Goal: Task Accomplishment & Management: Manage account settings

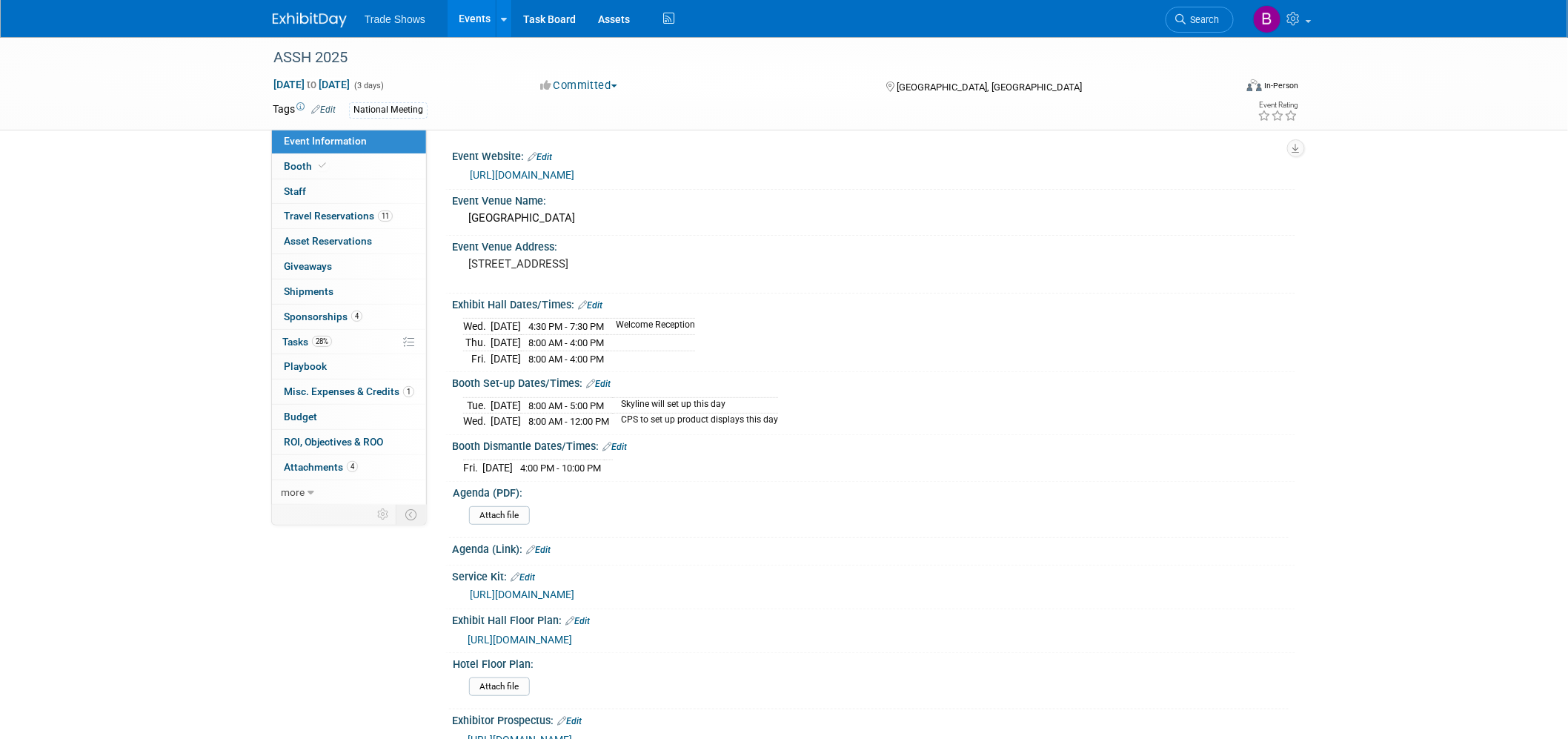
click at [322, 15] on img at bounding box center [310, 20] width 74 height 15
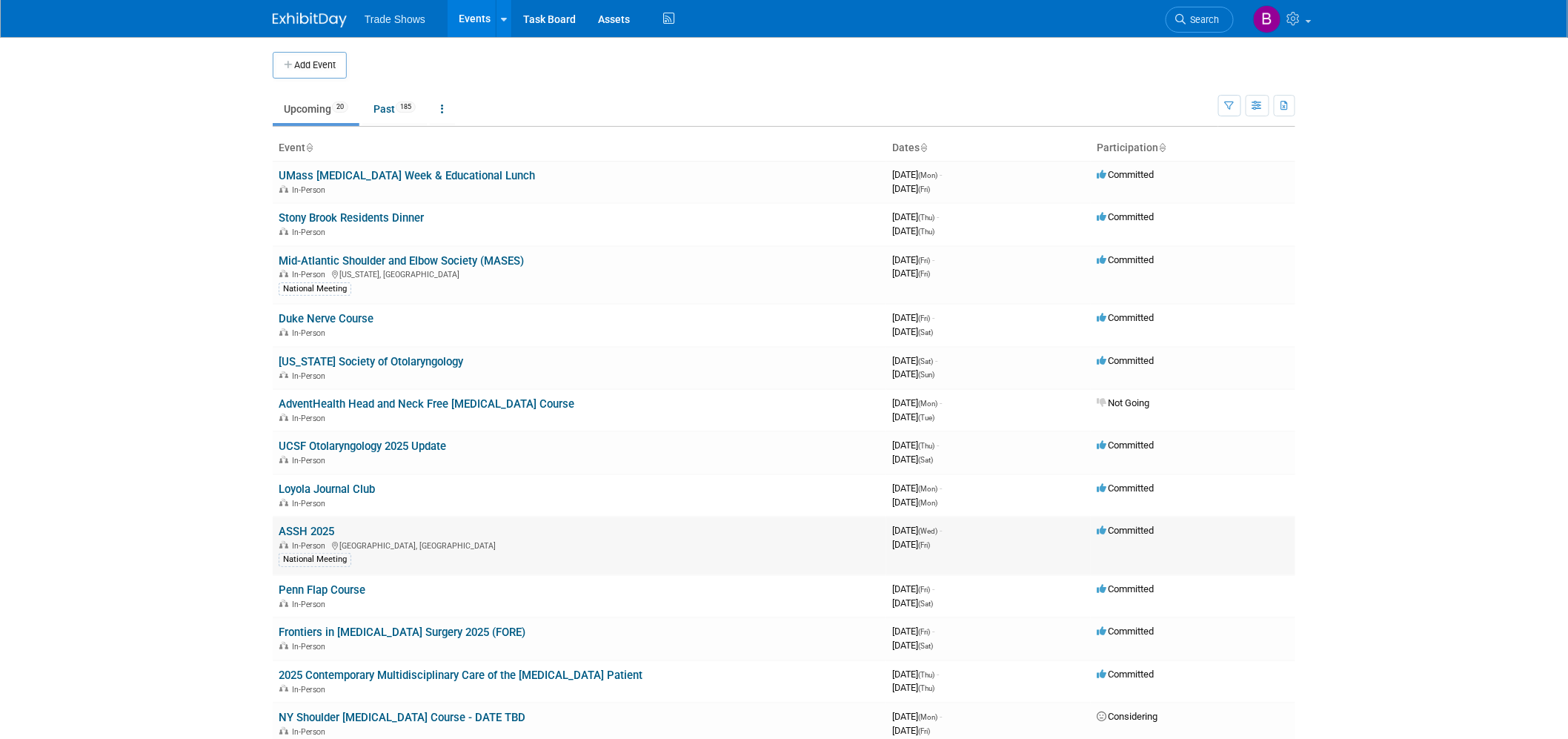
click at [321, 529] on link "ASSH 2025" at bounding box center [306, 532] width 55 height 14
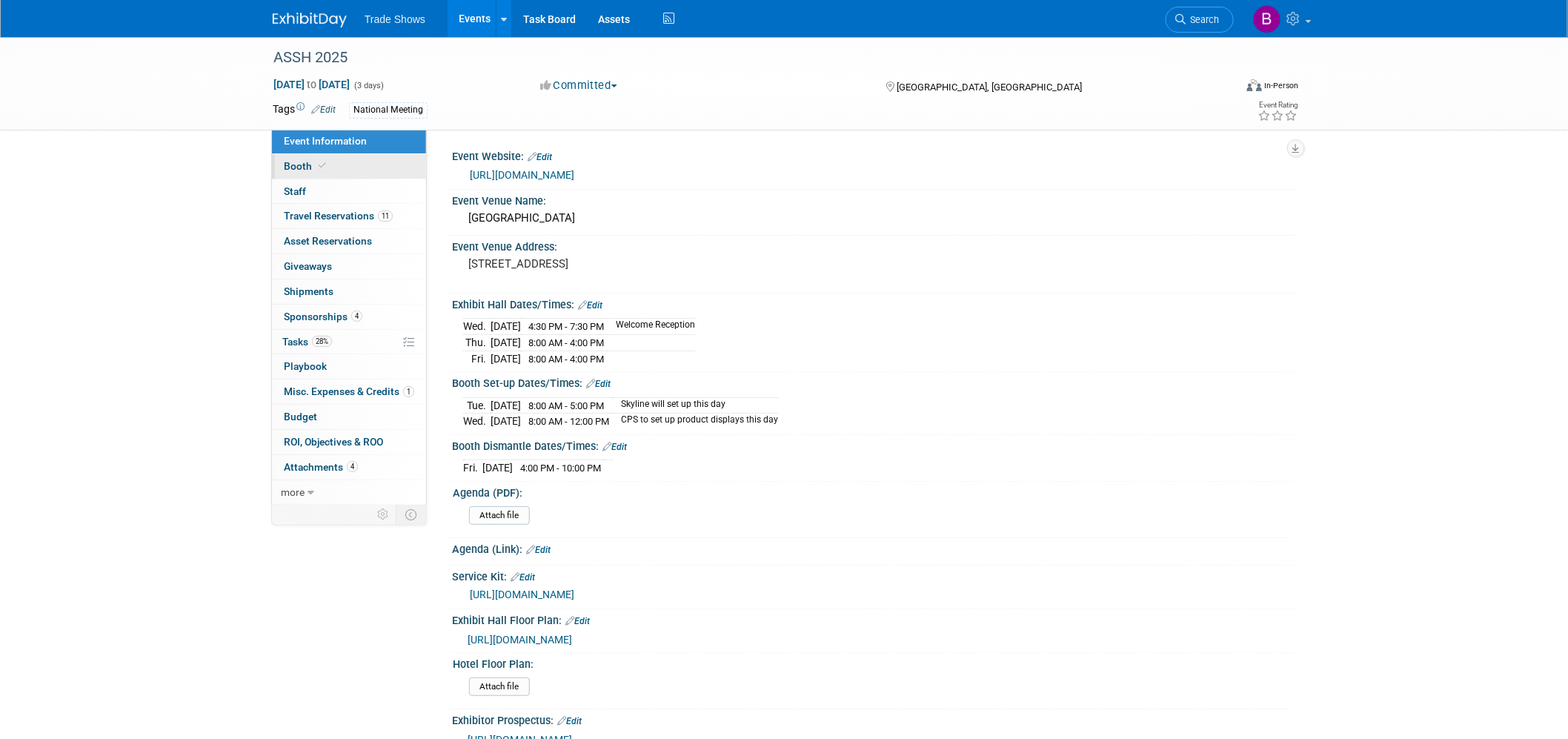
click at [313, 165] on span "Booth" at bounding box center [306, 166] width 46 height 12
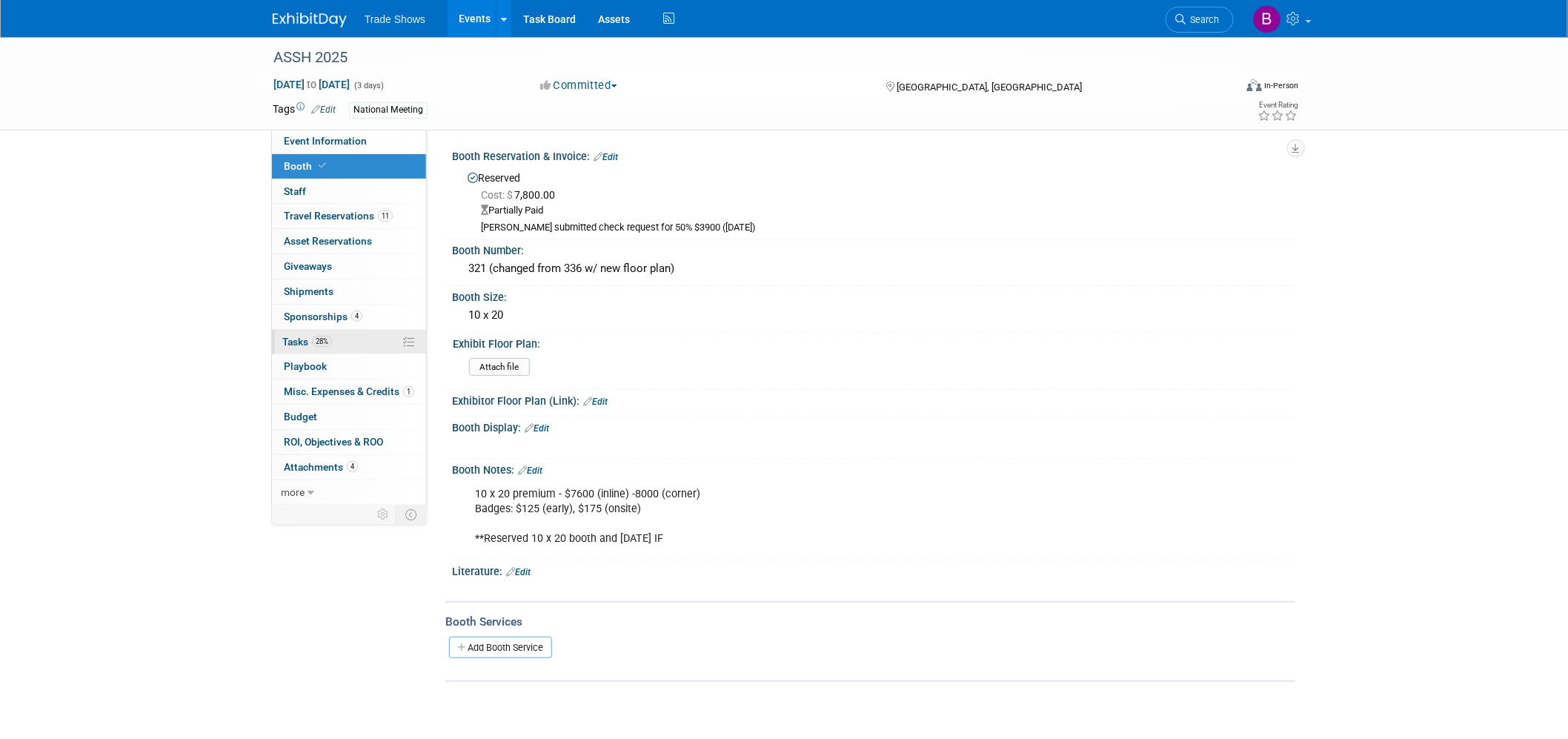
click at [310, 339] on span "Tasks 28%" at bounding box center [306, 341] width 49 height 12
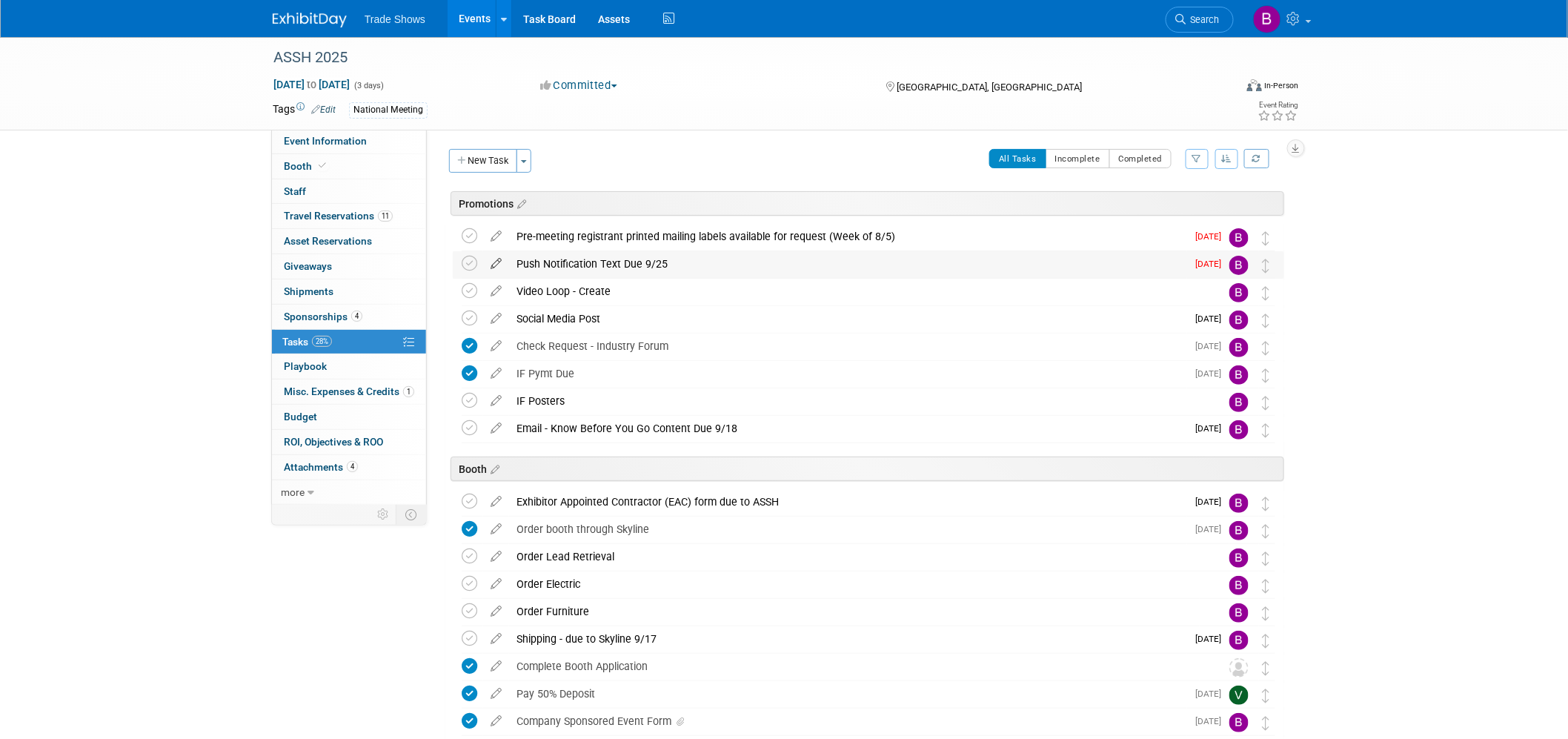
click at [498, 259] on icon at bounding box center [496, 260] width 26 height 18
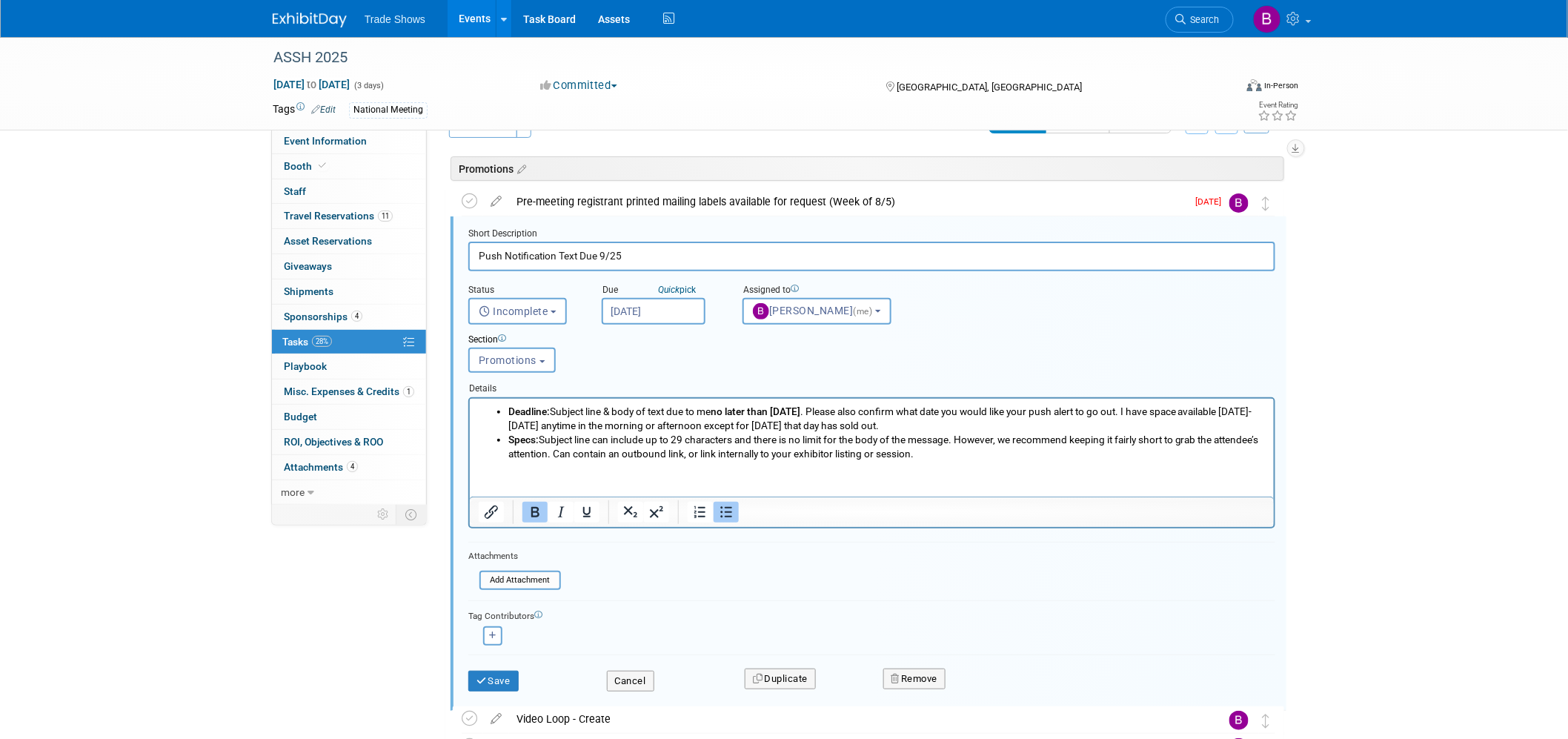
click at [643, 303] on input "Aug 20, 2025" at bounding box center [653, 311] width 104 height 27
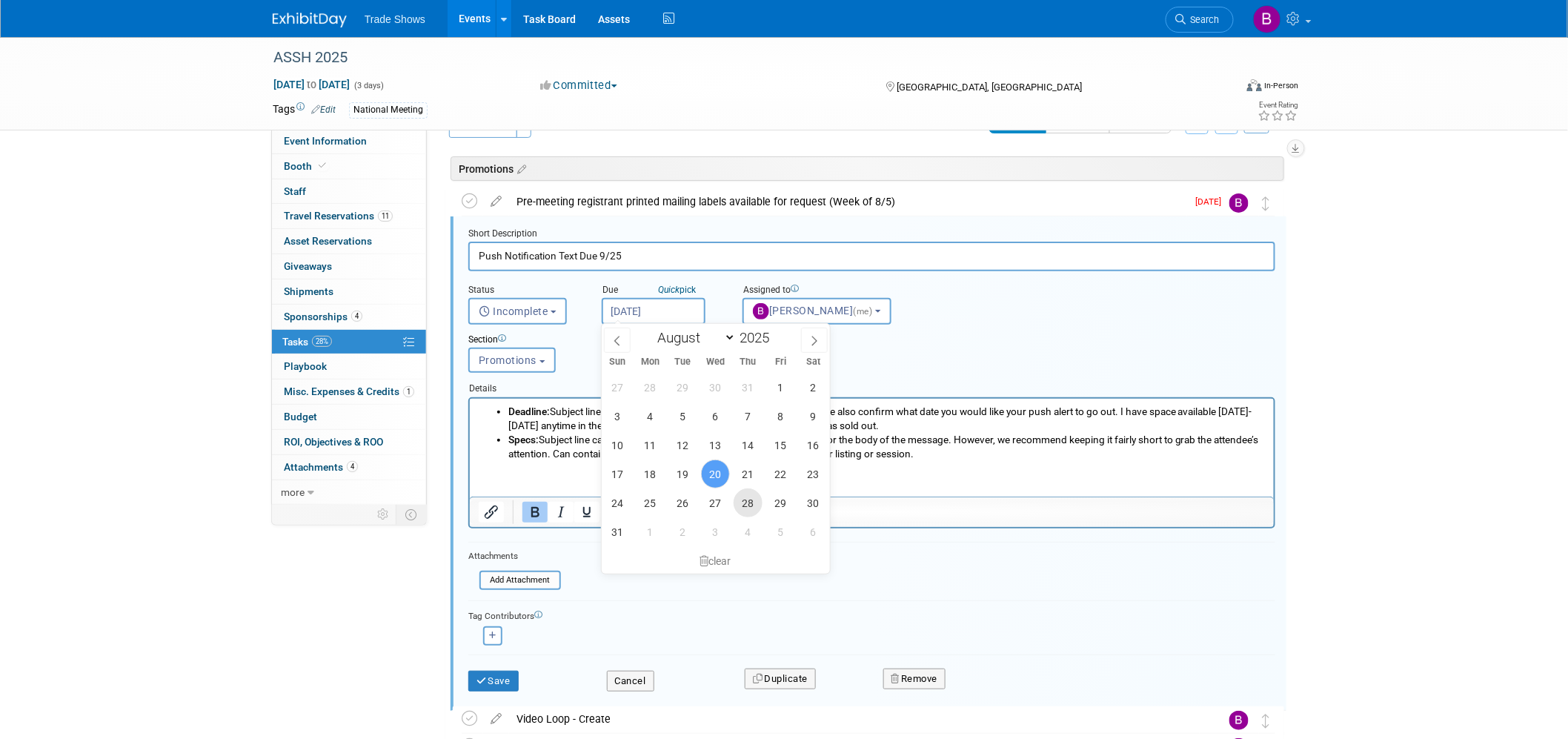
click at [740, 492] on span "28" at bounding box center [748, 503] width 29 height 29
type input "Aug 28, 2025"
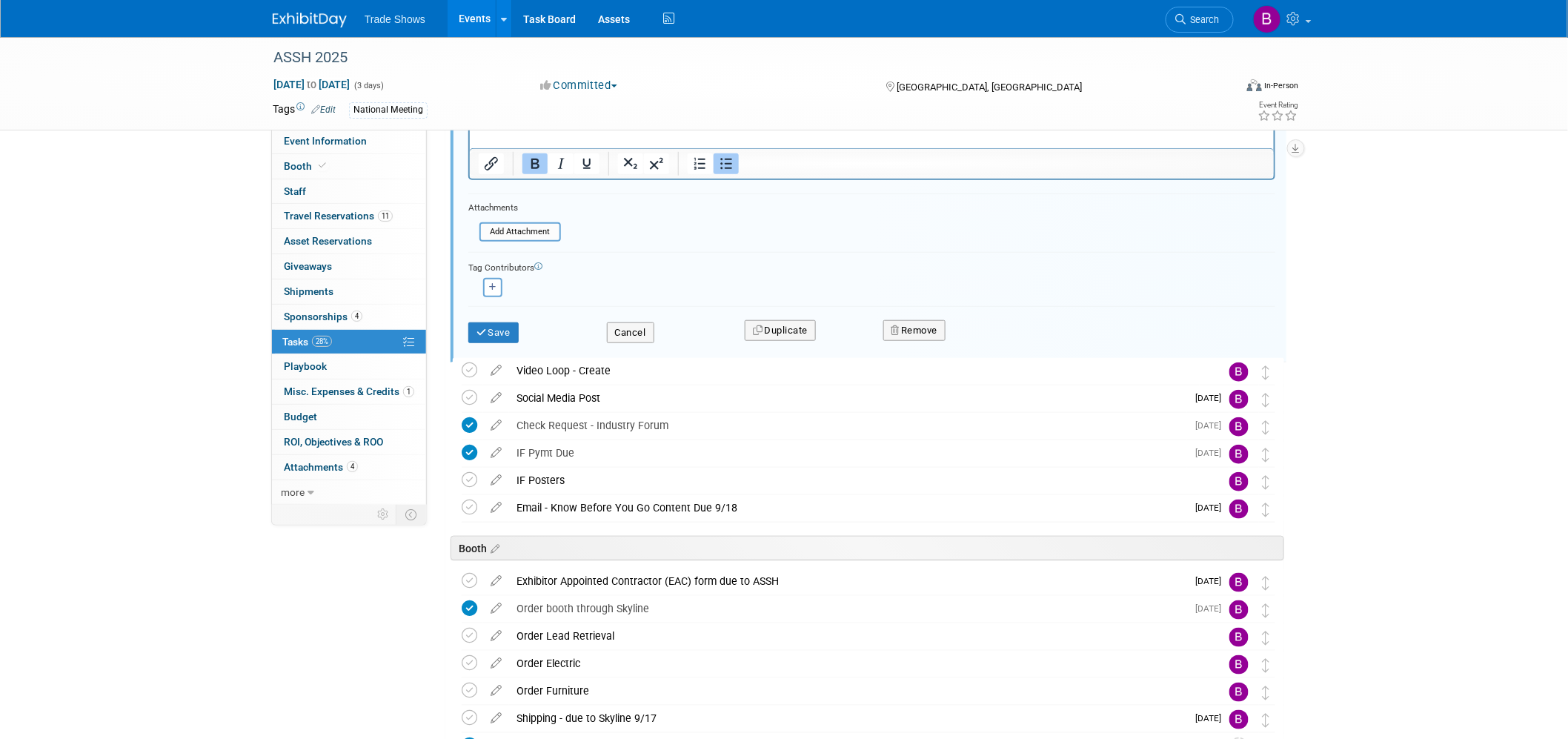
scroll to position [411, 0]
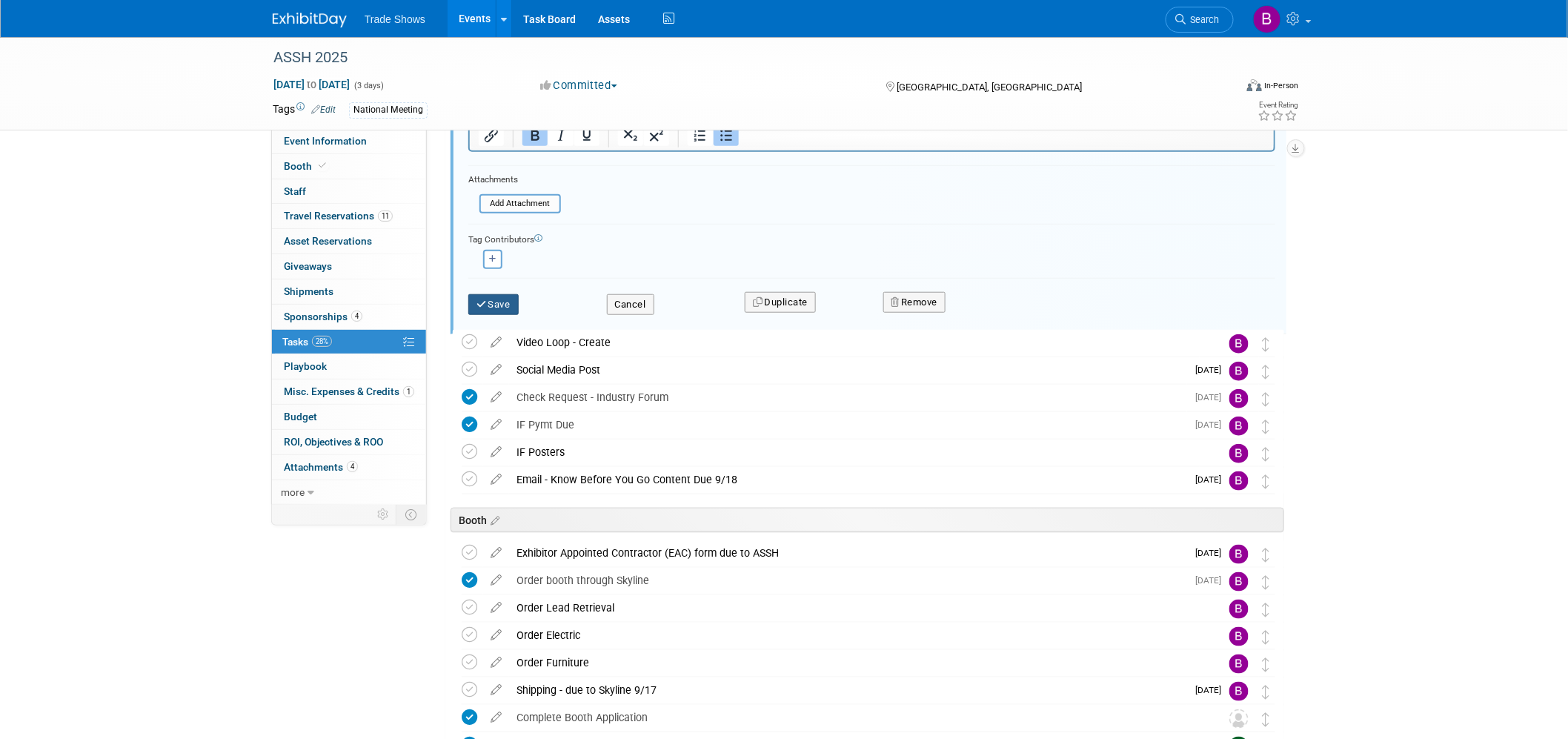
click at [508, 294] on button "Save" at bounding box center [493, 304] width 50 height 20
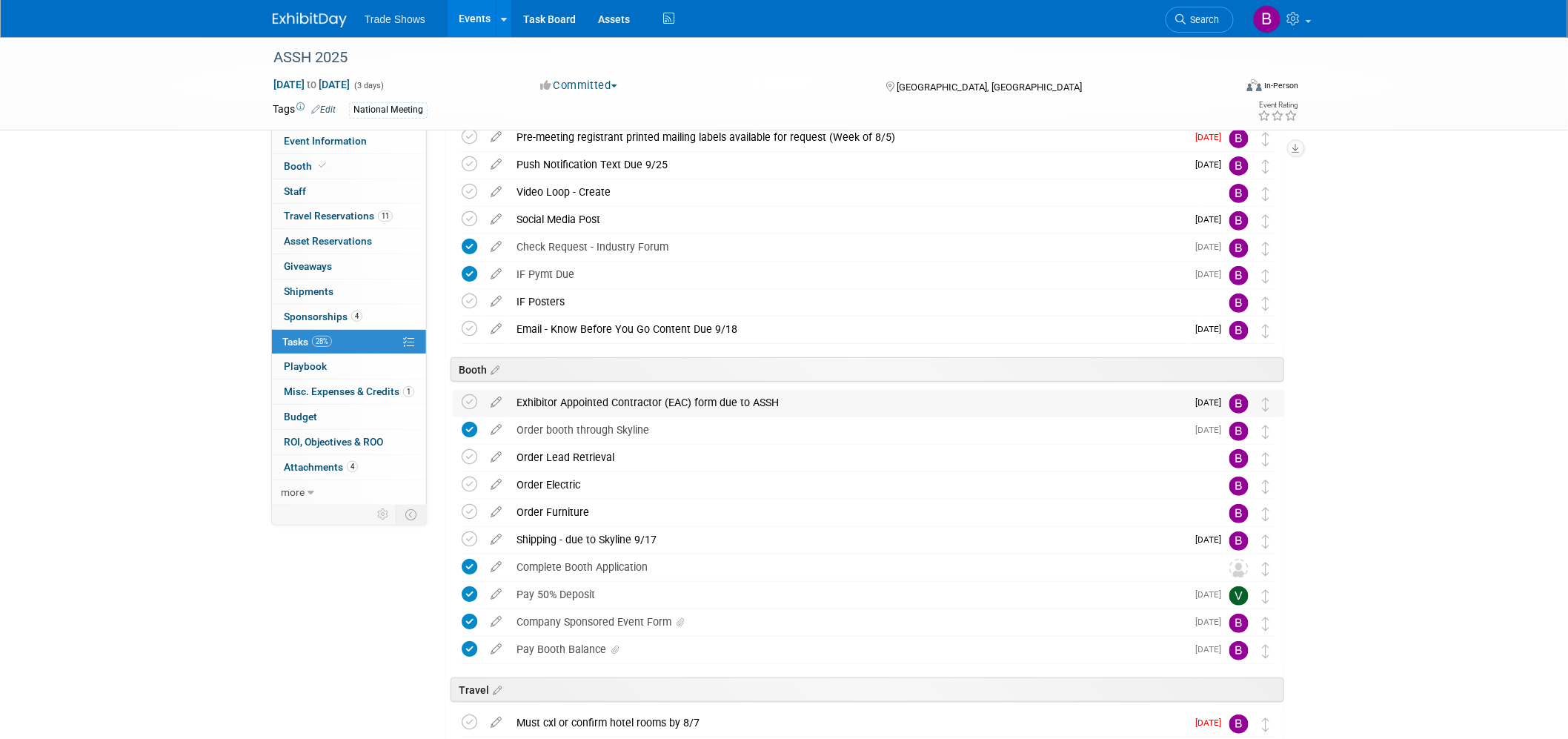
scroll to position [0, 0]
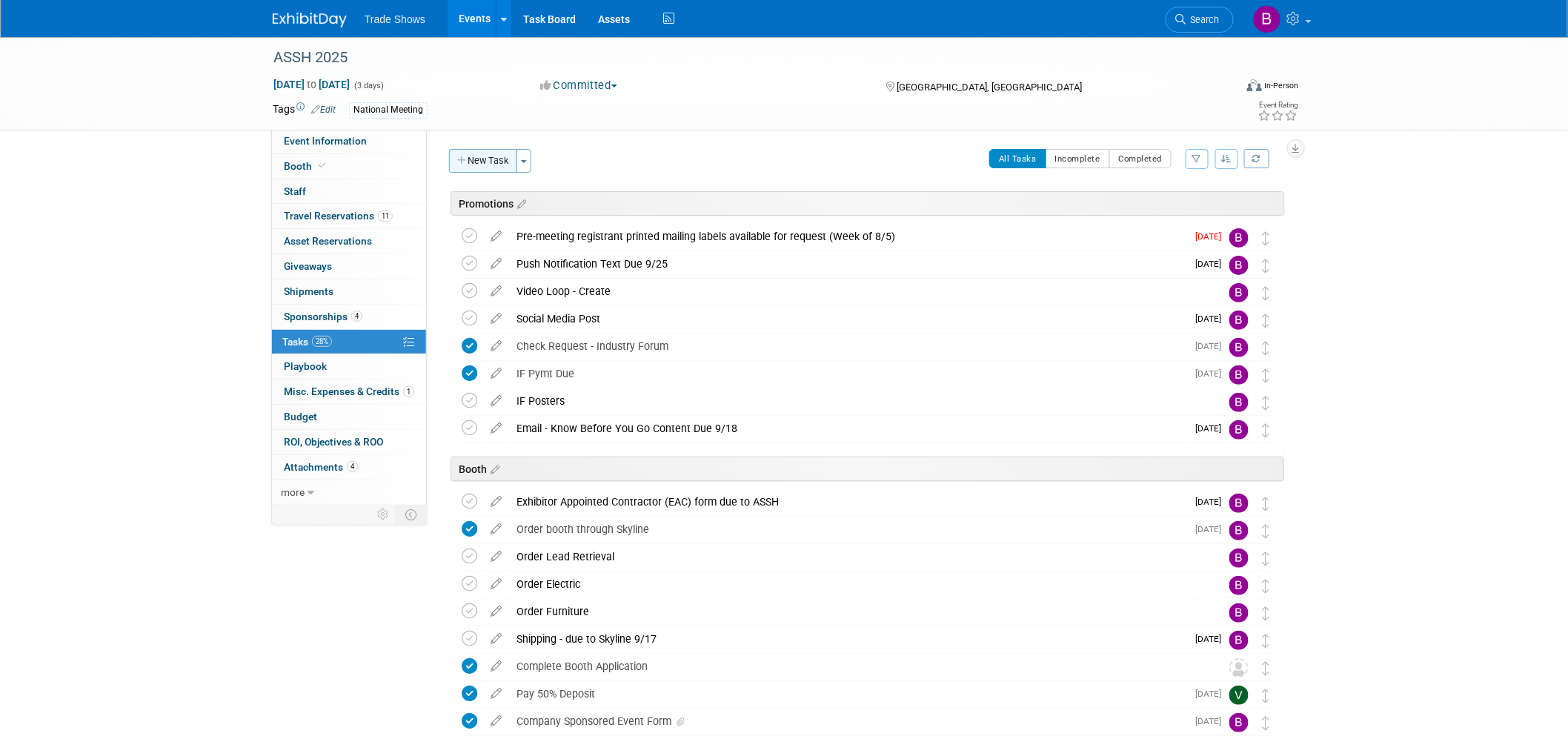
click at [498, 159] on button "New Task" at bounding box center [483, 160] width 68 height 24
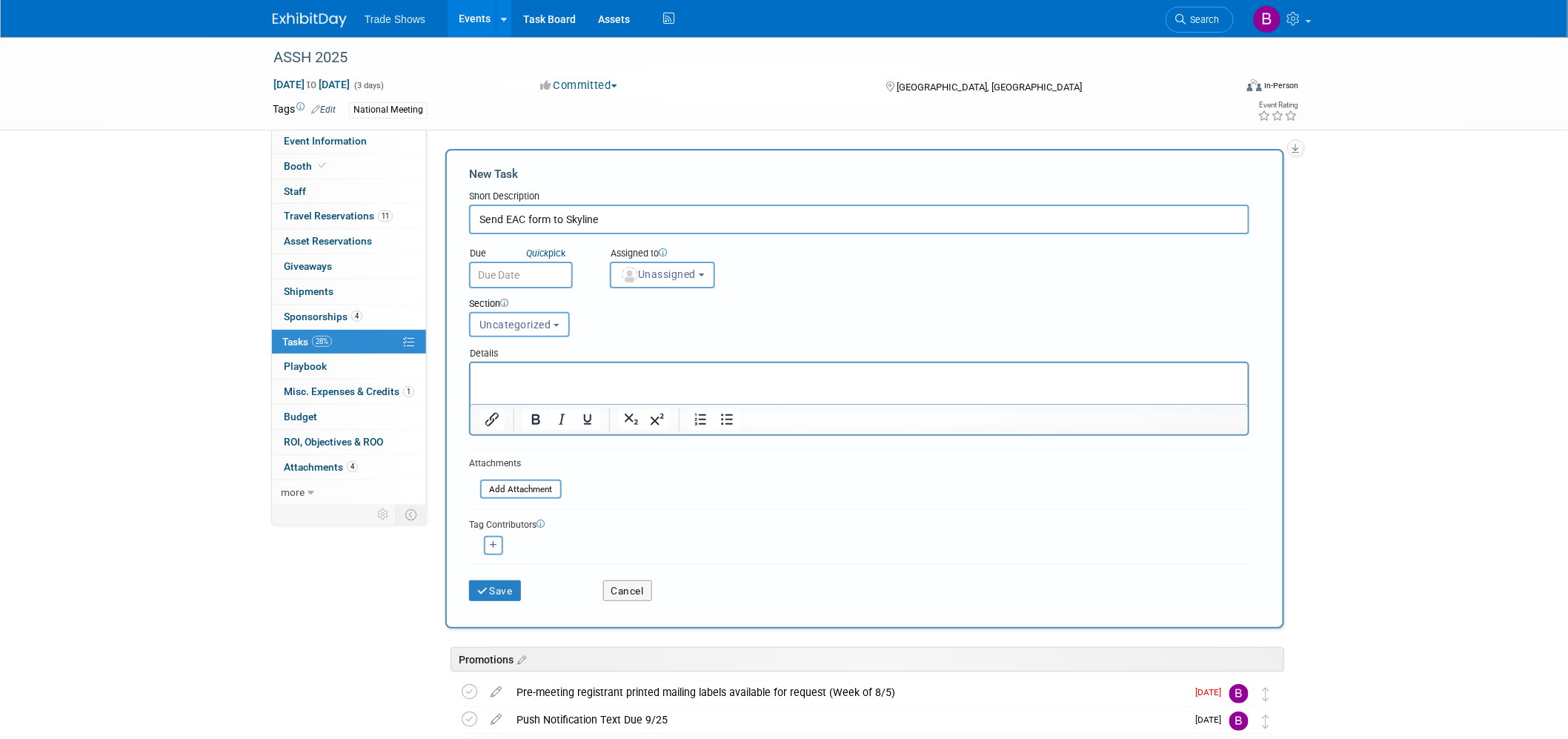
type input "Send EAC form to Skyline"
click at [494, 267] on input "text" at bounding box center [520, 275] width 104 height 27
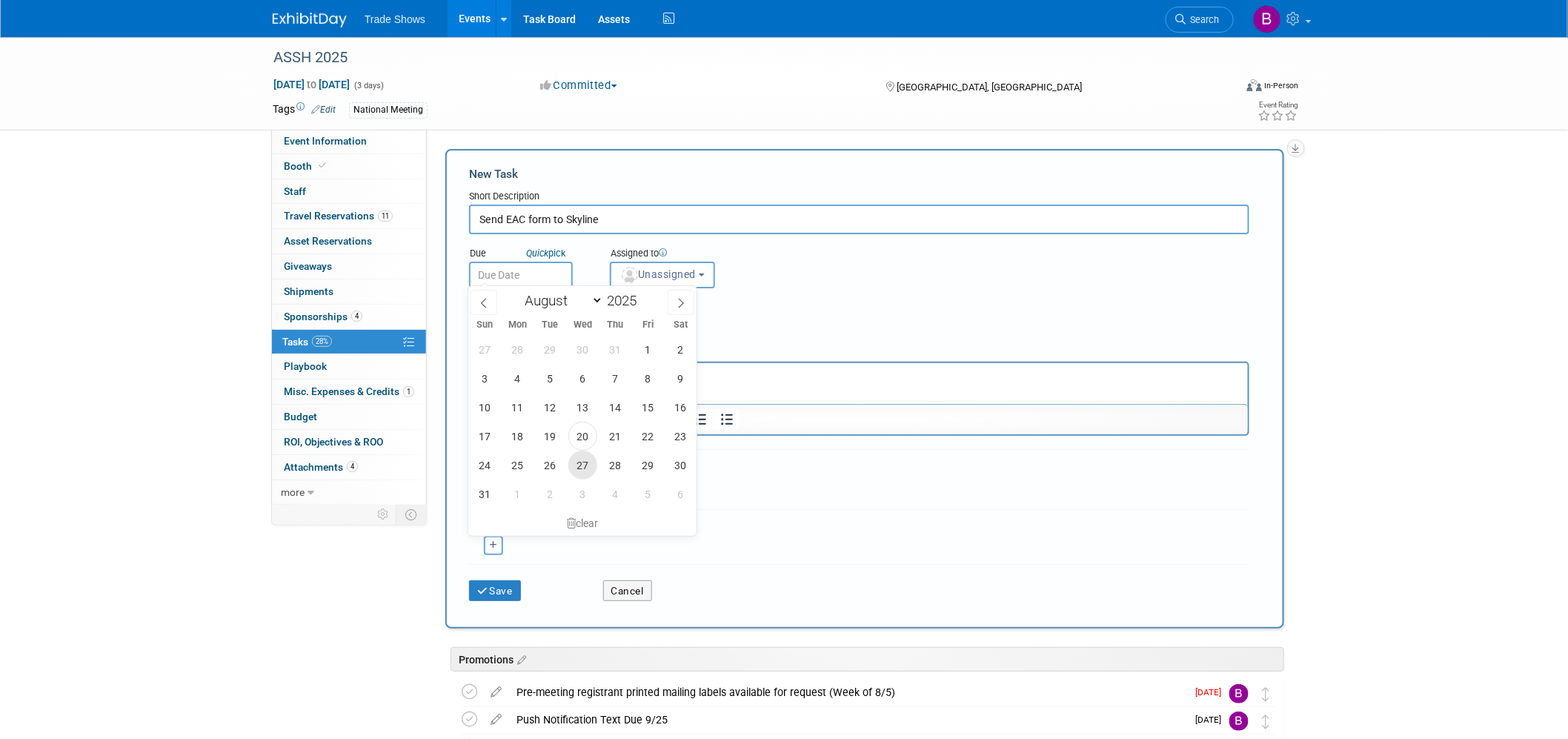
click at [583, 467] on span "27" at bounding box center [583, 465] width 29 height 29
type input "Aug 27, 2025"
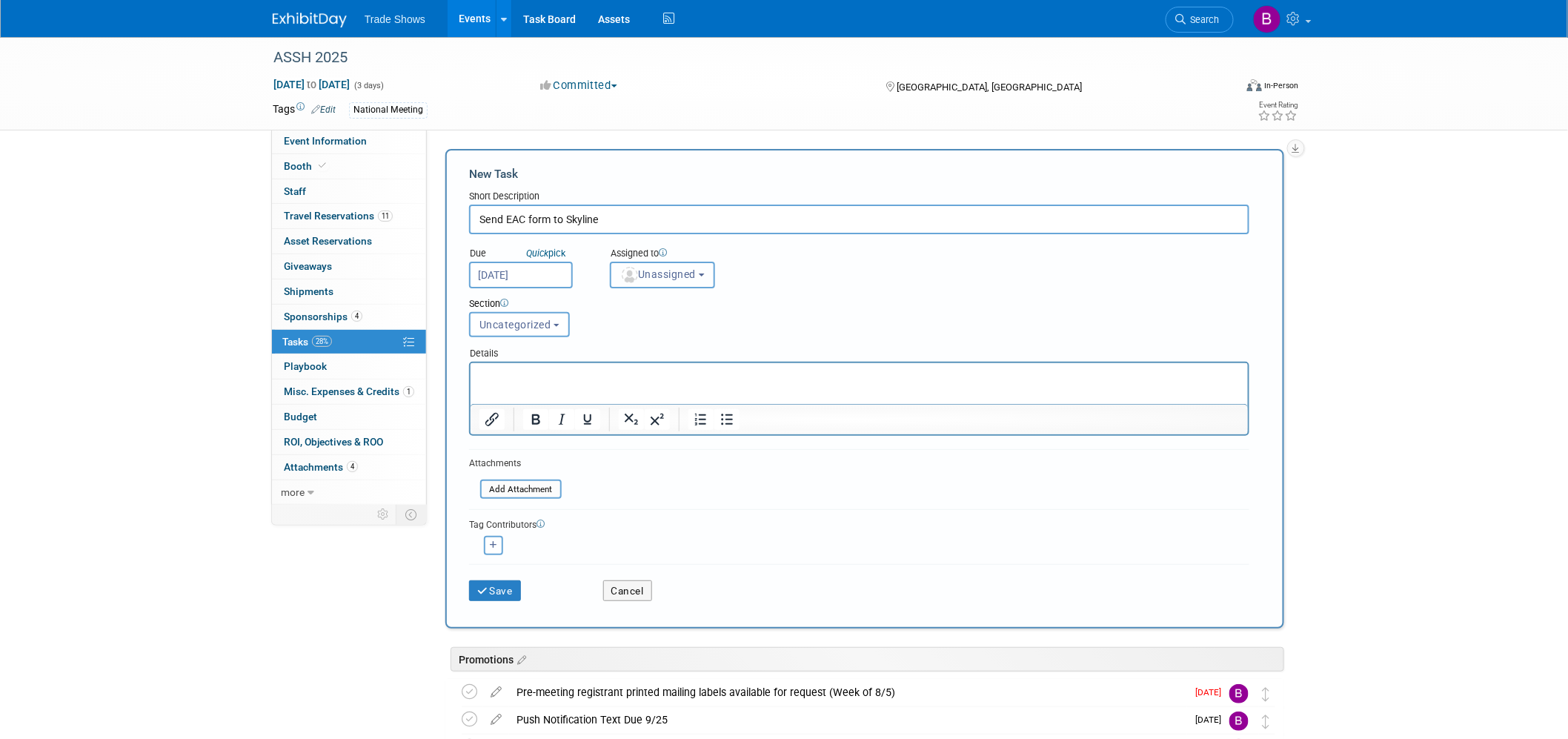
click at [694, 274] on span "Unassigned" at bounding box center [658, 275] width 76 height 12
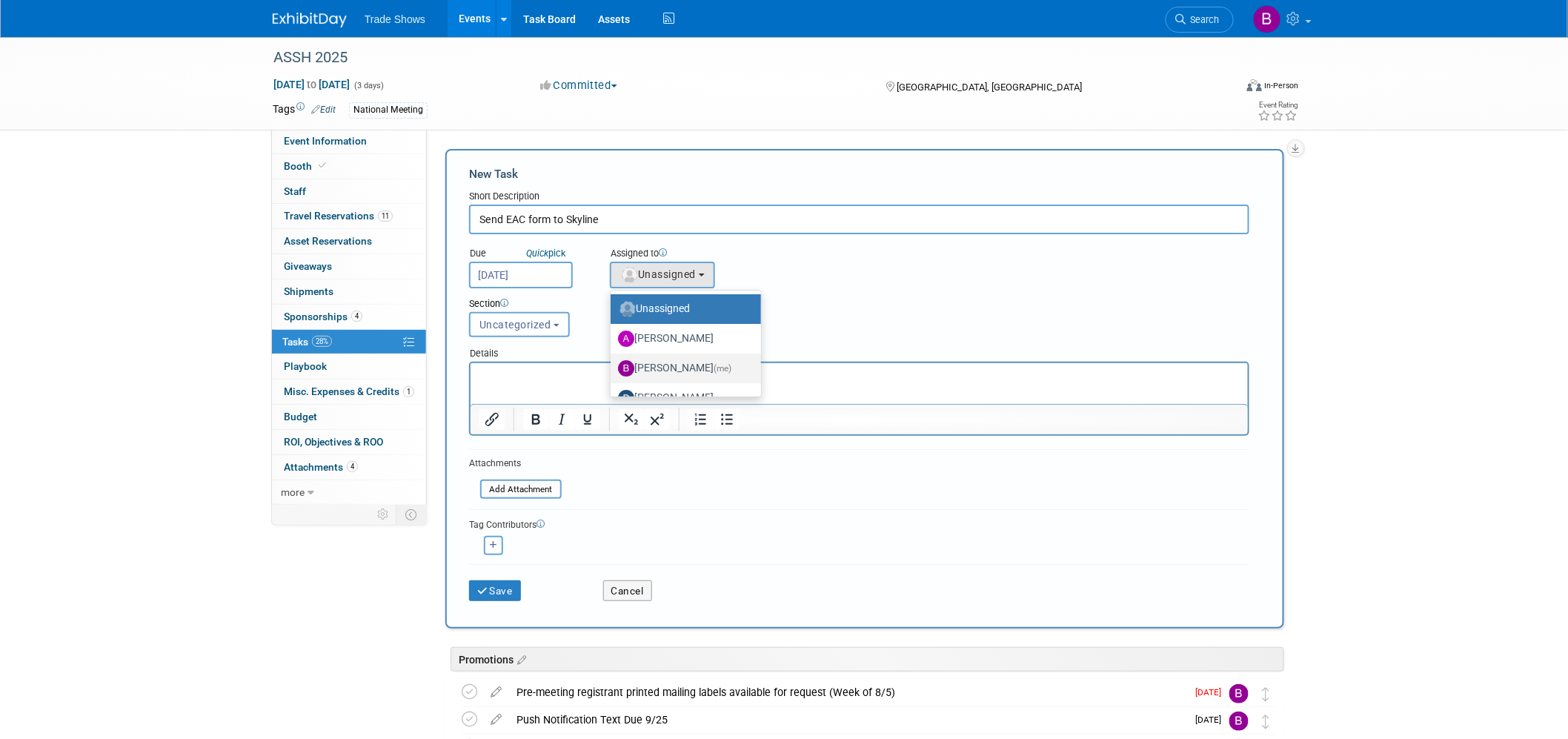
click at [667, 364] on label "Becca Rensi (me)" at bounding box center [682, 368] width 128 height 24
click at [613, 364] on input "Becca Rensi (me)" at bounding box center [608, 366] width 10 height 10
select select "ea71e12e-5ca3-4b49-8008-3a5742e0e7c7"
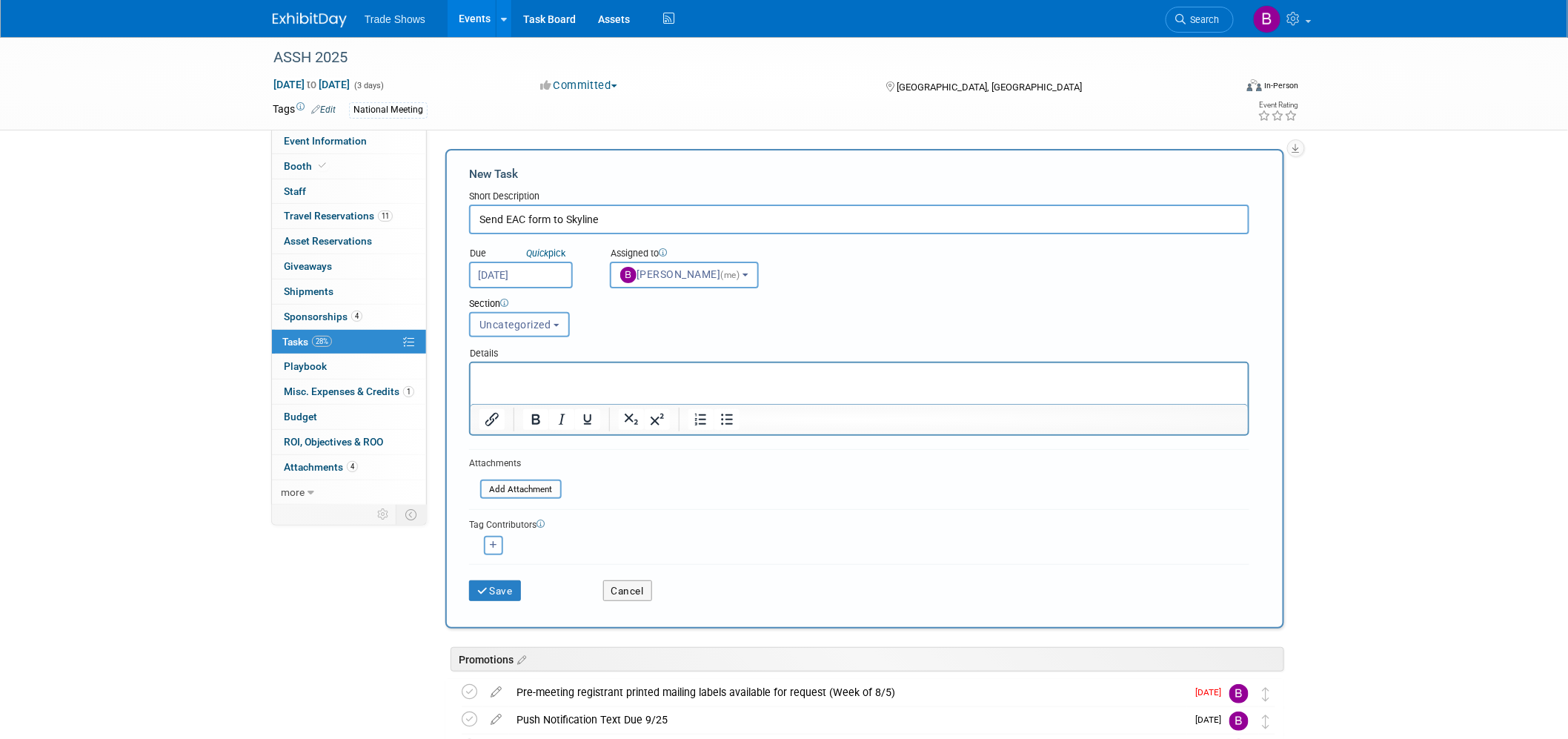
click at [536, 319] on span "Uncategorized" at bounding box center [515, 325] width 72 height 12
click at [512, 401] on label "Booth" at bounding box center [517, 406] width 81 height 19
click at [472, 401] on input "Booth" at bounding box center [467, 406] width 10 height 10
select select "11247686"
click at [518, 371] on p "Rich Text Area. Press ALT-0 for help." at bounding box center [859, 376] width 760 height 15
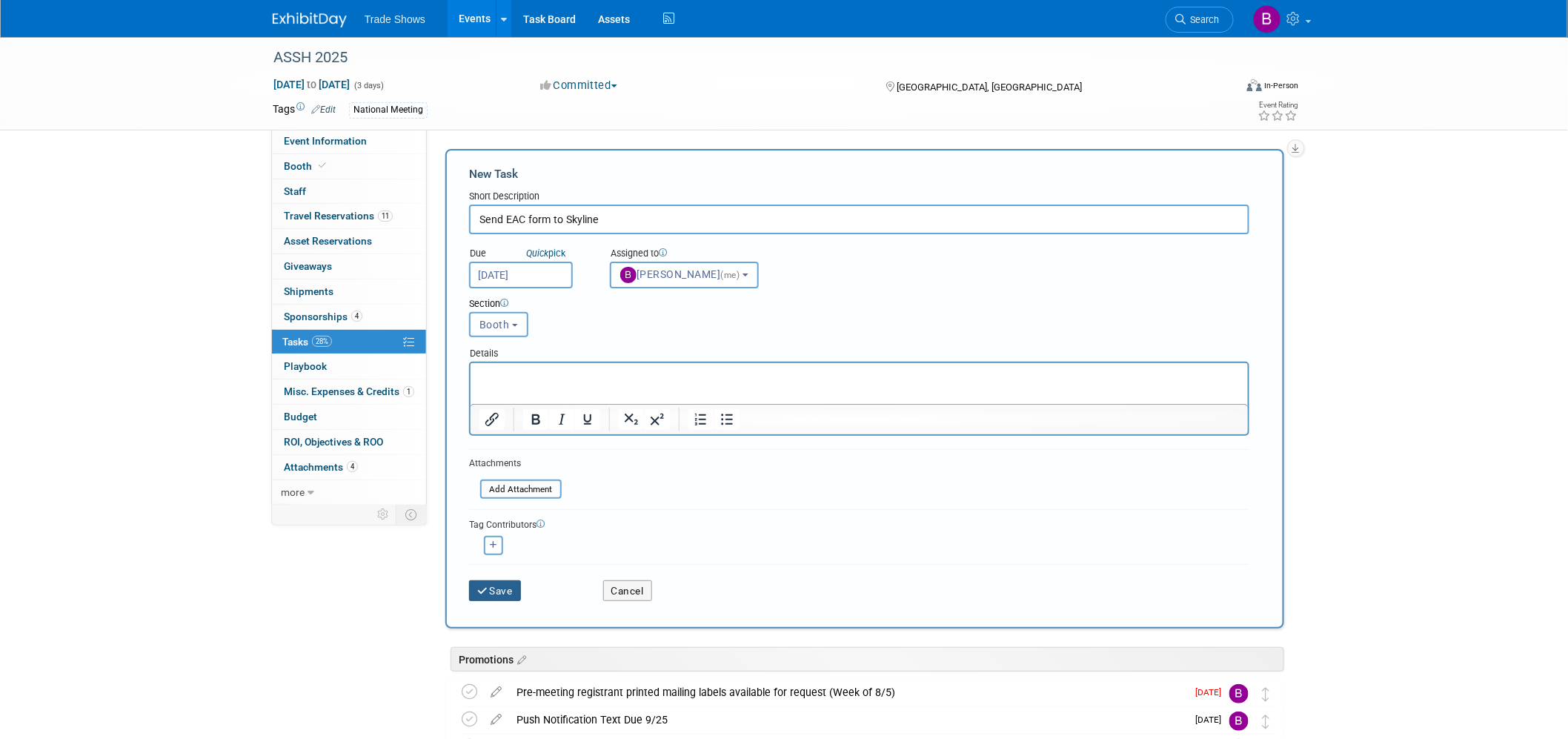
click at [501, 581] on button "Save" at bounding box center [495, 590] width 52 height 20
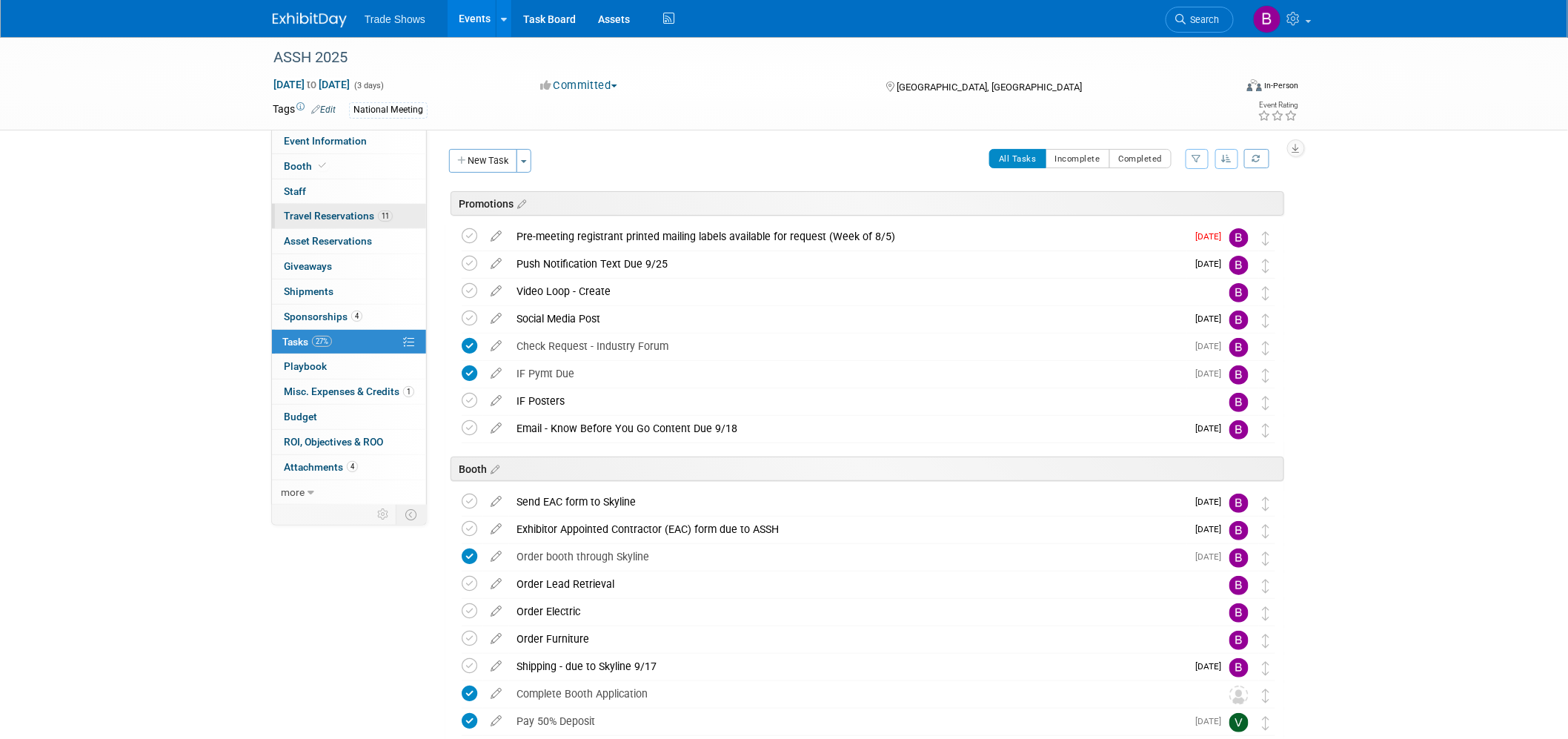
click at [336, 213] on span "Travel Reservations 11" at bounding box center [338, 215] width 109 height 12
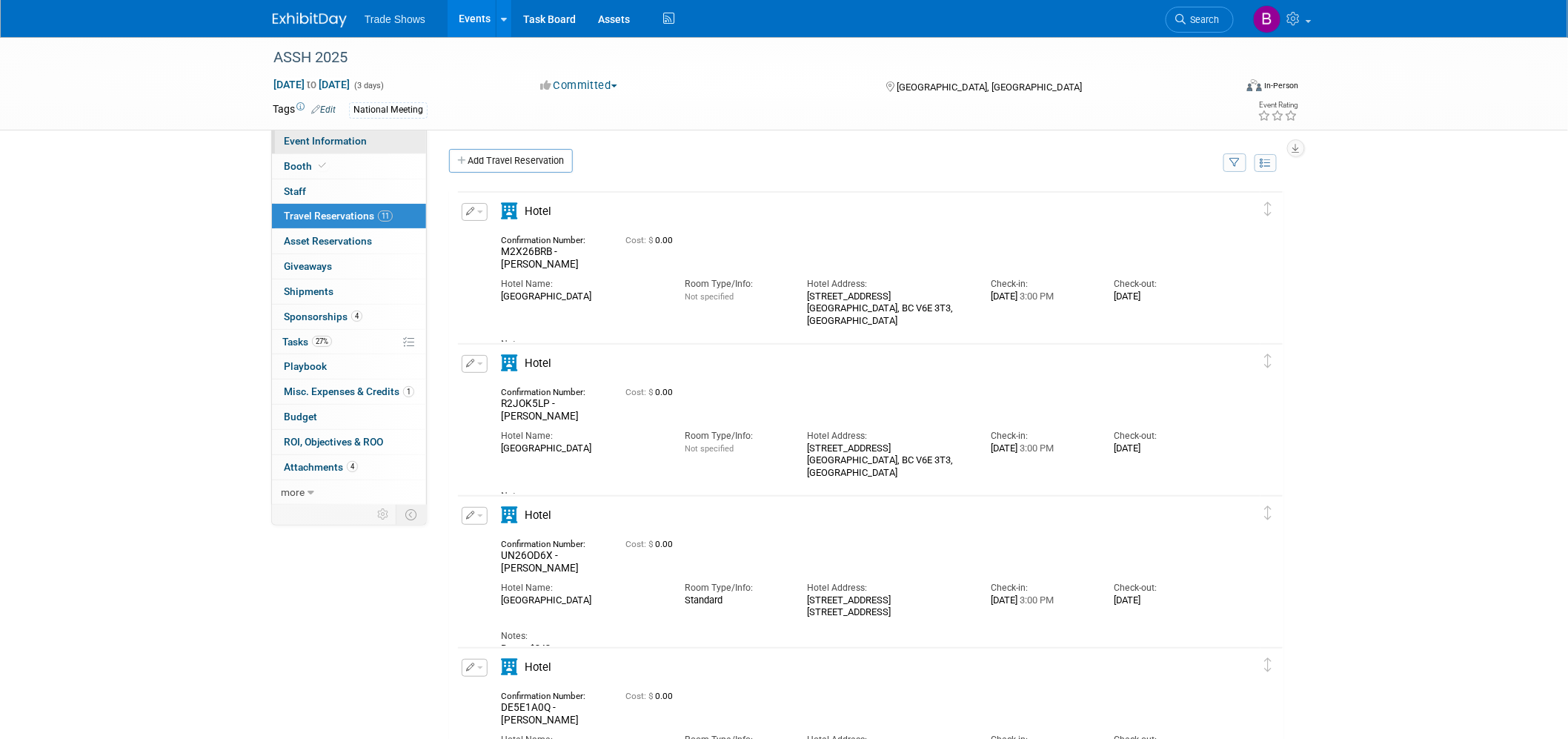
click at [335, 142] on span "Event Information" at bounding box center [325, 141] width 83 height 12
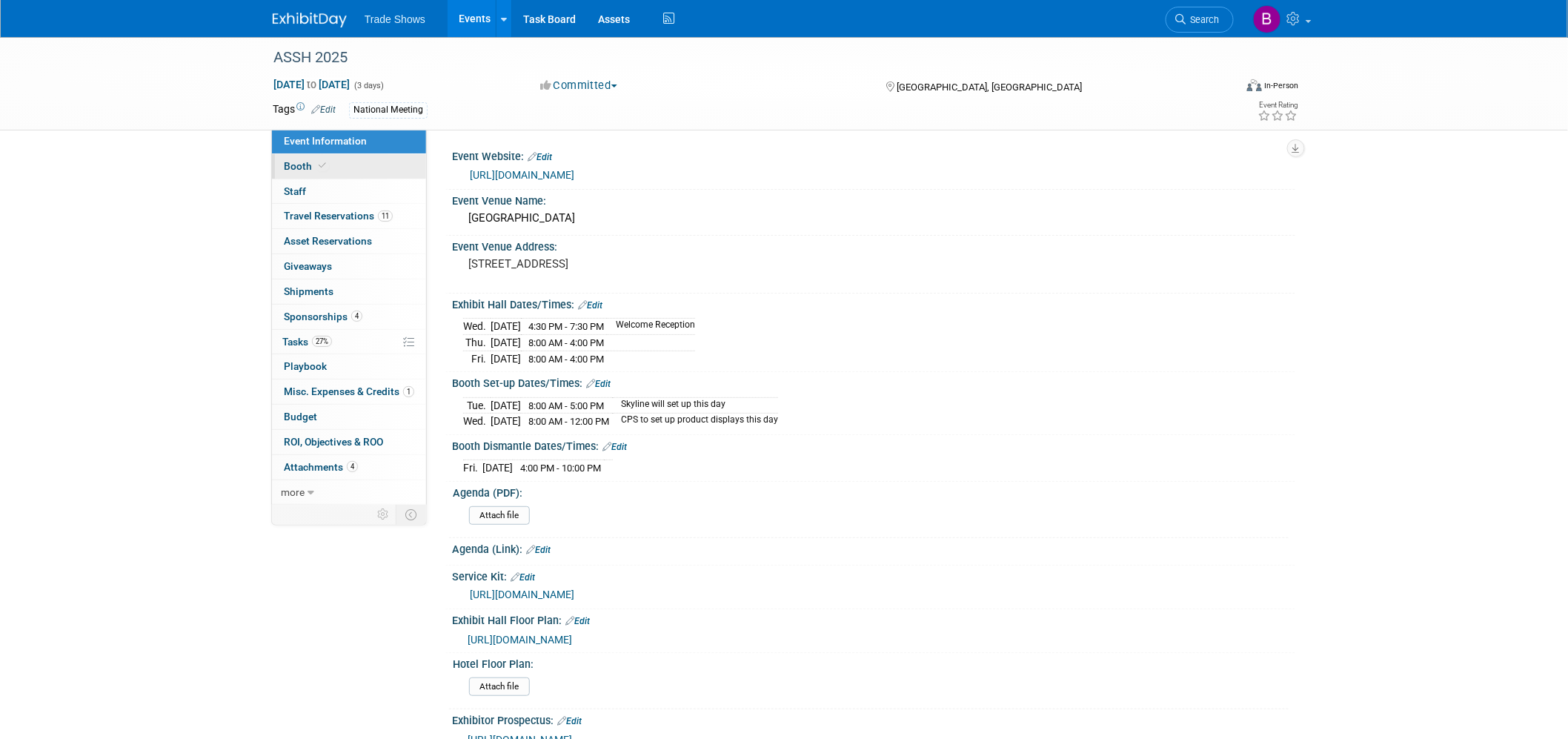
click at [325, 165] on span at bounding box center [322, 165] width 14 height 11
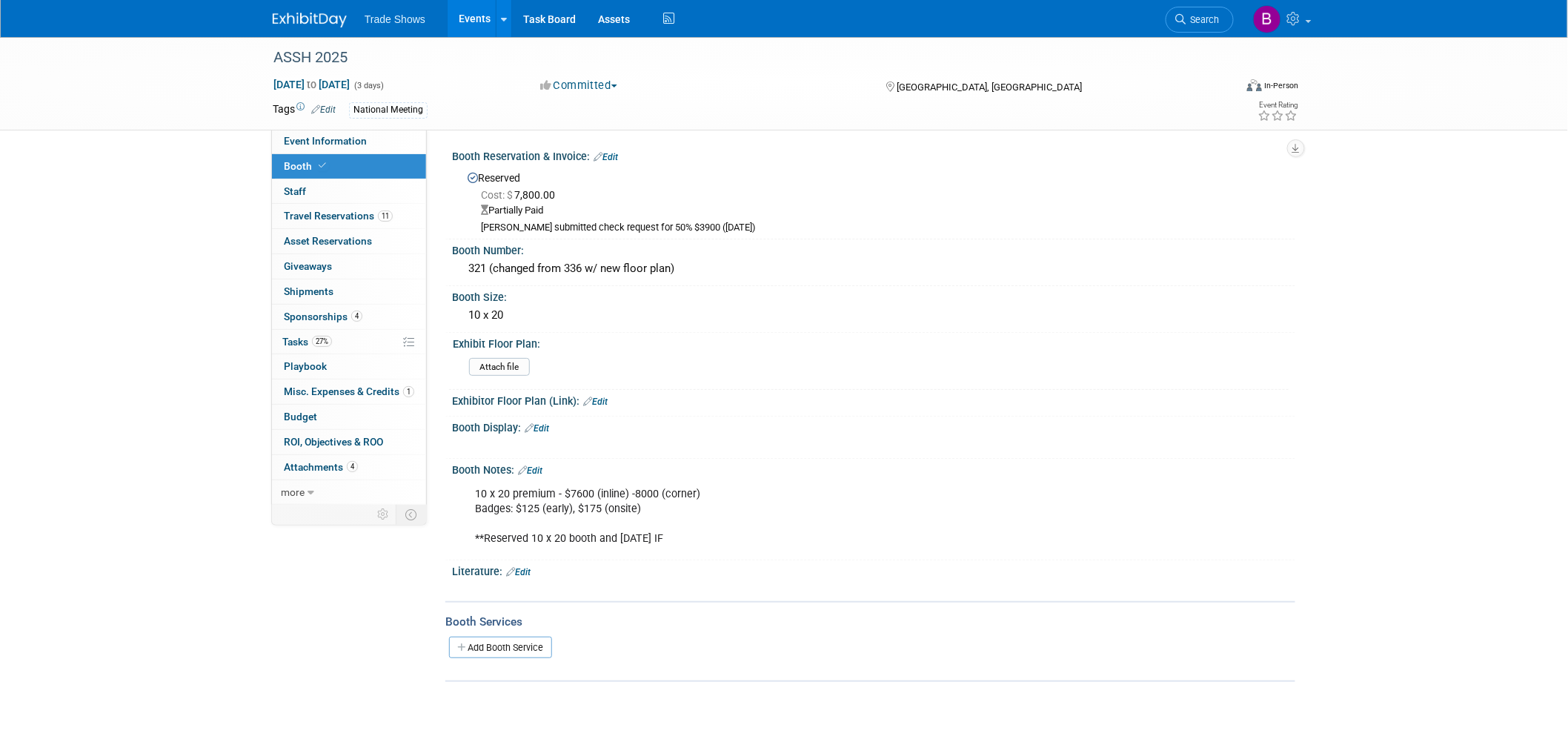
click at [548, 423] on link "Edit" at bounding box center [537, 429] width 24 height 11
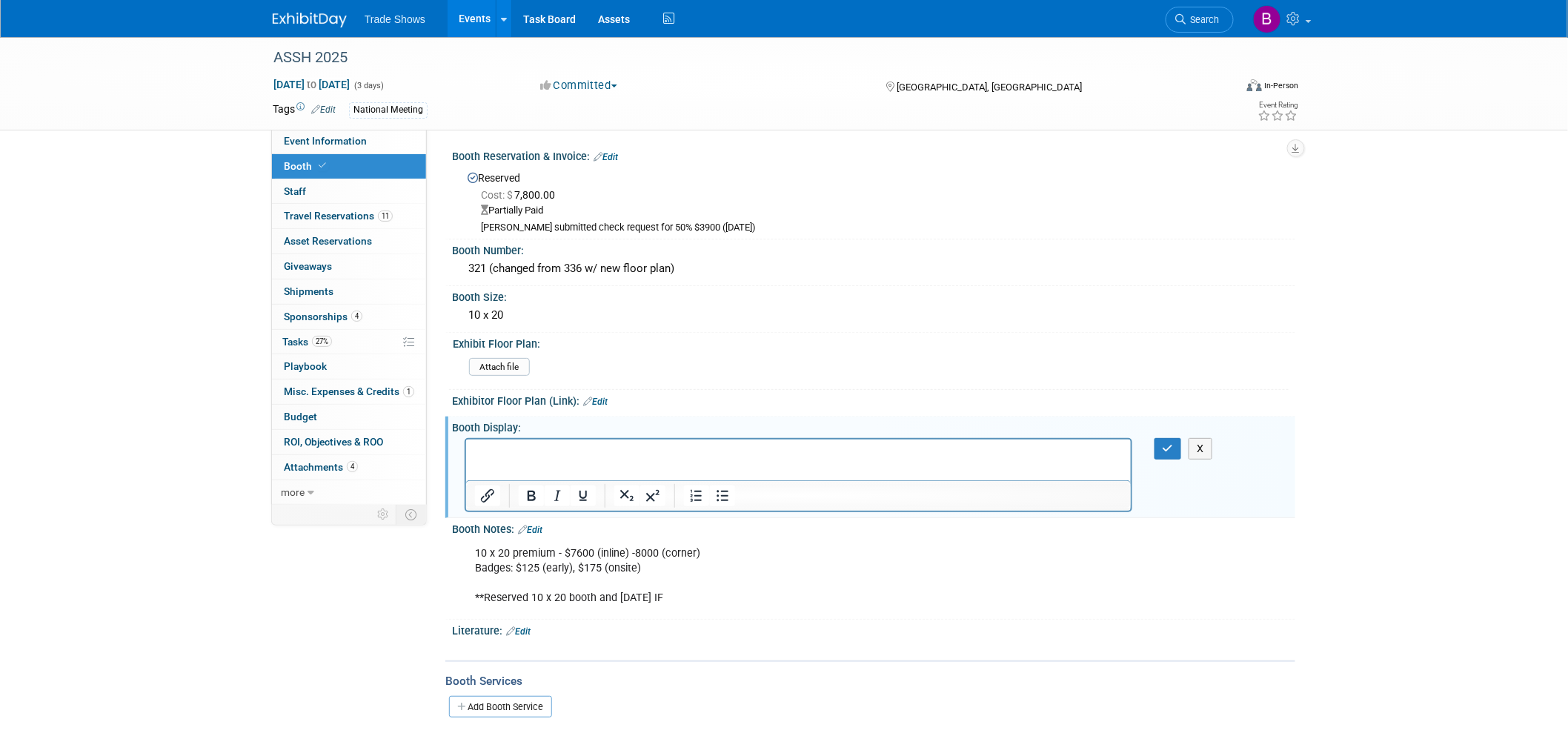
click at [536, 459] on html at bounding box center [797, 448] width 665 height 20
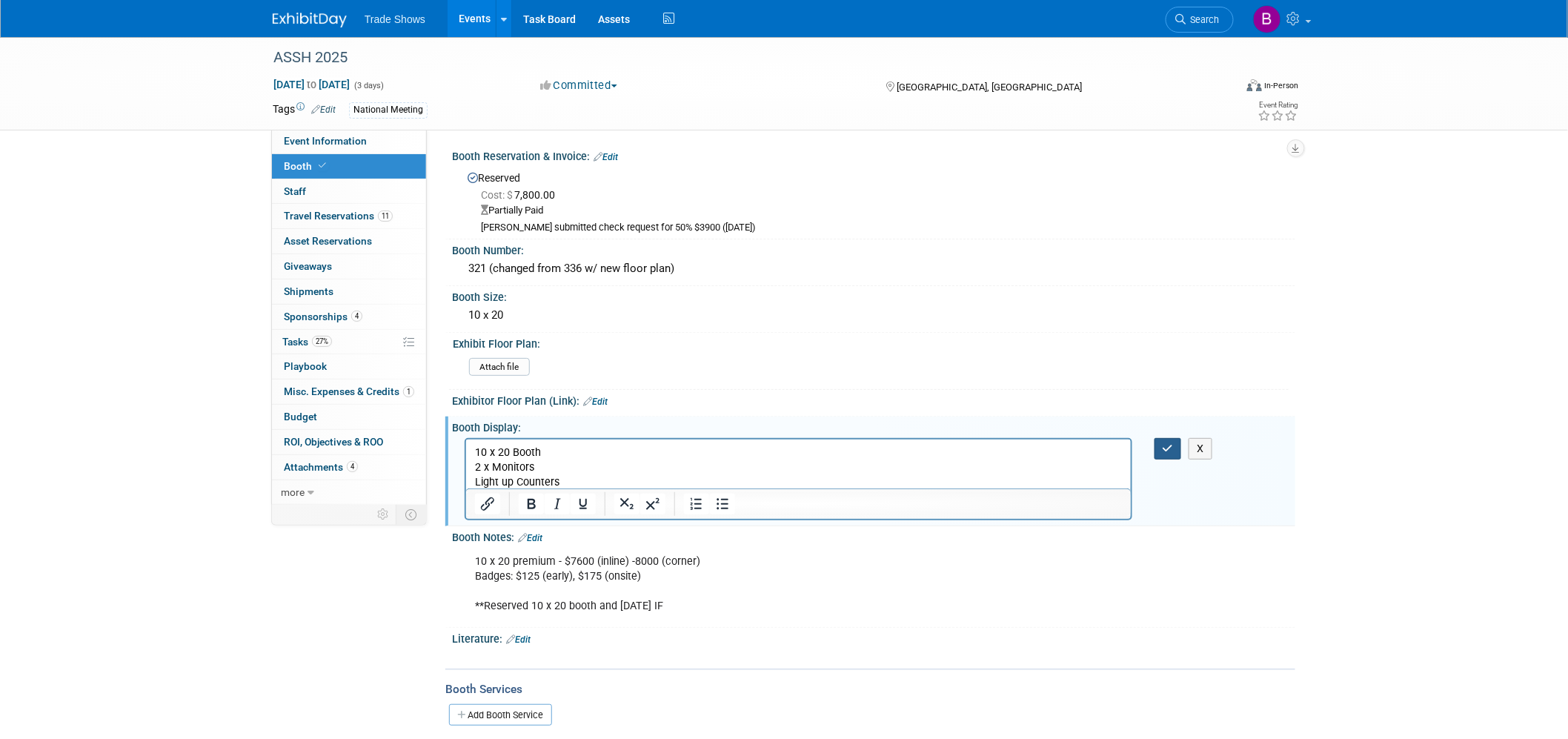
click at [1166, 443] on icon "button" at bounding box center [1168, 448] width 11 height 11
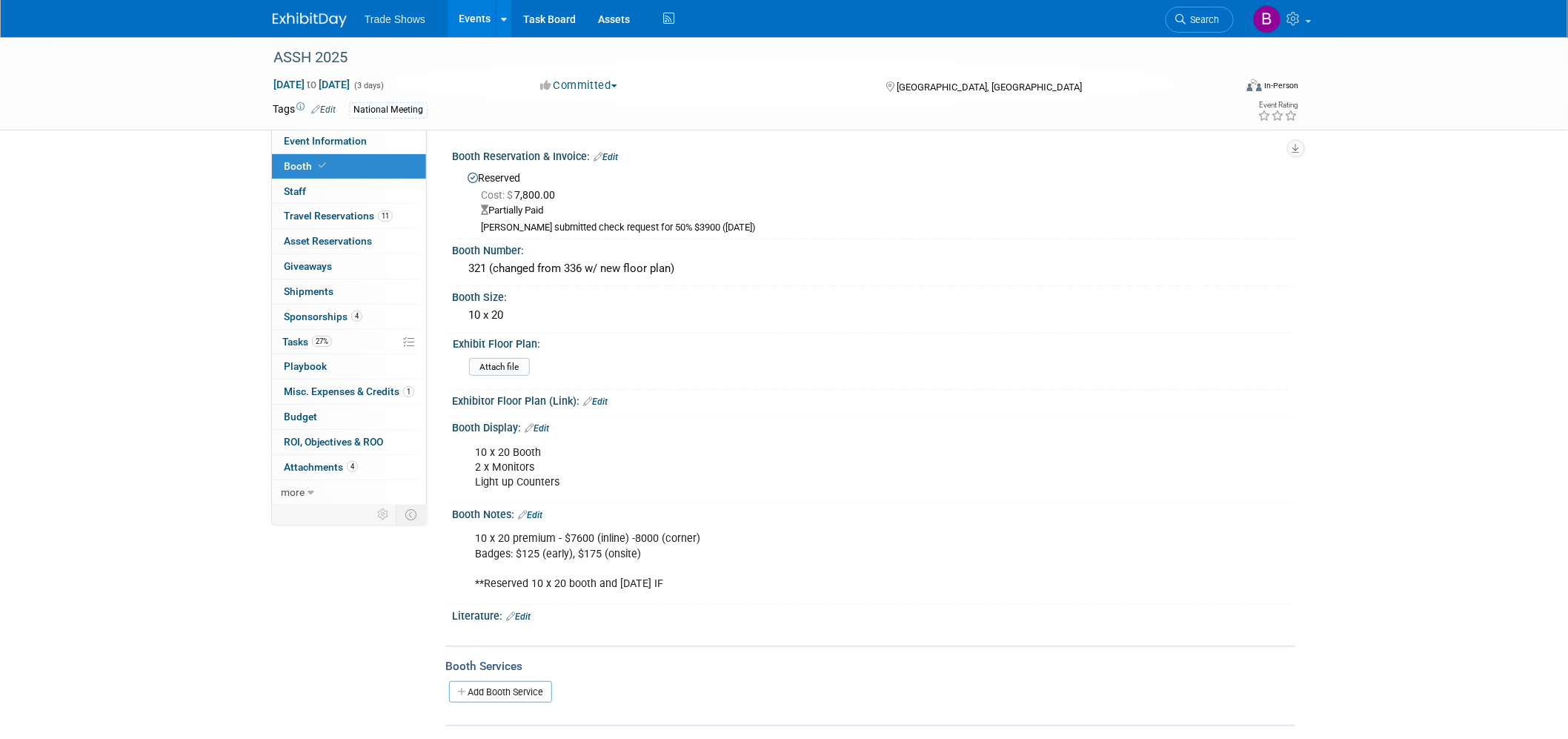
click at [128, 336] on div "ASSH 2025 Oct 8, 2025 to Oct 10, 2025 (3 days) Oct 8, 2025 to Oct 10, 2025 Comm…" at bounding box center [784, 396] width 1568 height 719
click at [326, 143] on span "Event Information" at bounding box center [325, 141] width 83 height 12
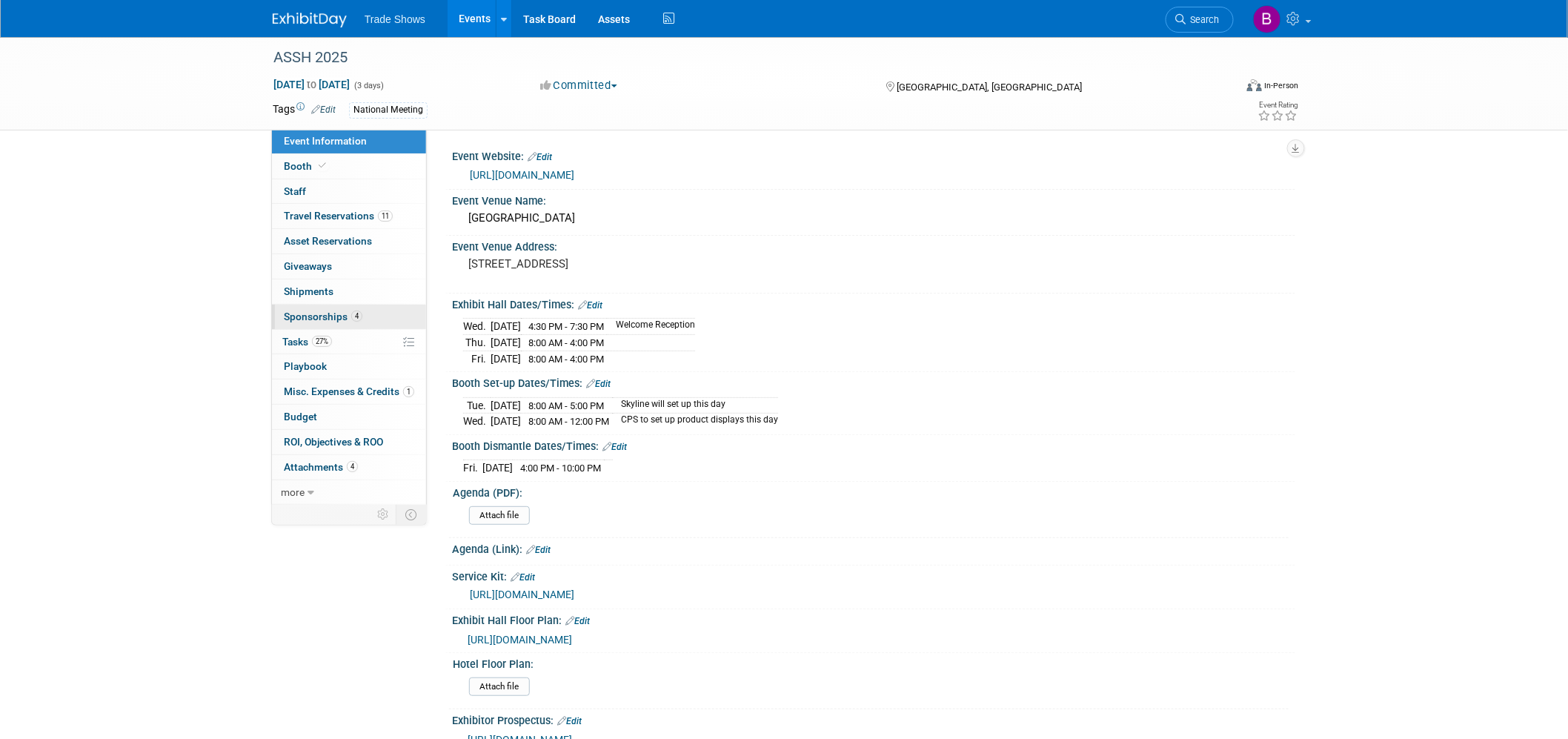
drag, startPoint x: 173, startPoint y: 271, endPoint x: 278, endPoint y: 314, distance: 113.5
click at [358, 310] on link "4 Sponsorships 4" at bounding box center [348, 316] width 154 height 24
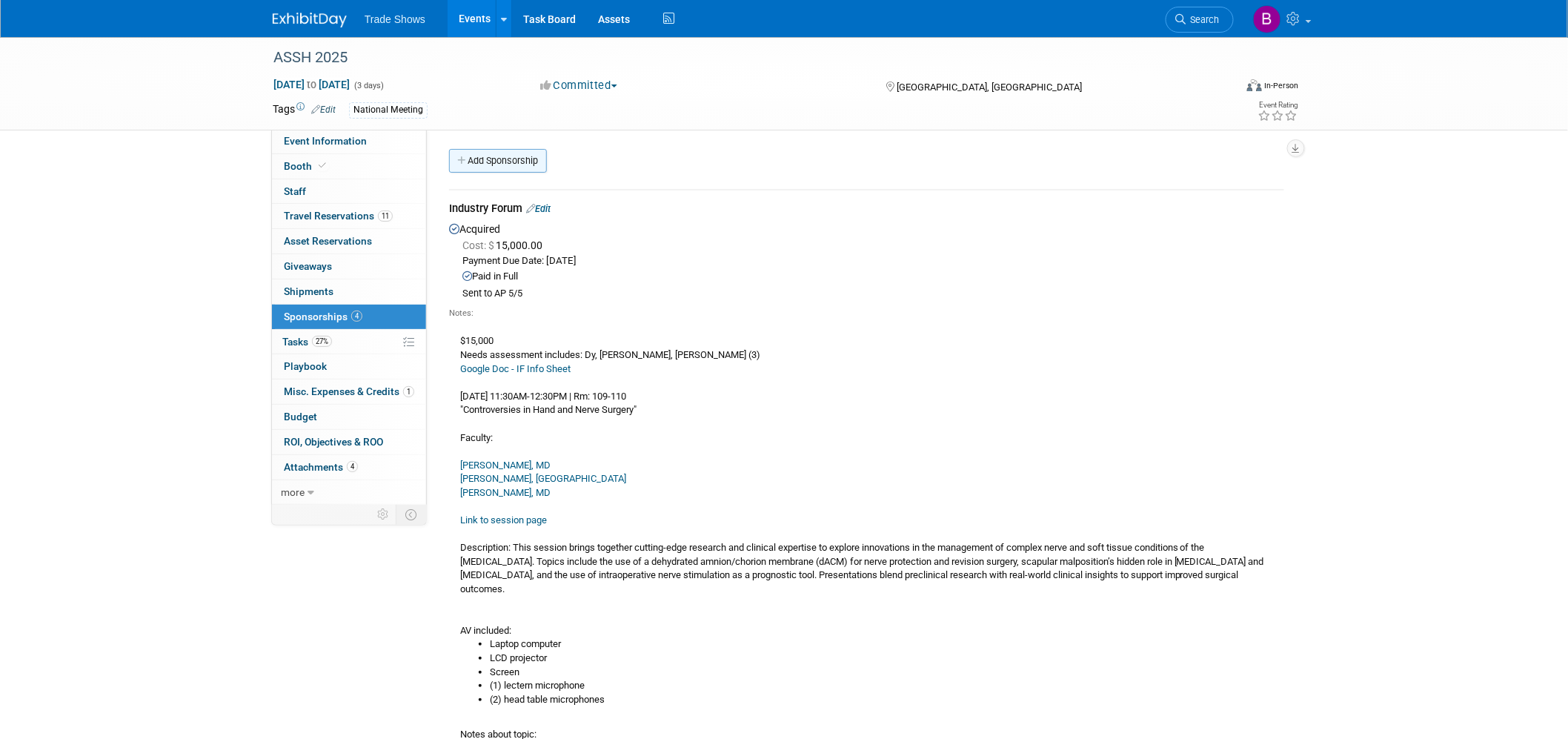
click at [517, 156] on link "Add Sponsorship" at bounding box center [498, 160] width 98 height 24
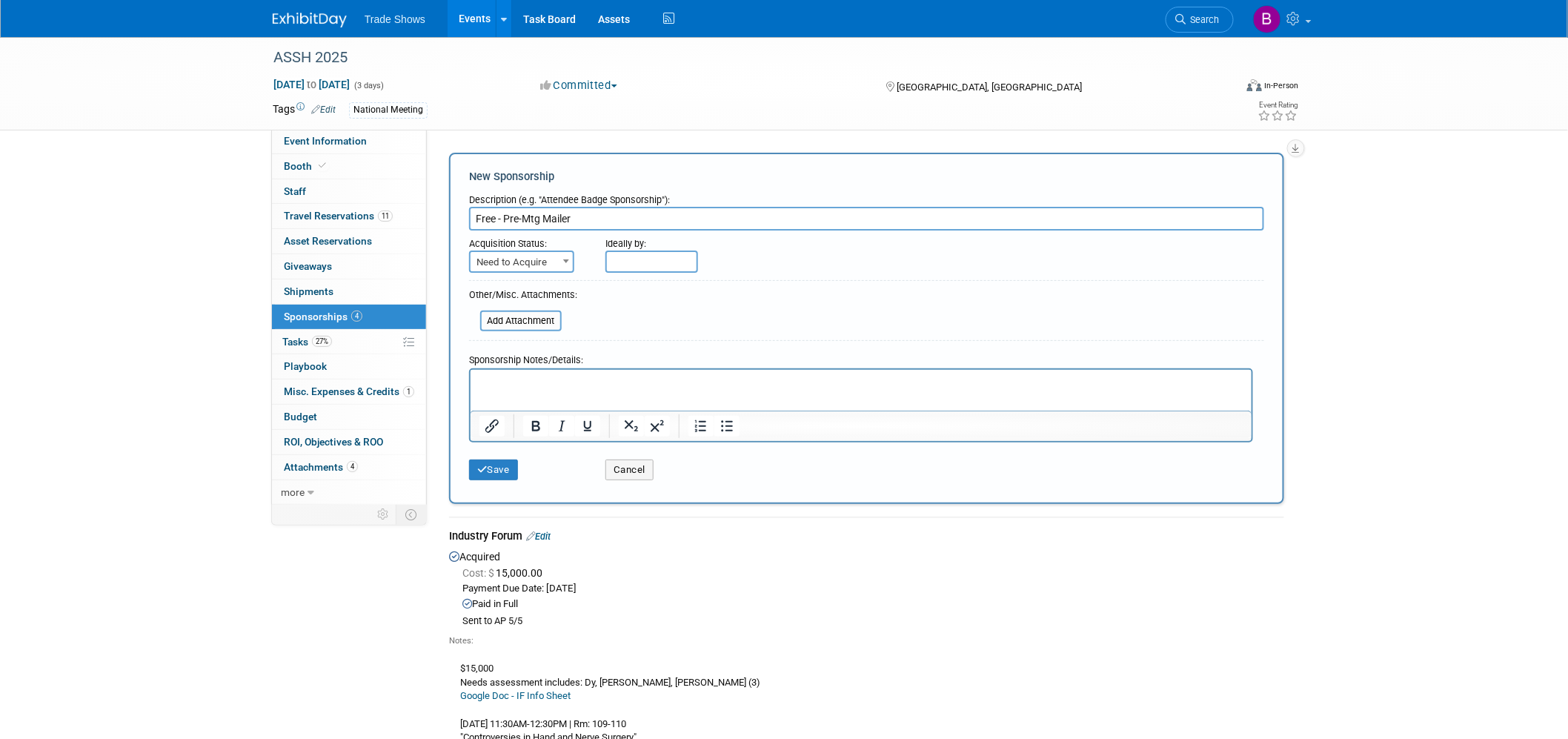
type input "Free - Pre-Mtg Mailer"
click at [546, 266] on span "Need to Acquire" at bounding box center [521, 262] width 102 height 20
click at [542, 390] on html at bounding box center [859, 379] width 781 height 20
click at [549, 390] on html at bounding box center [859, 379] width 781 height 20
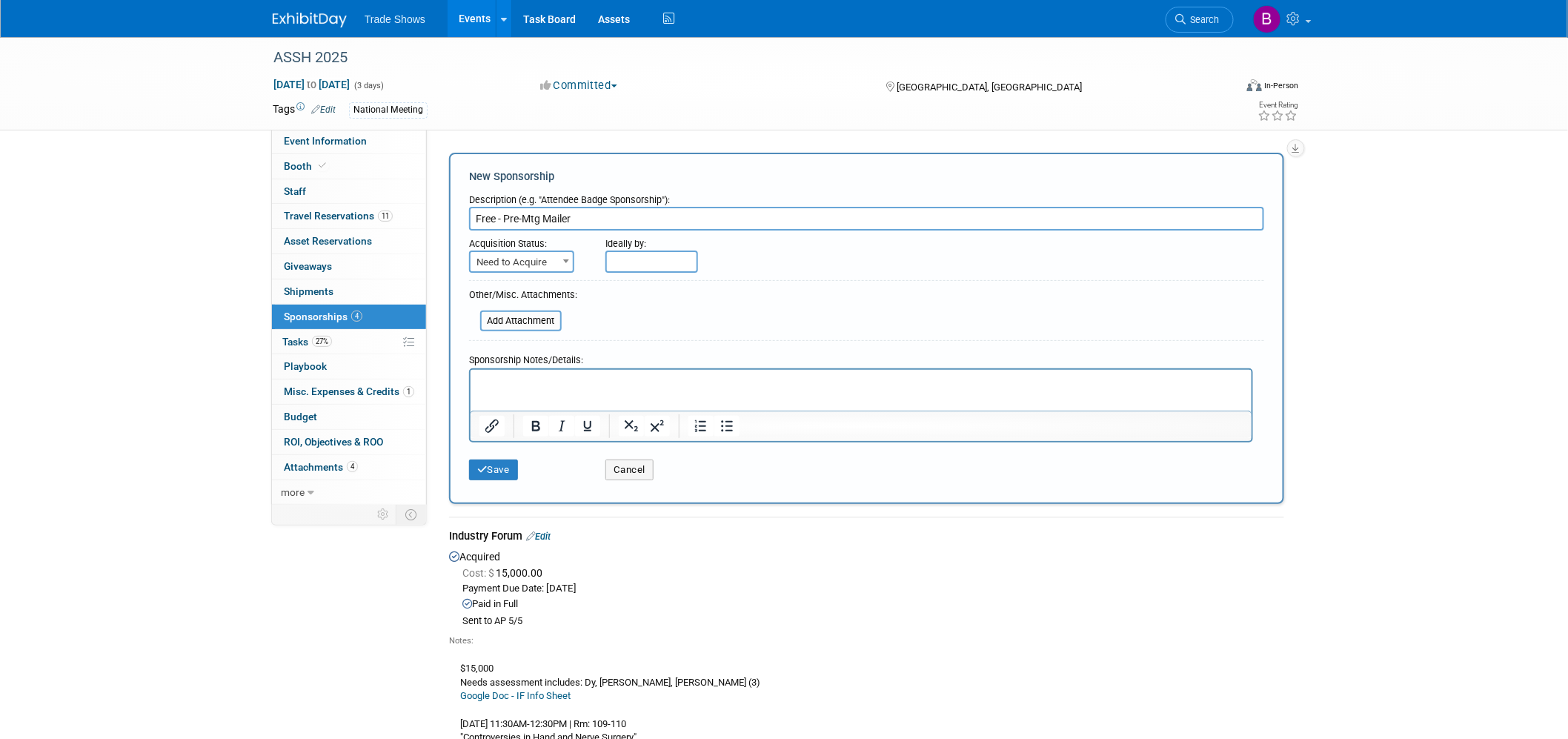
click at [652, 375] on p "Rich Text Area. Press ALT-0 for help." at bounding box center [860, 382] width 764 height 15
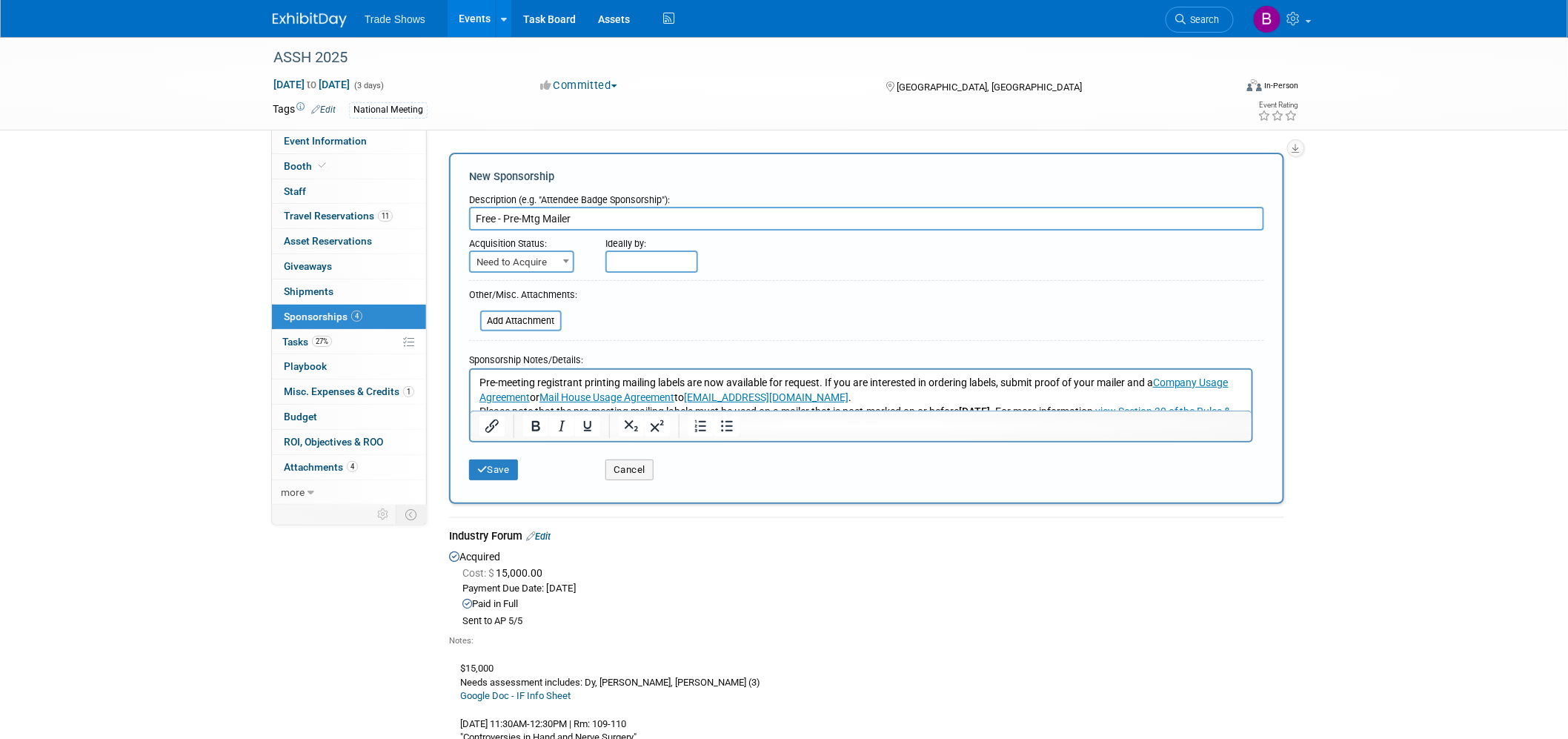
scroll to position [1, 0]
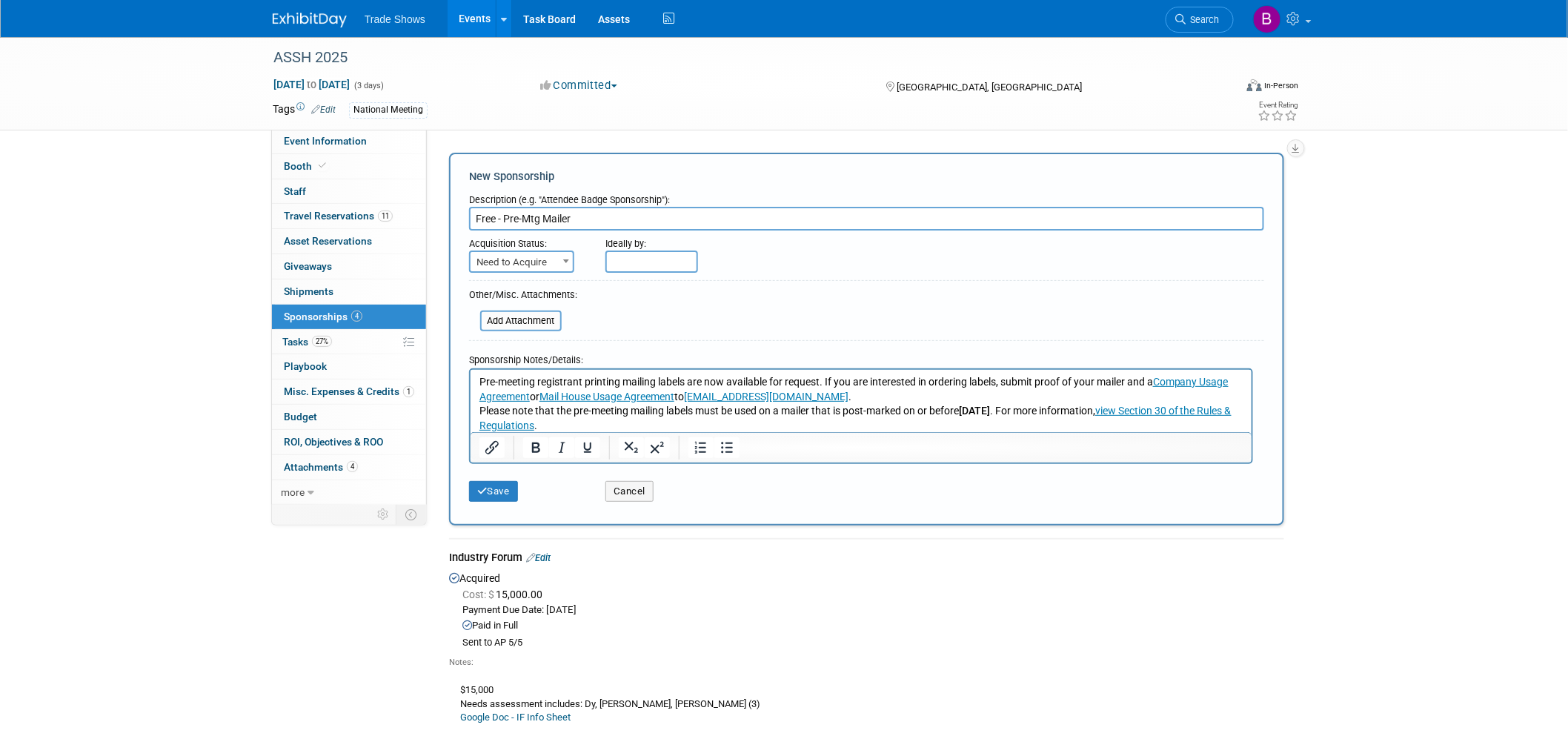
click at [657, 259] on input "text" at bounding box center [652, 261] width 93 height 22
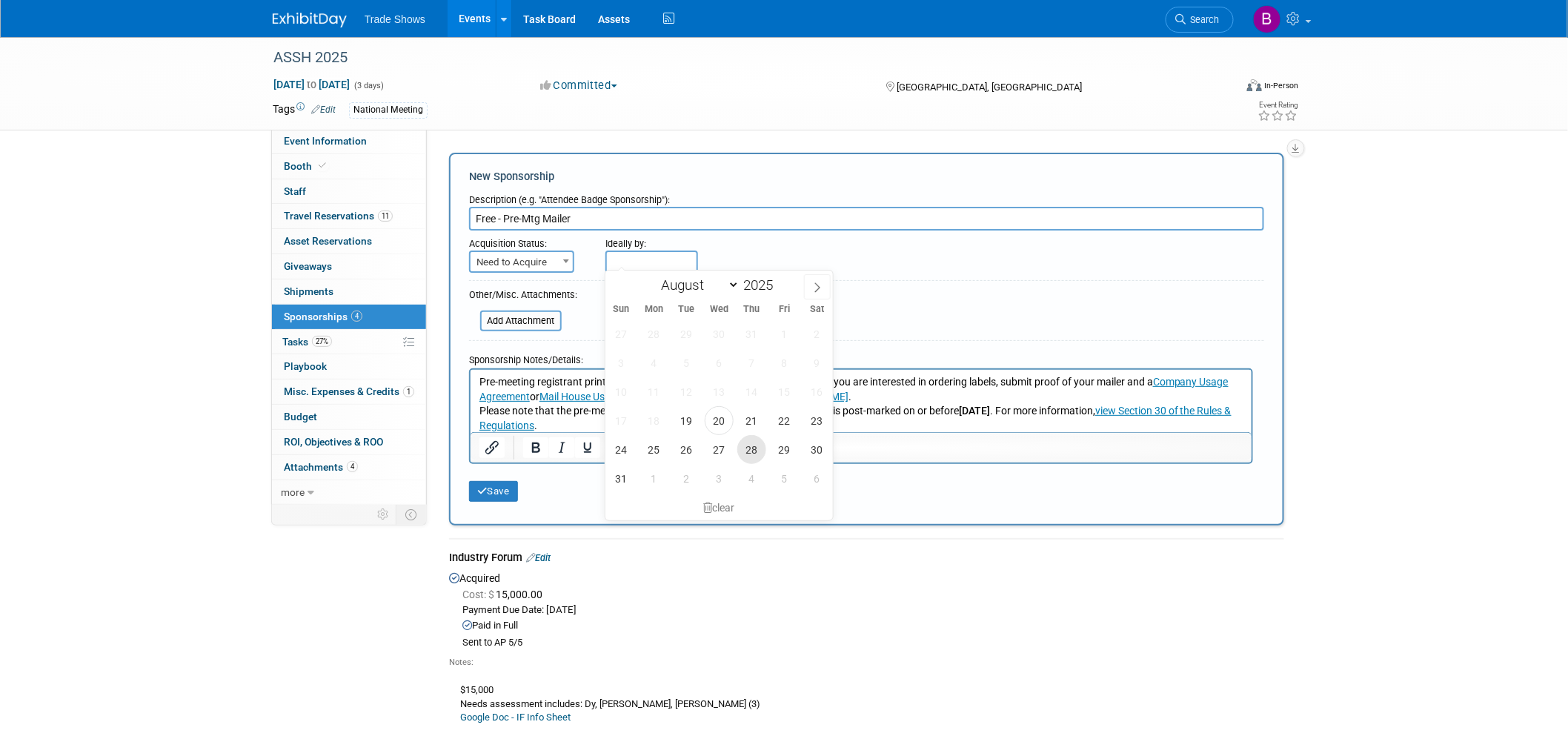
click at [760, 454] on span "28" at bounding box center [752, 449] width 29 height 29
type input "Aug 28, 2025"
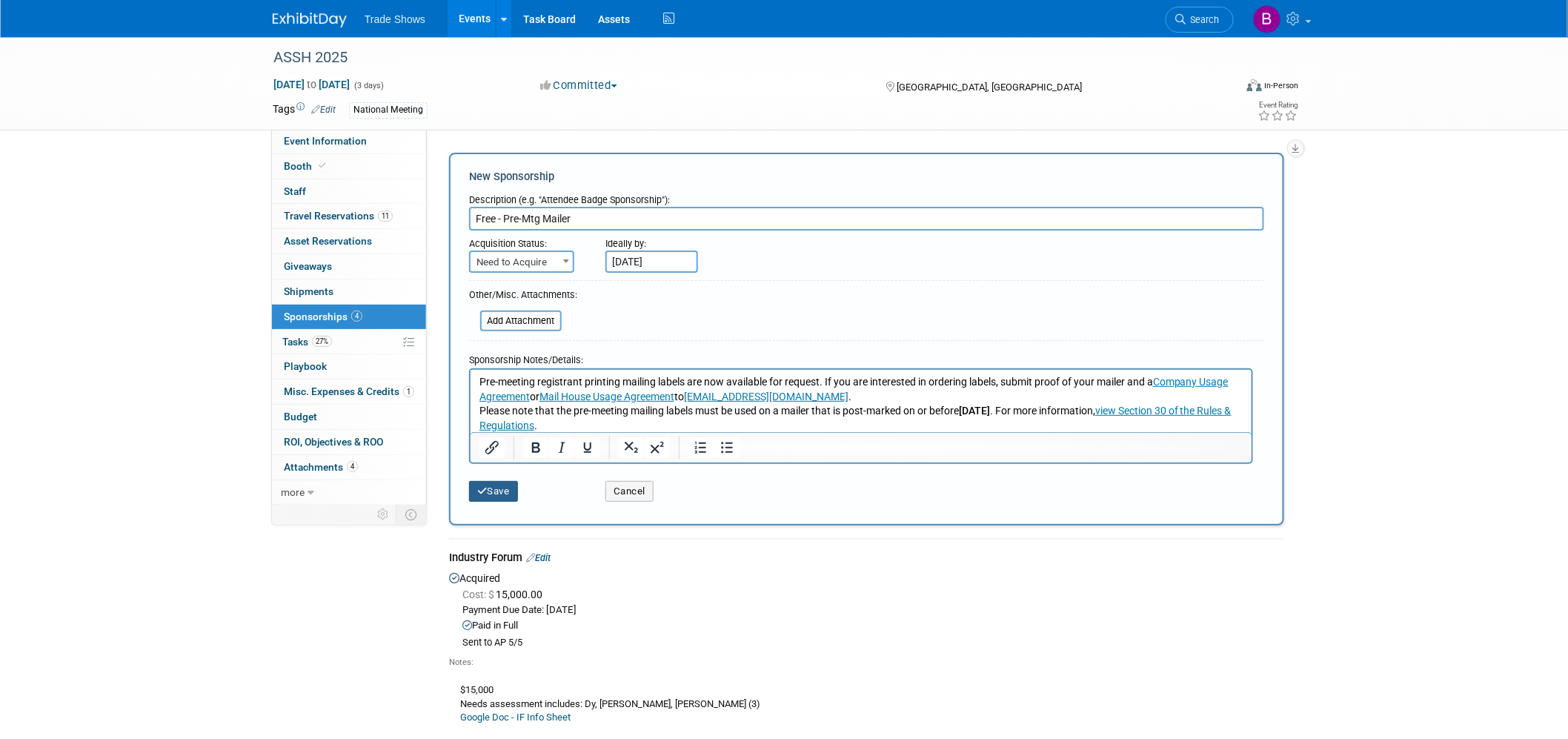
click at [493, 488] on button "Save" at bounding box center [493, 491] width 49 height 20
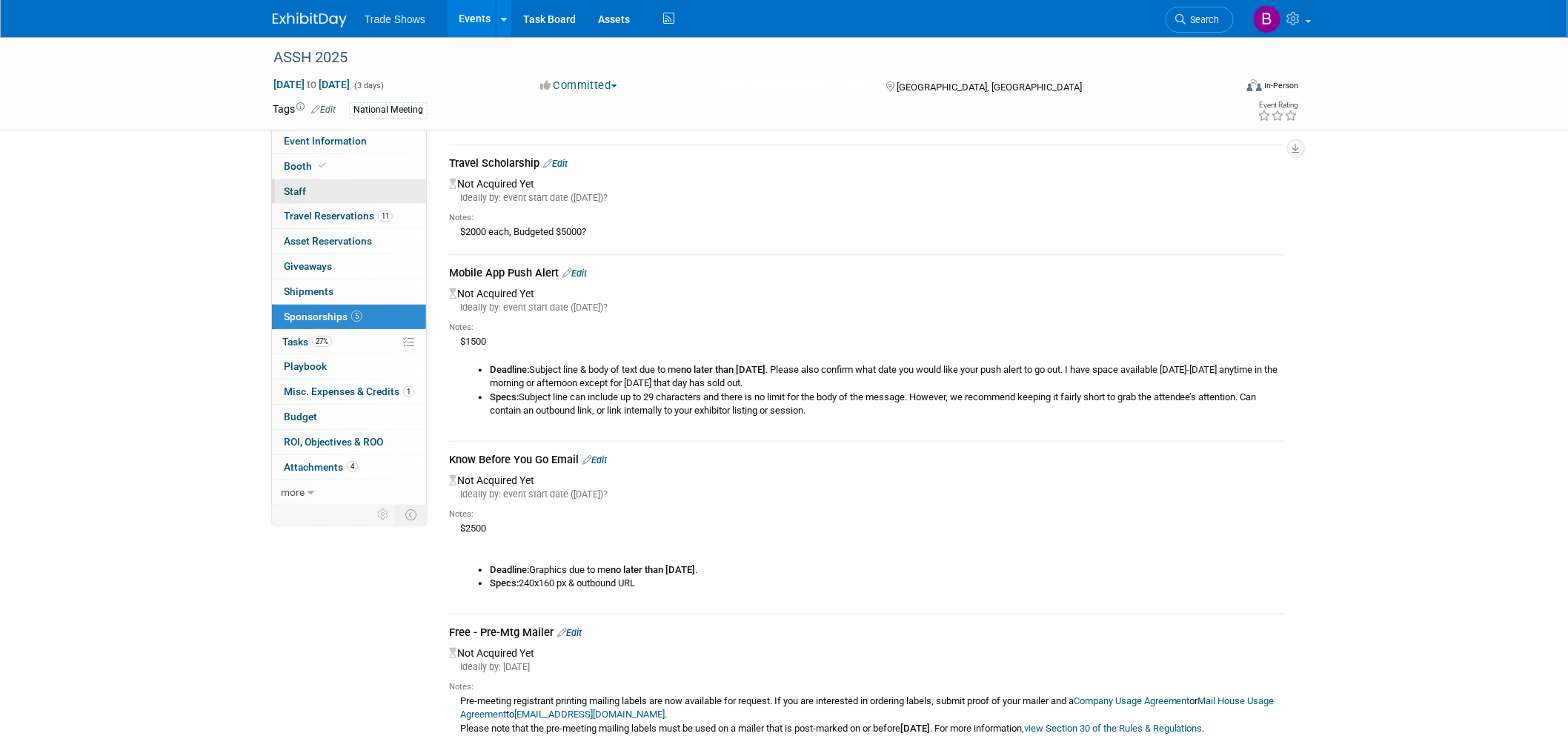
scroll to position [852, 0]
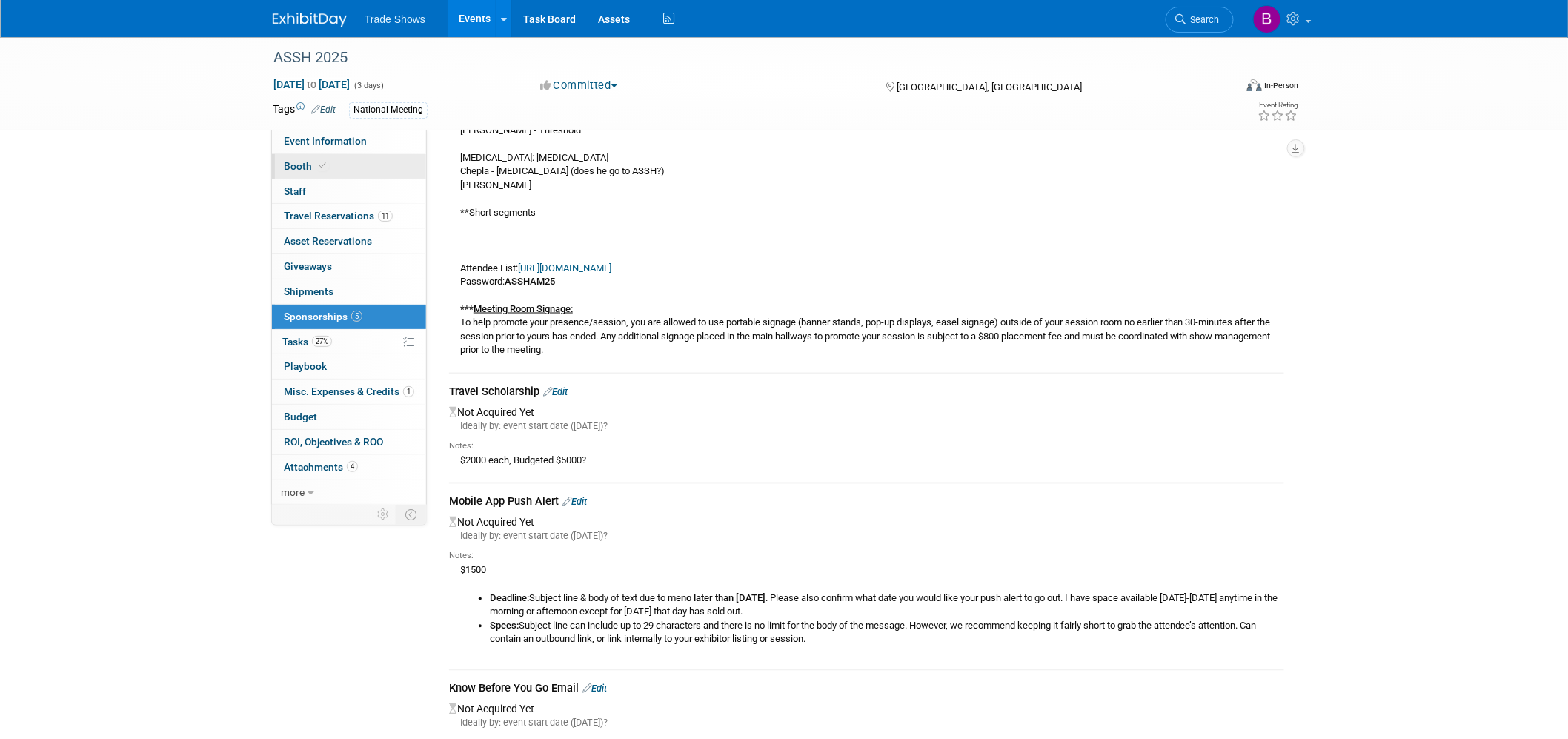
click at [323, 160] on span at bounding box center [322, 165] width 14 height 11
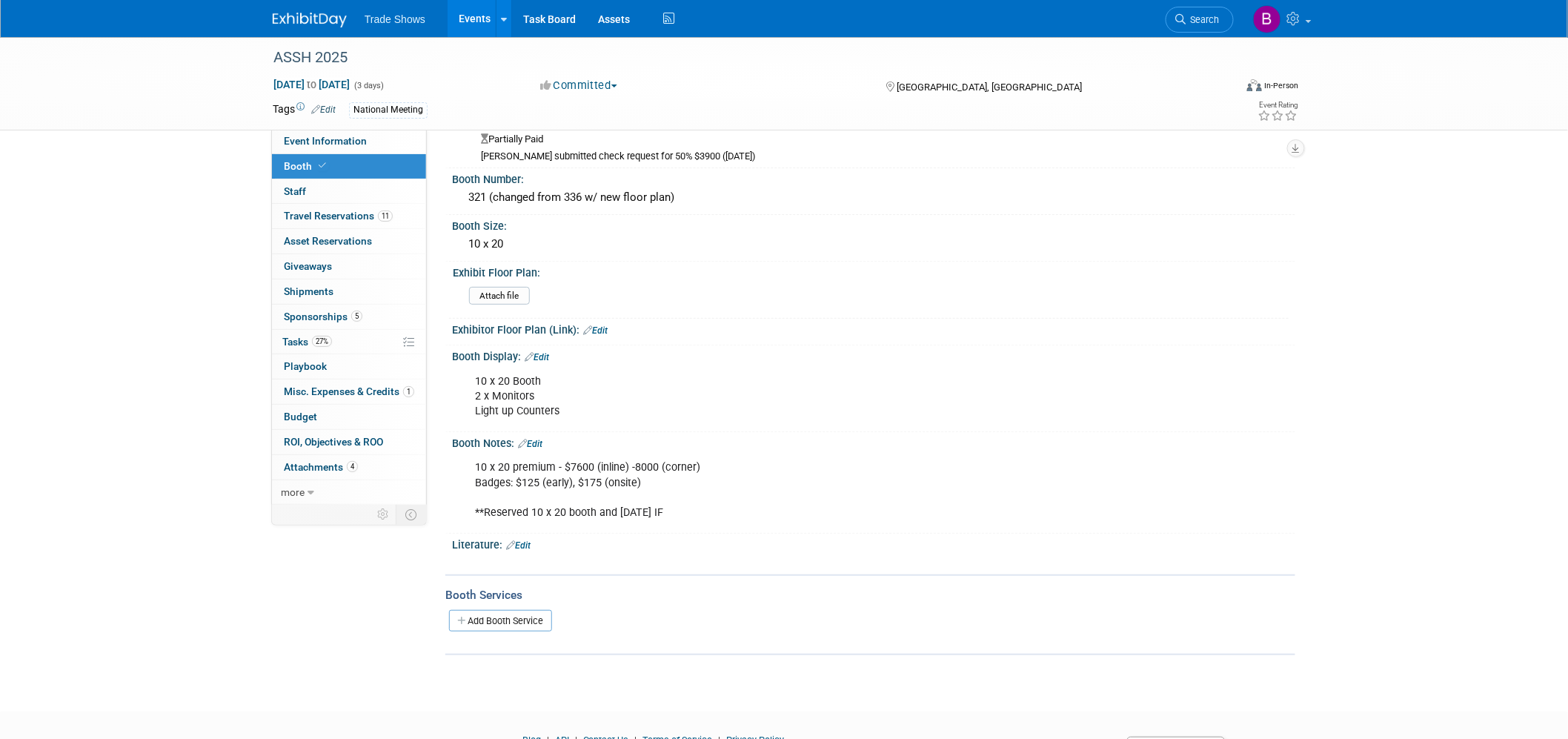
scroll to position [140, 0]
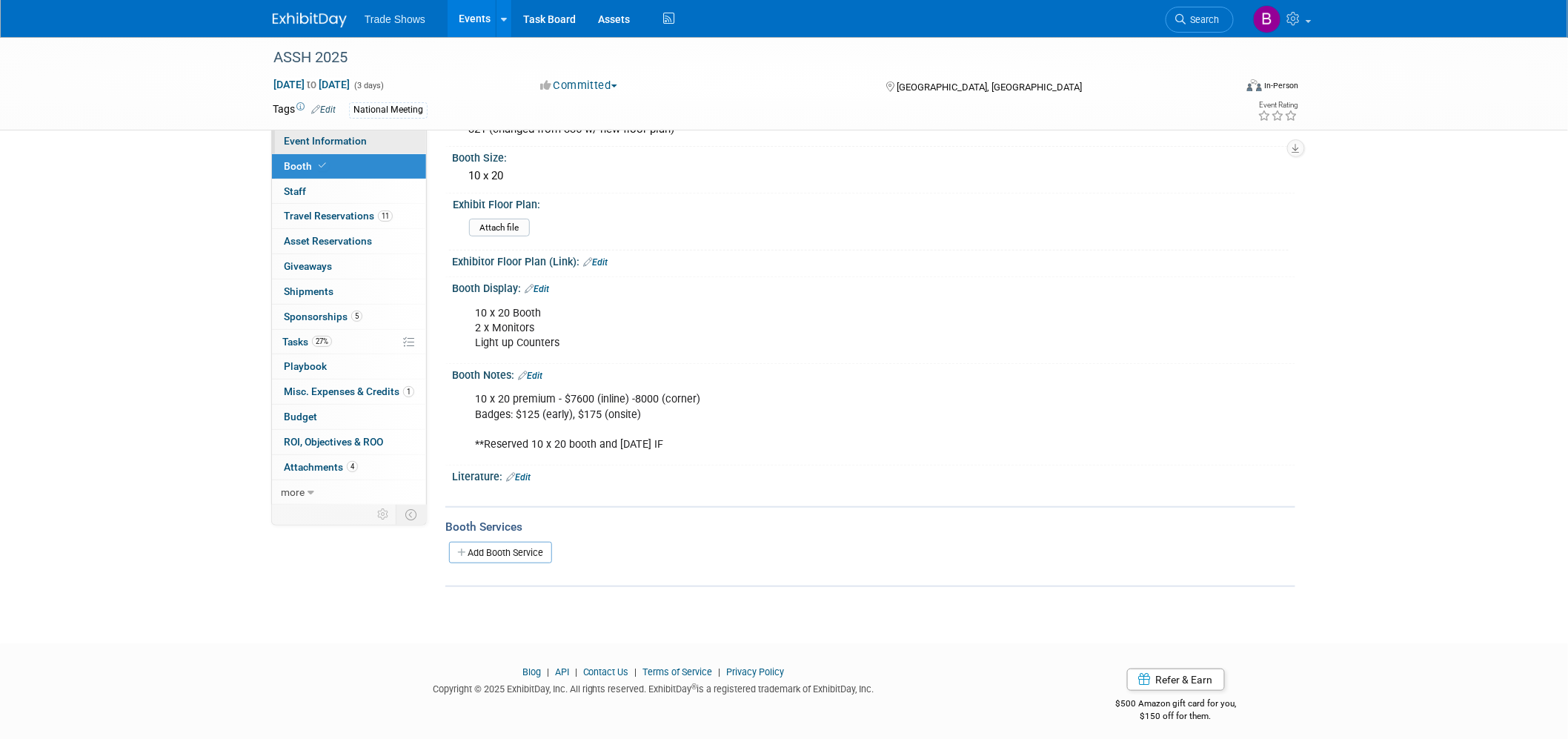
click at [366, 146] on link "Event Information" at bounding box center [348, 141] width 154 height 24
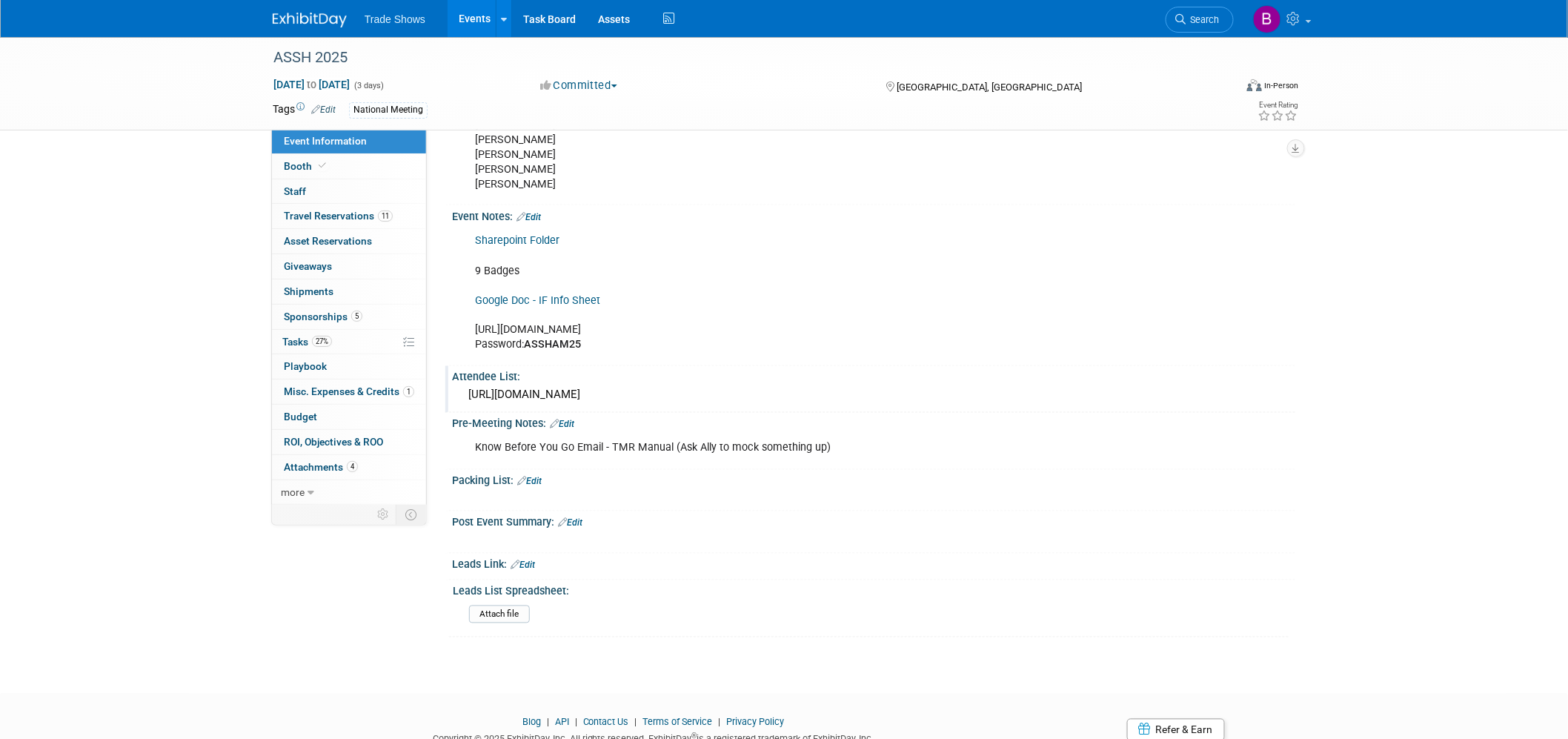
scroll to position [901, 0]
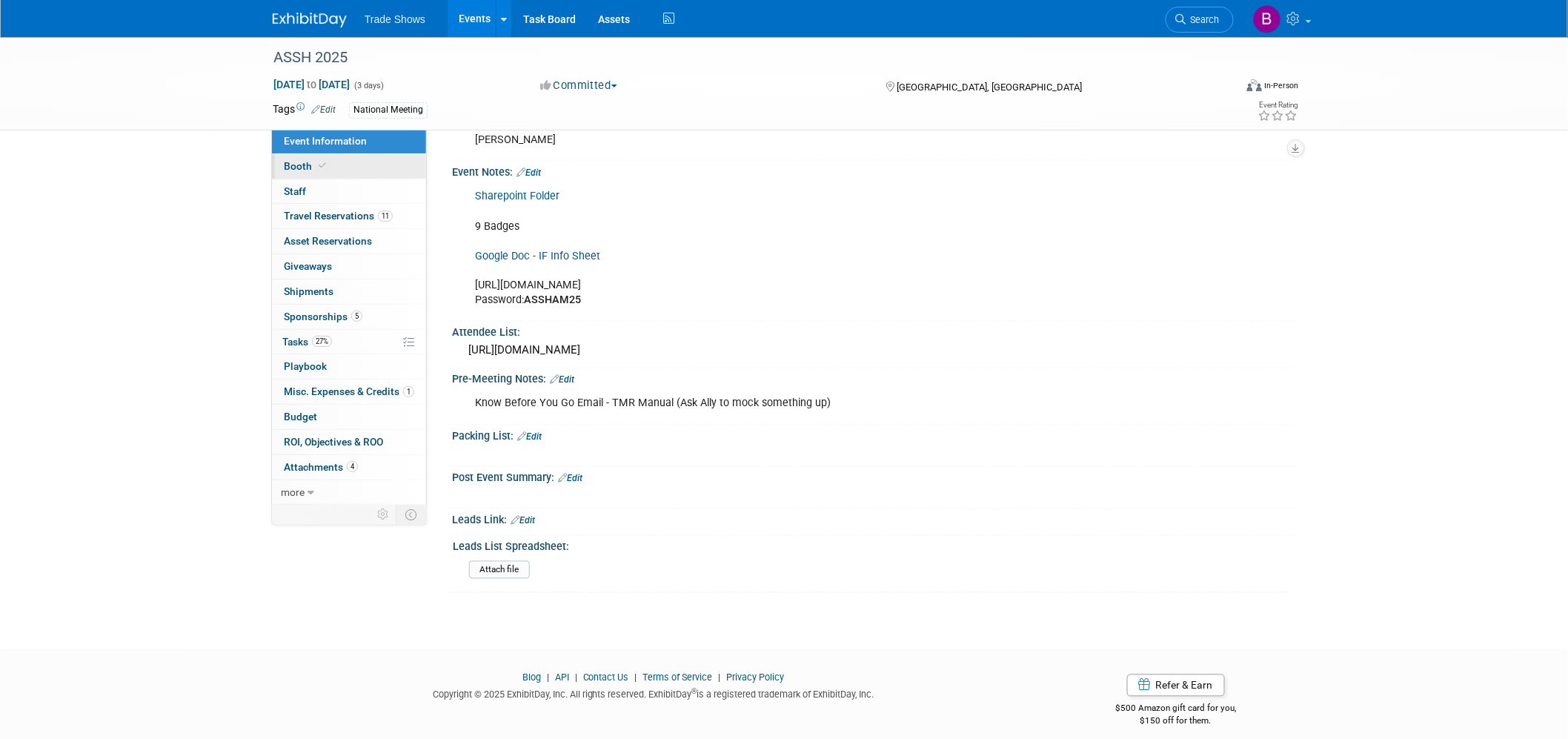
click at [344, 168] on link "Booth" at bounding box center [348, 166] width 154 height 24
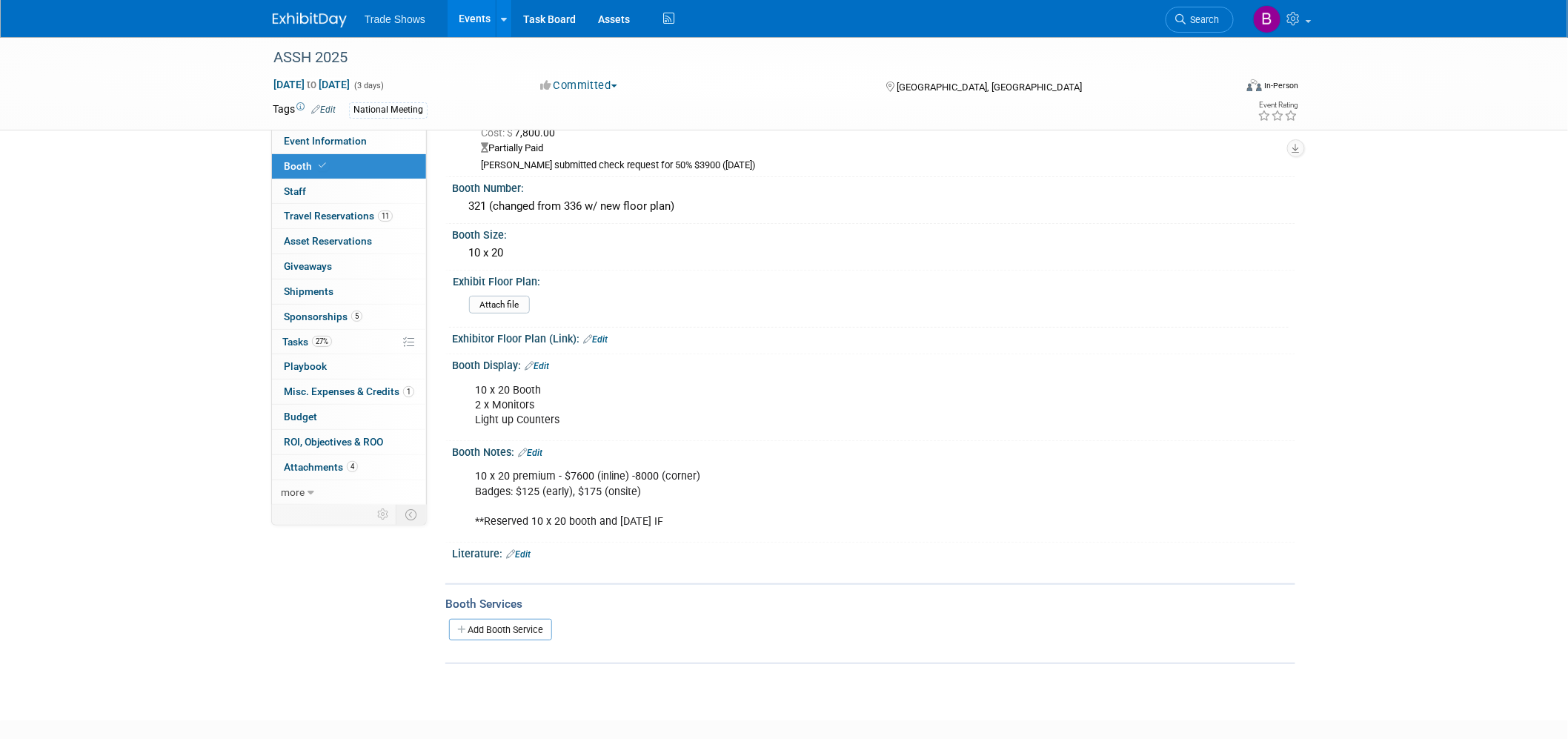
scroll to position [140, 0]
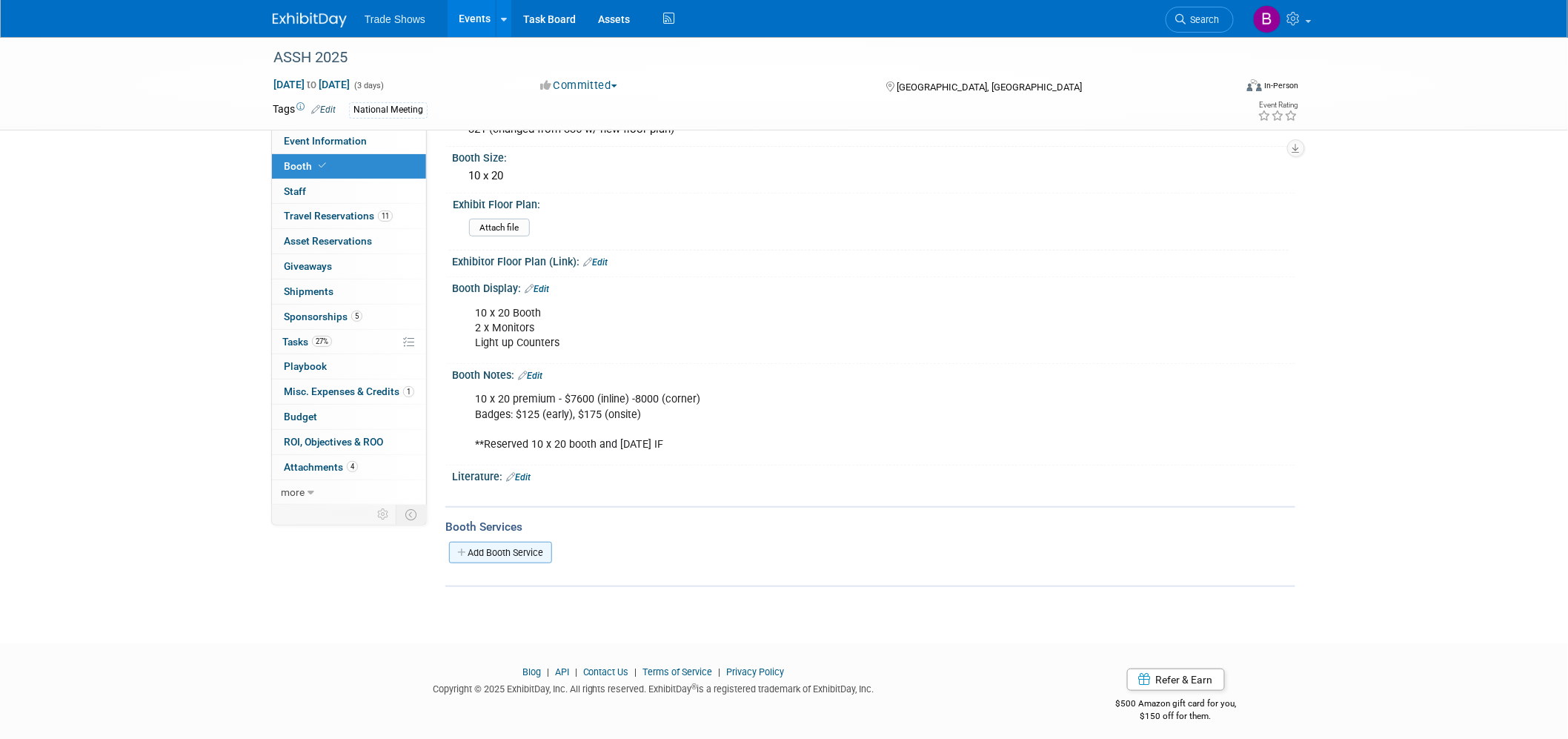
click at [542, 542] on link "Add Booth Service" at bounding box center [501, 552] width 103 height 21
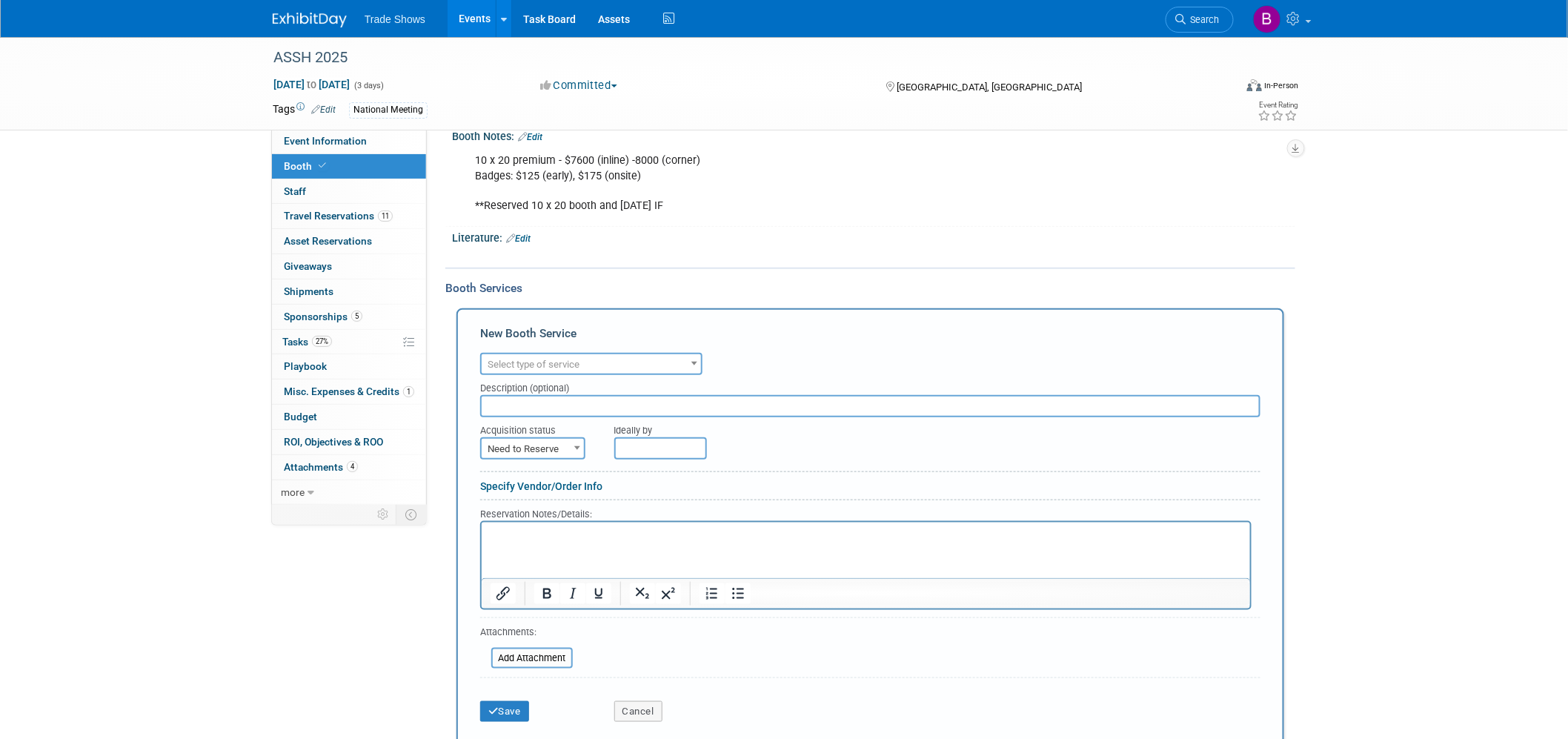
scroll to position [387, 0]
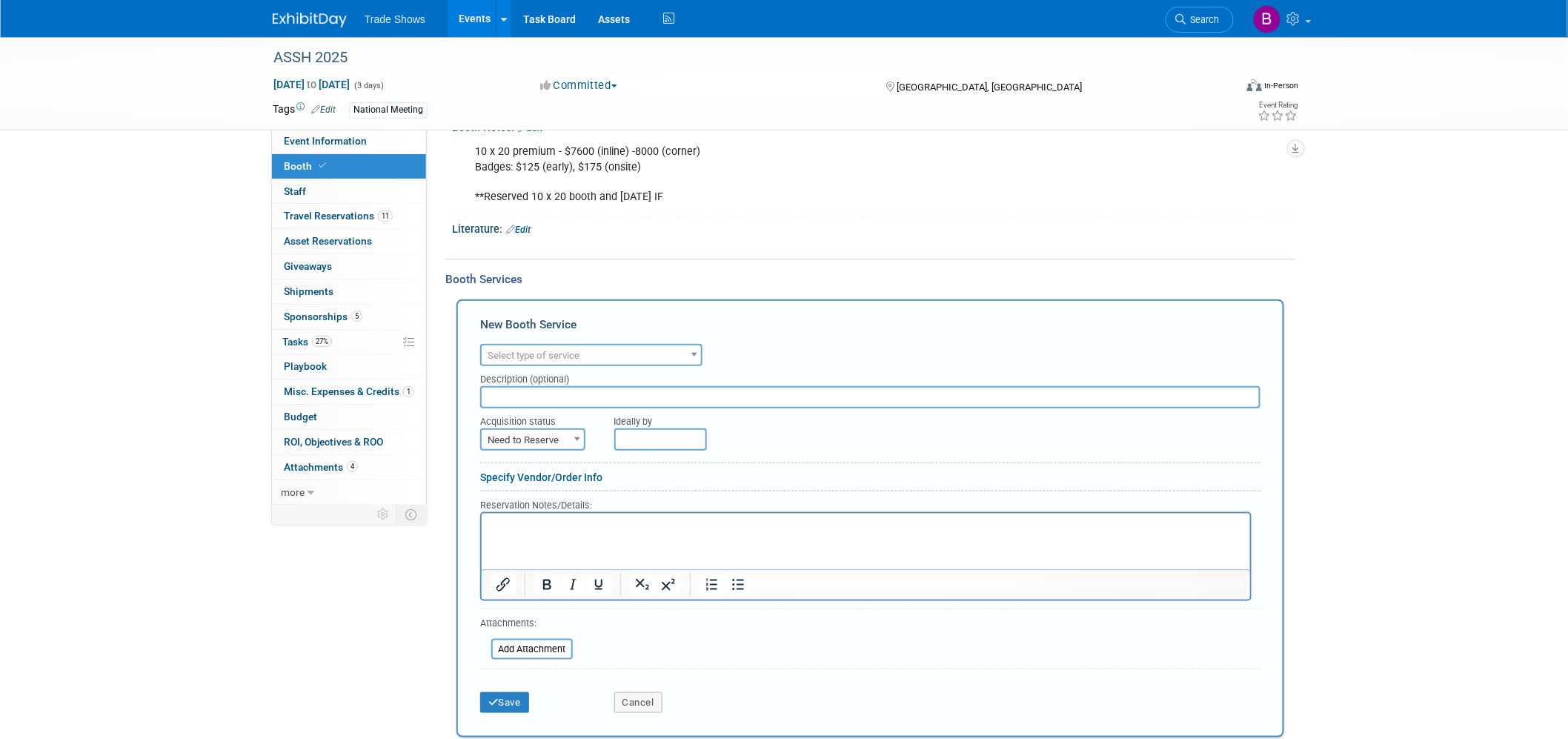
click at [590, 345] on span "Select type of service" at bounding box center [591, 355] width 219 height 20
select select "4"
click at [545, 430] on span "Need to Reserve" at bounding box center [533, 440] width 102 height 20
drag, startPoint x: 520, startPoint y: 684, endPoint x: 515, endPoint y: 690, distance: 7.8
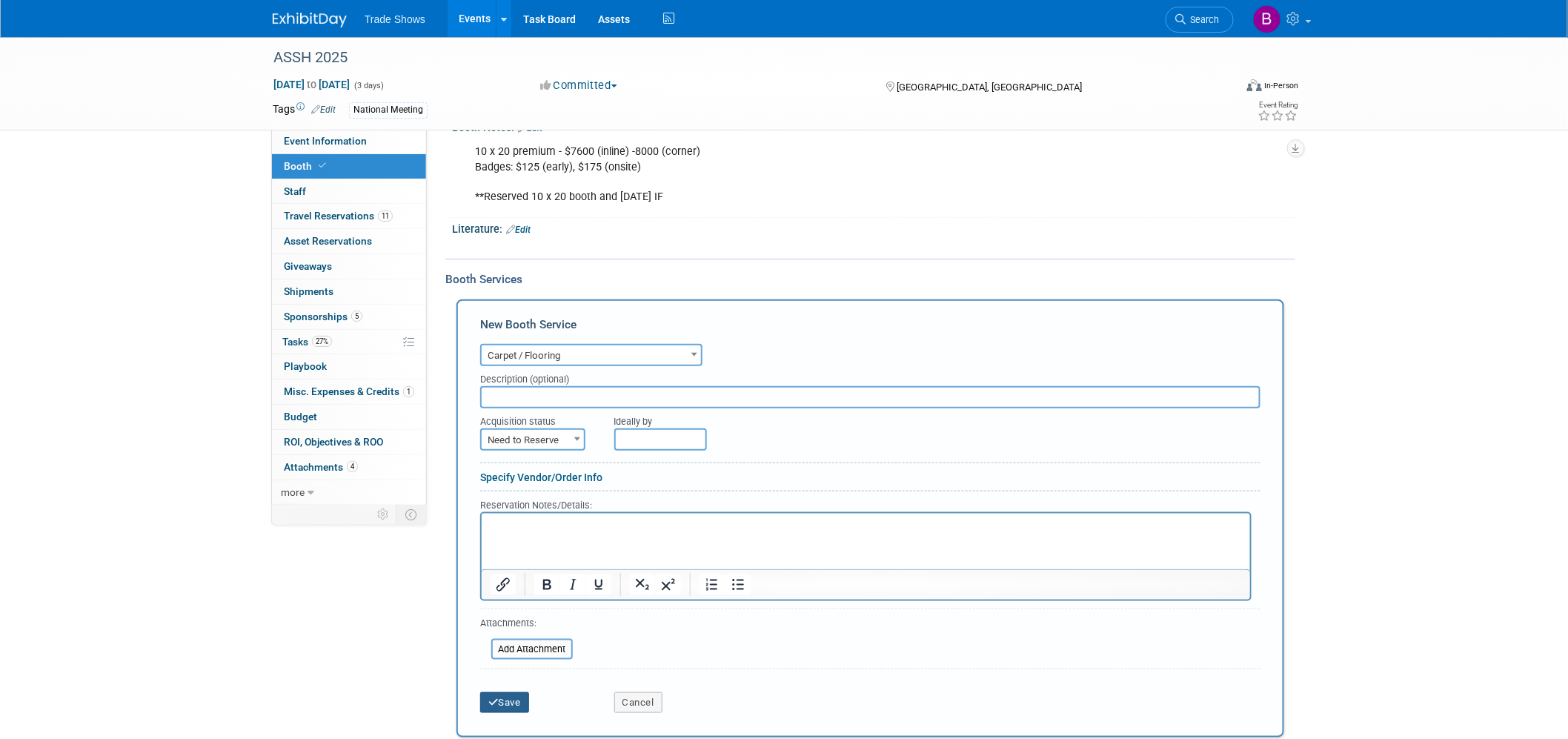
click at [516, 692] on button "Save" at bounding box center [504, 702] width 49 height 20
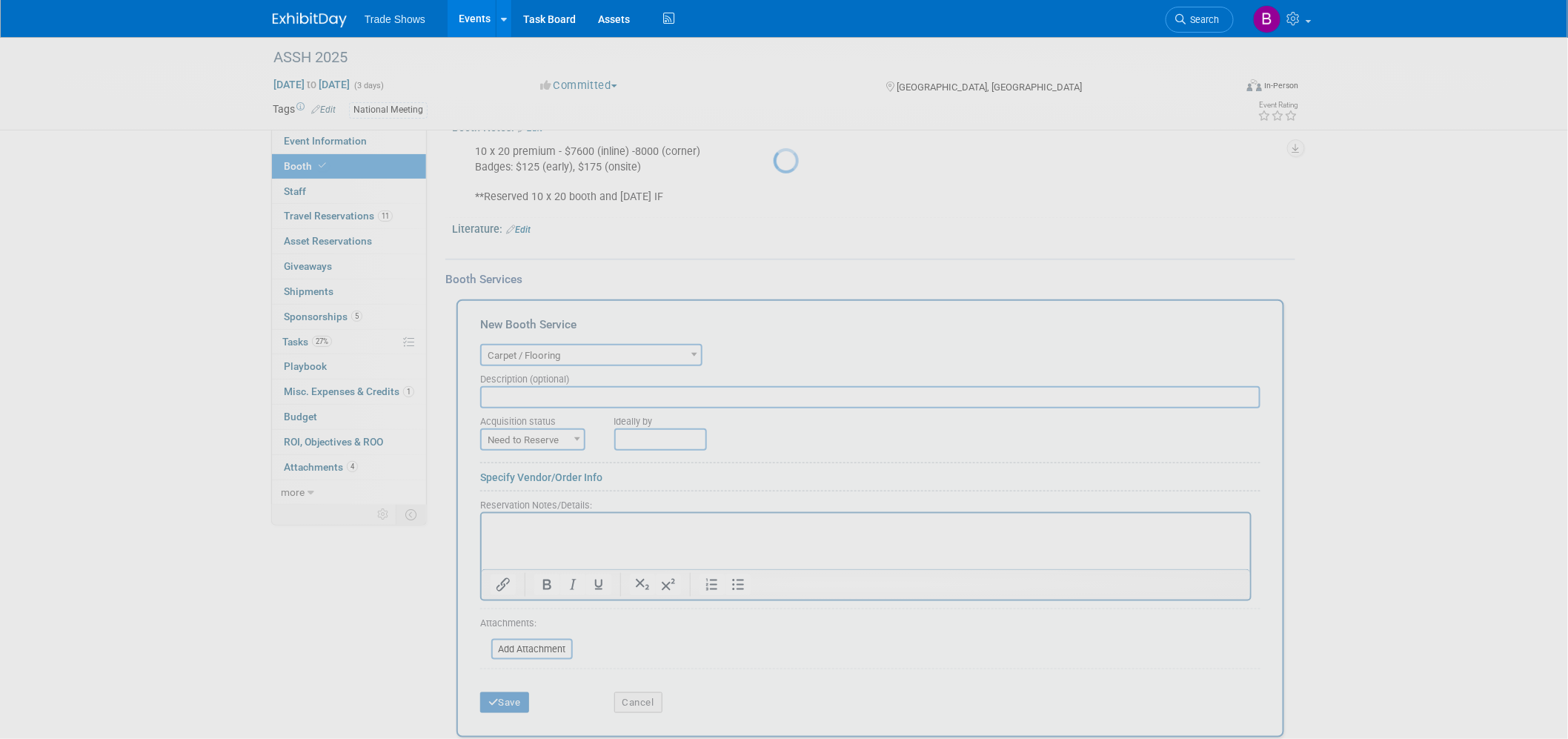
scroll to position [215, 0]
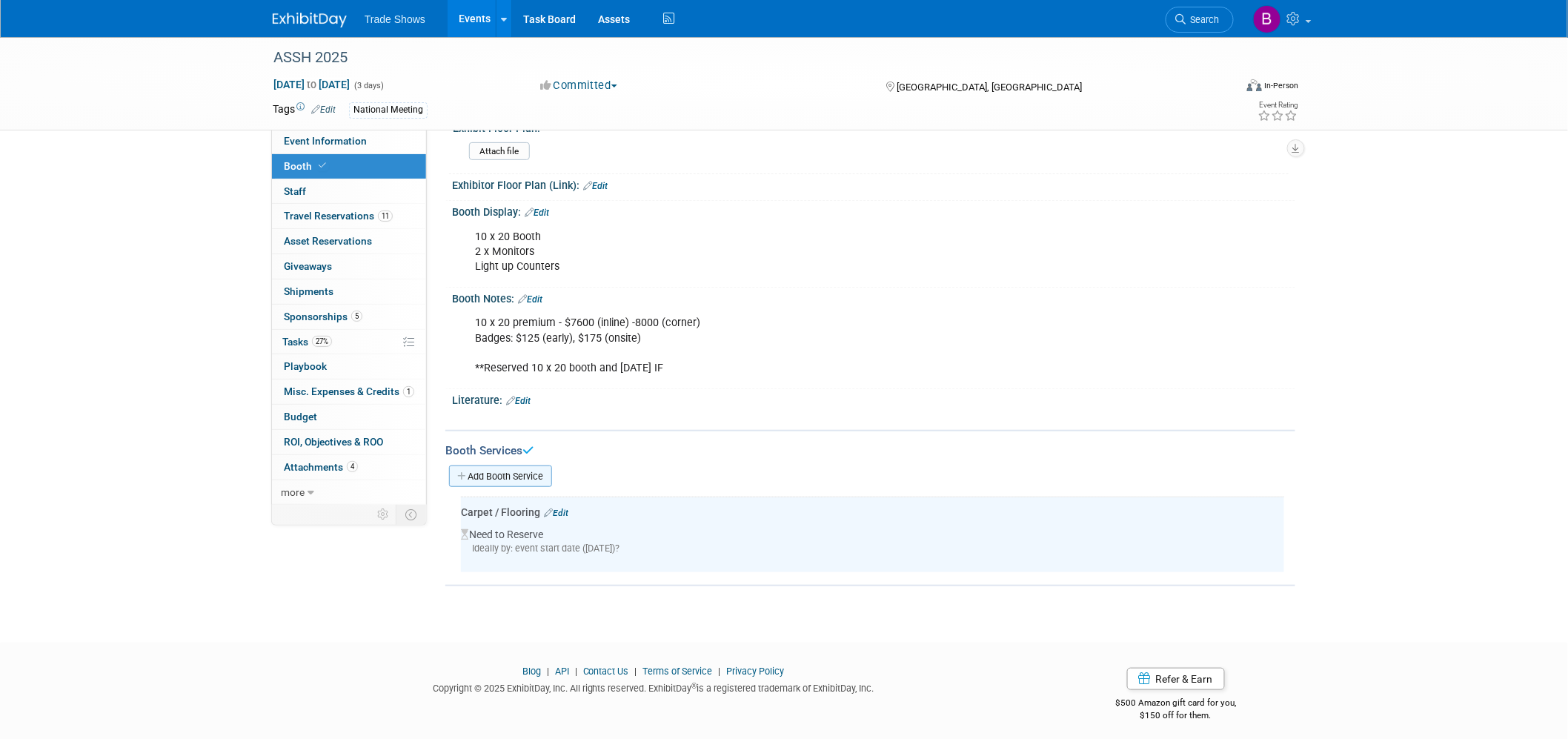
click at [526, 468] on link "Add Booth Service" at bounding box center [501, 476] width 103 height 21
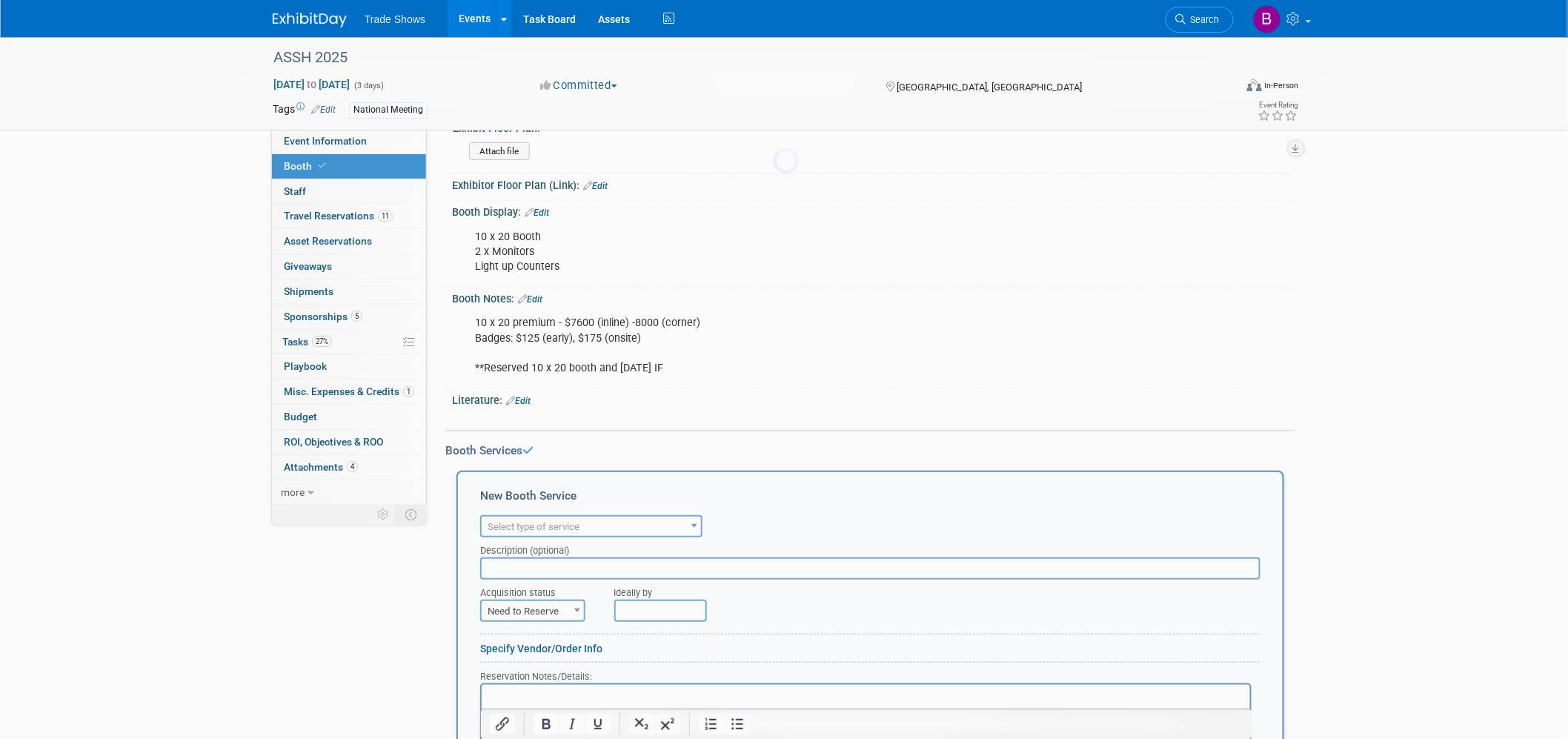
scroll to position [0, 0]
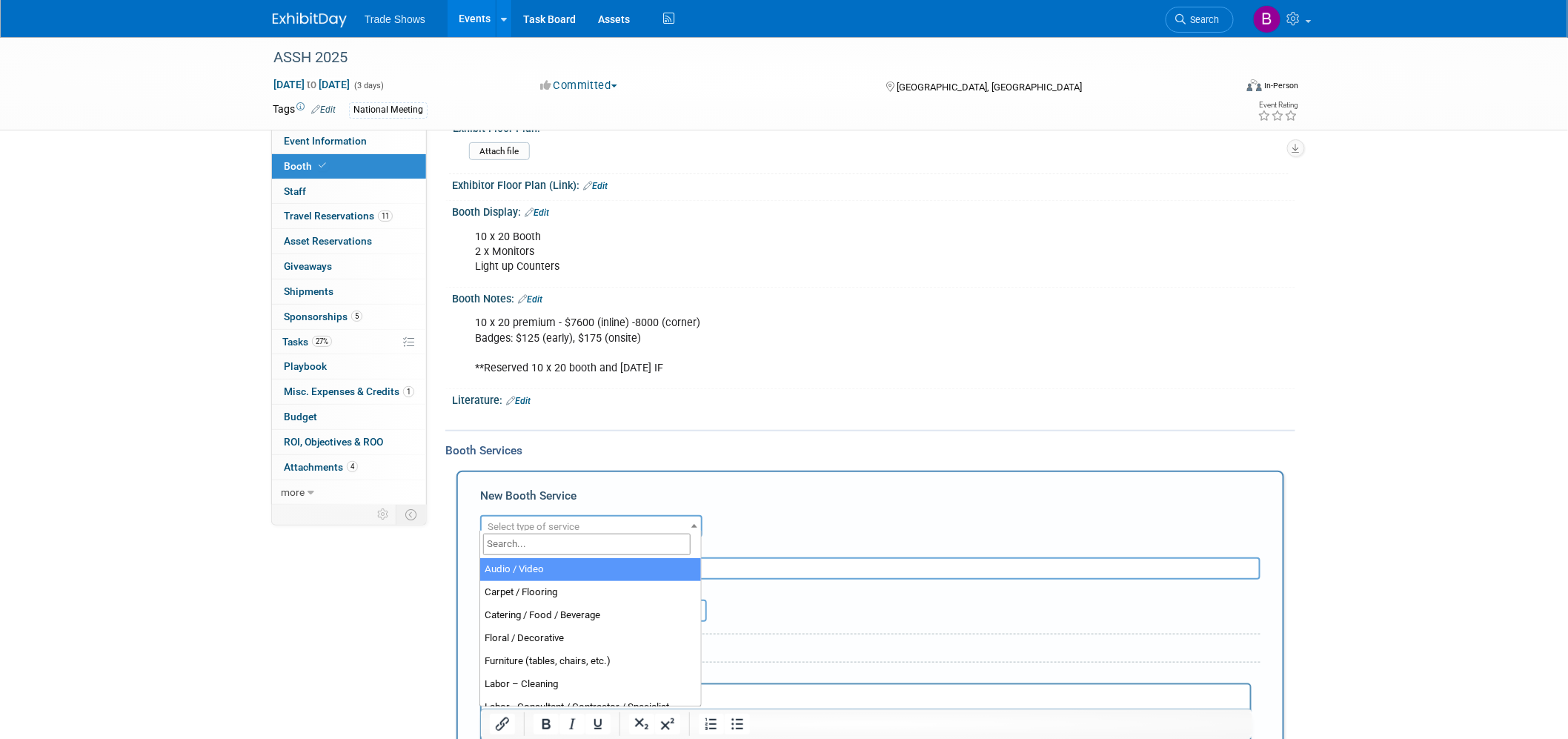
click at [554, 521] on span "Select type of service" at bounding box center [533, 527] width 92 height 11
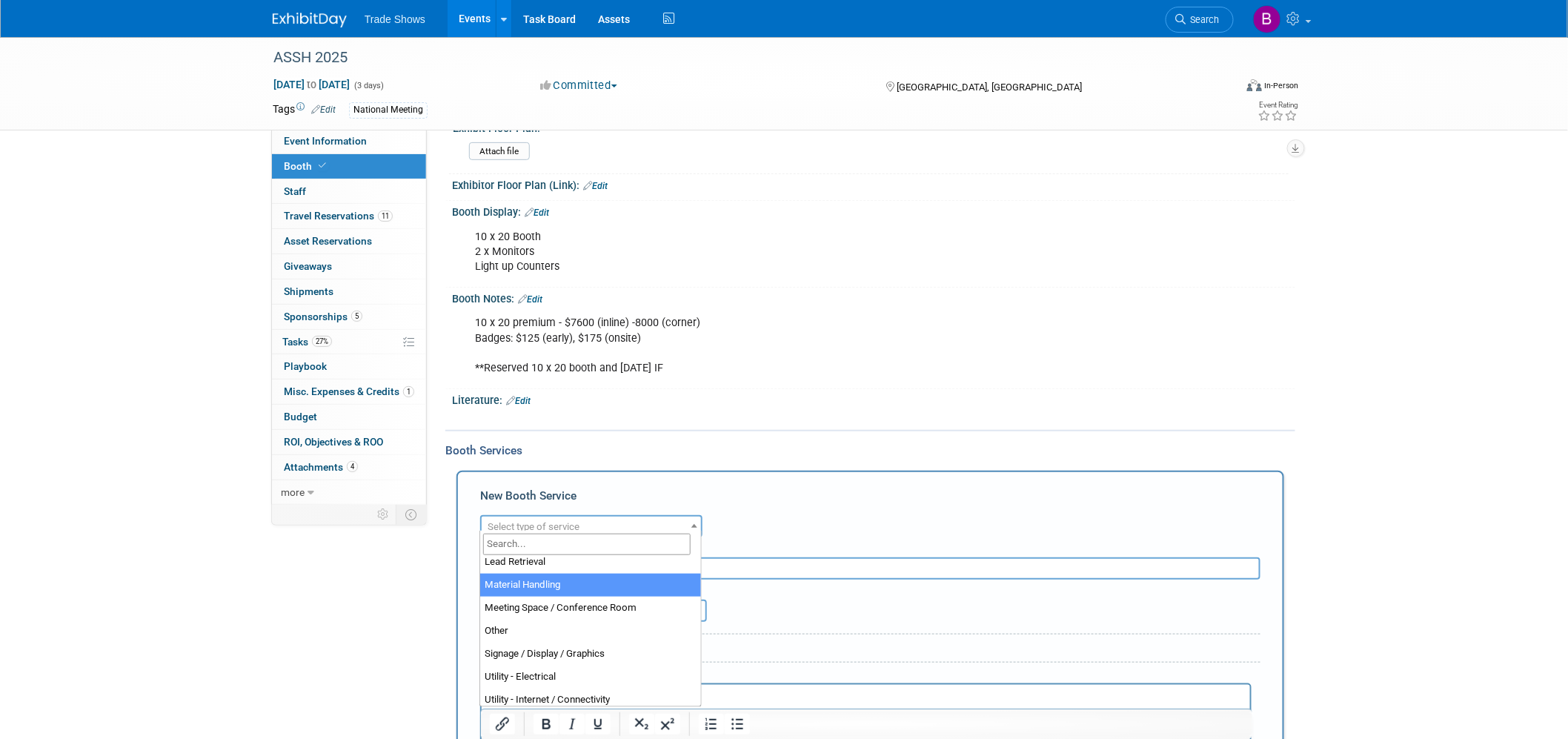
select select "10"
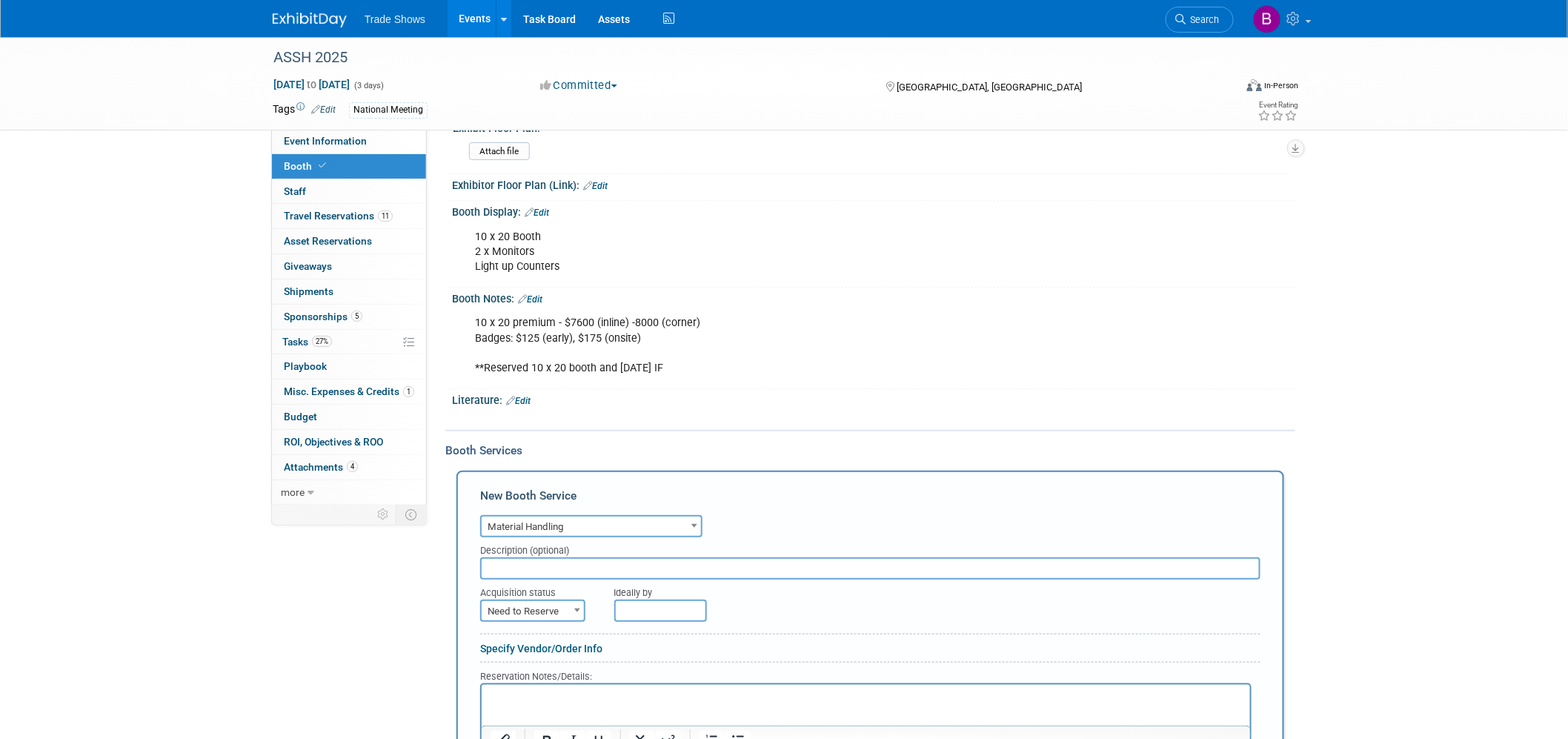
scroll to position [380, 0]
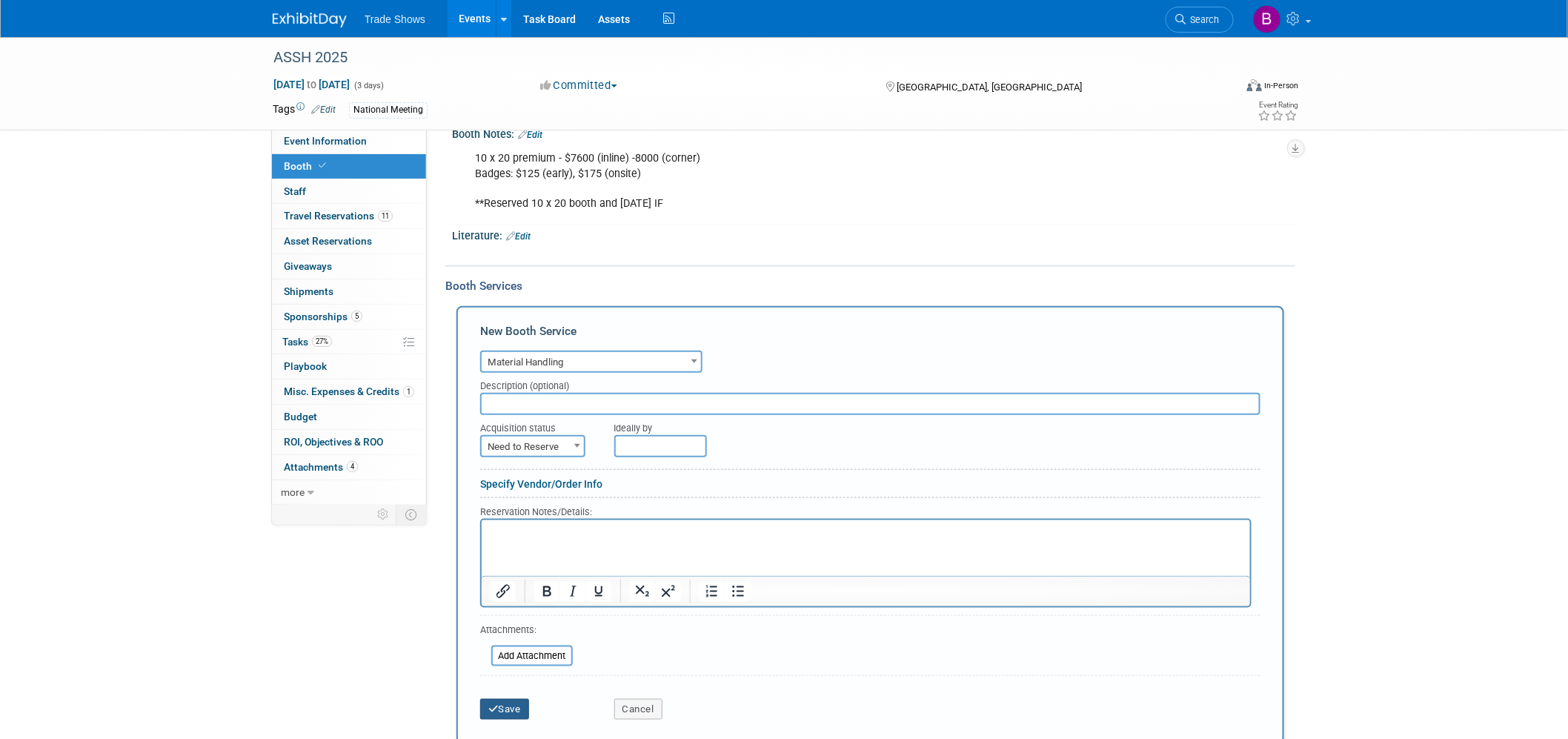
click at [499, 699] on button "Save" at bounding box center [504, 709] width 49 height 20
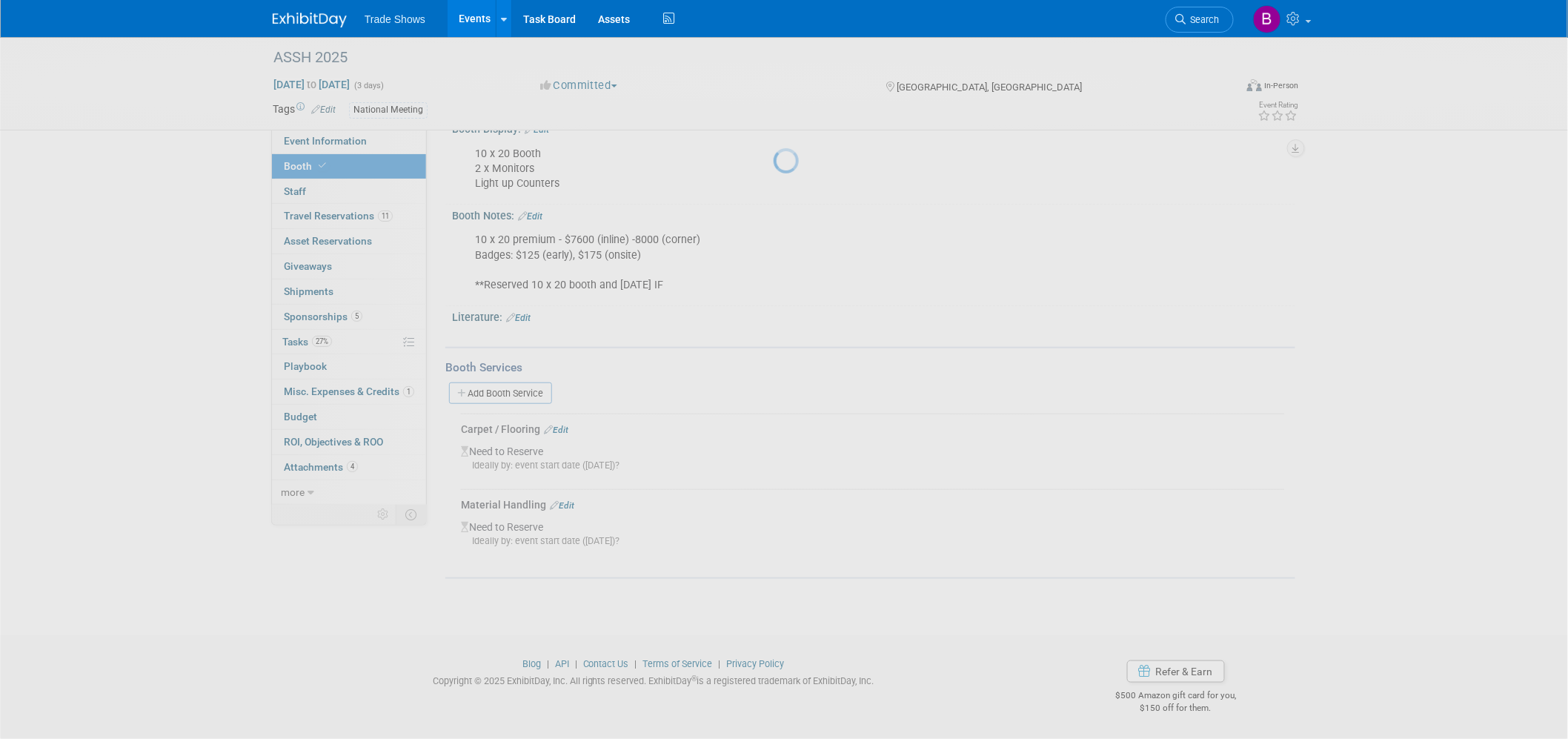
scroll to position [291, 0]
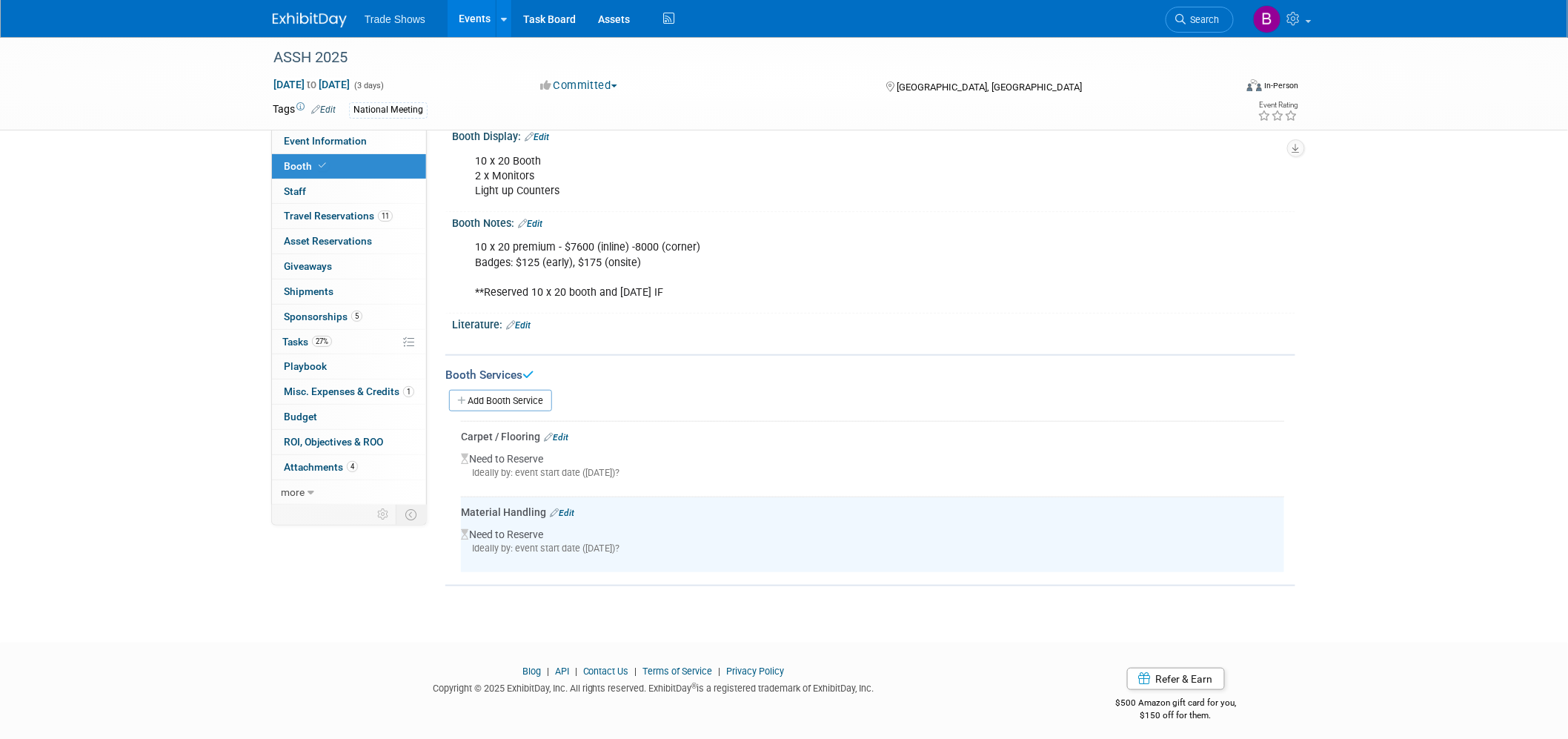
click at [517, 395] on link "Add Booth Service" at bounding box center [501, 401] width 103 height 21
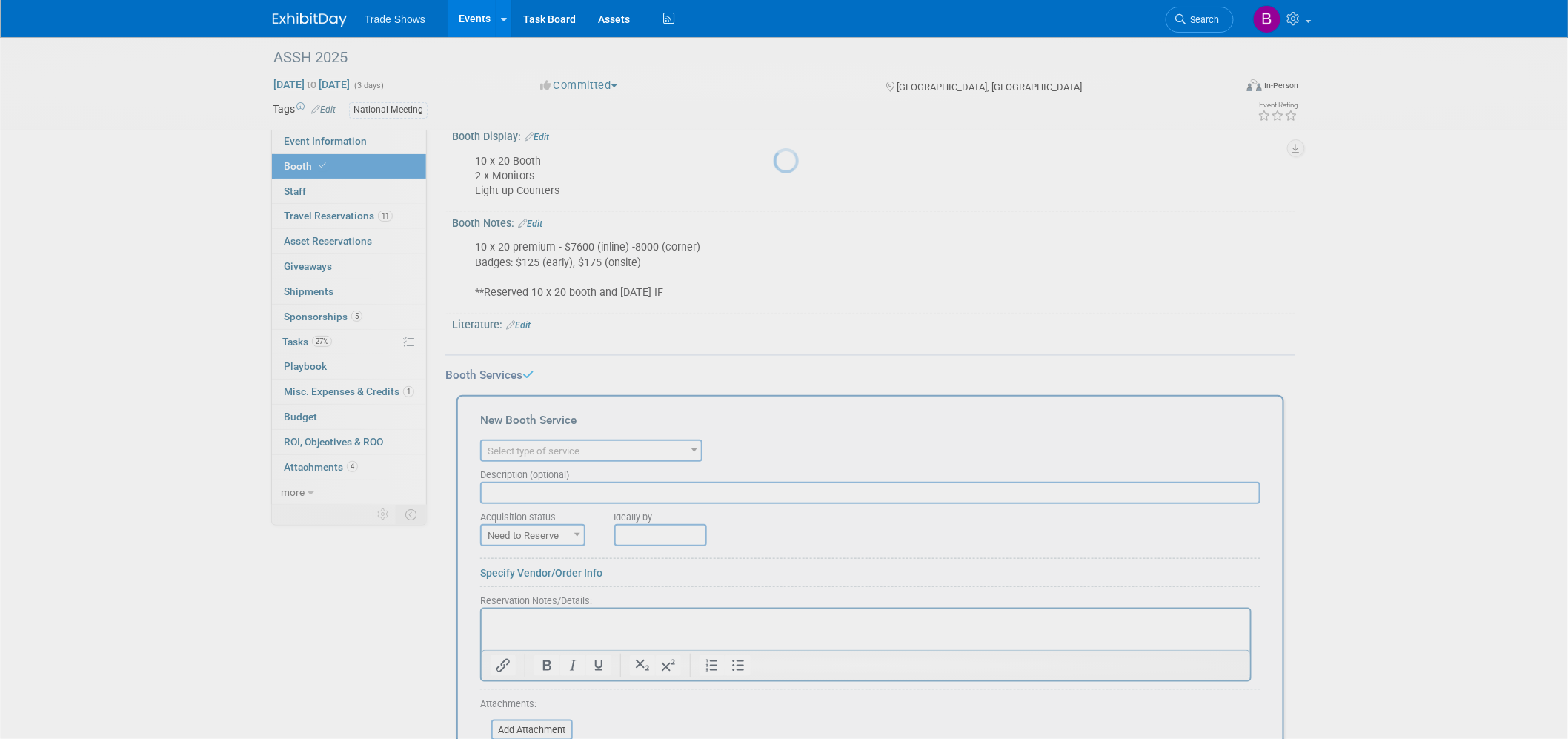
scroll to position [0, 0]
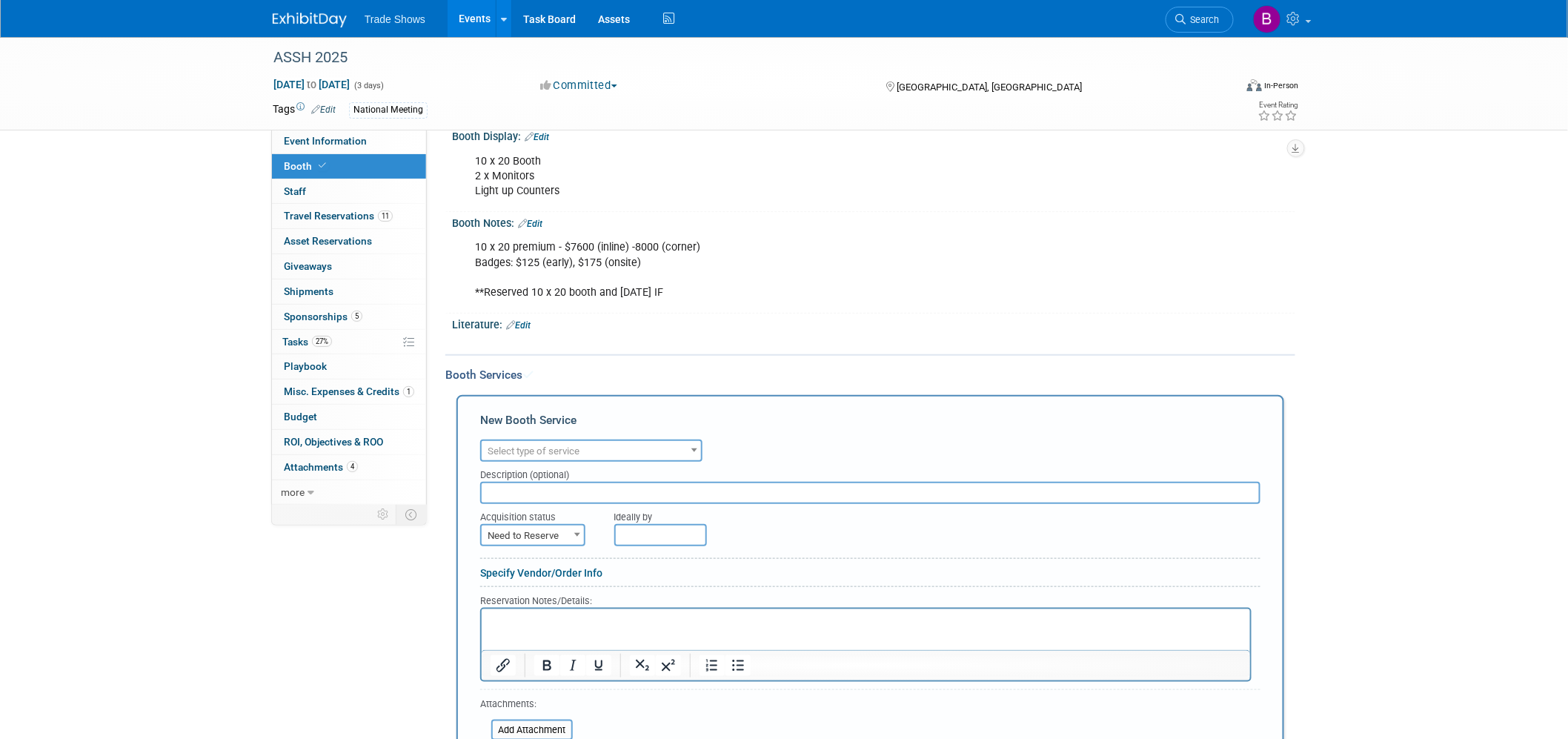
click at [608, 441] on span "Select type of service" at bounding box center [591, 451] width 219 height 20
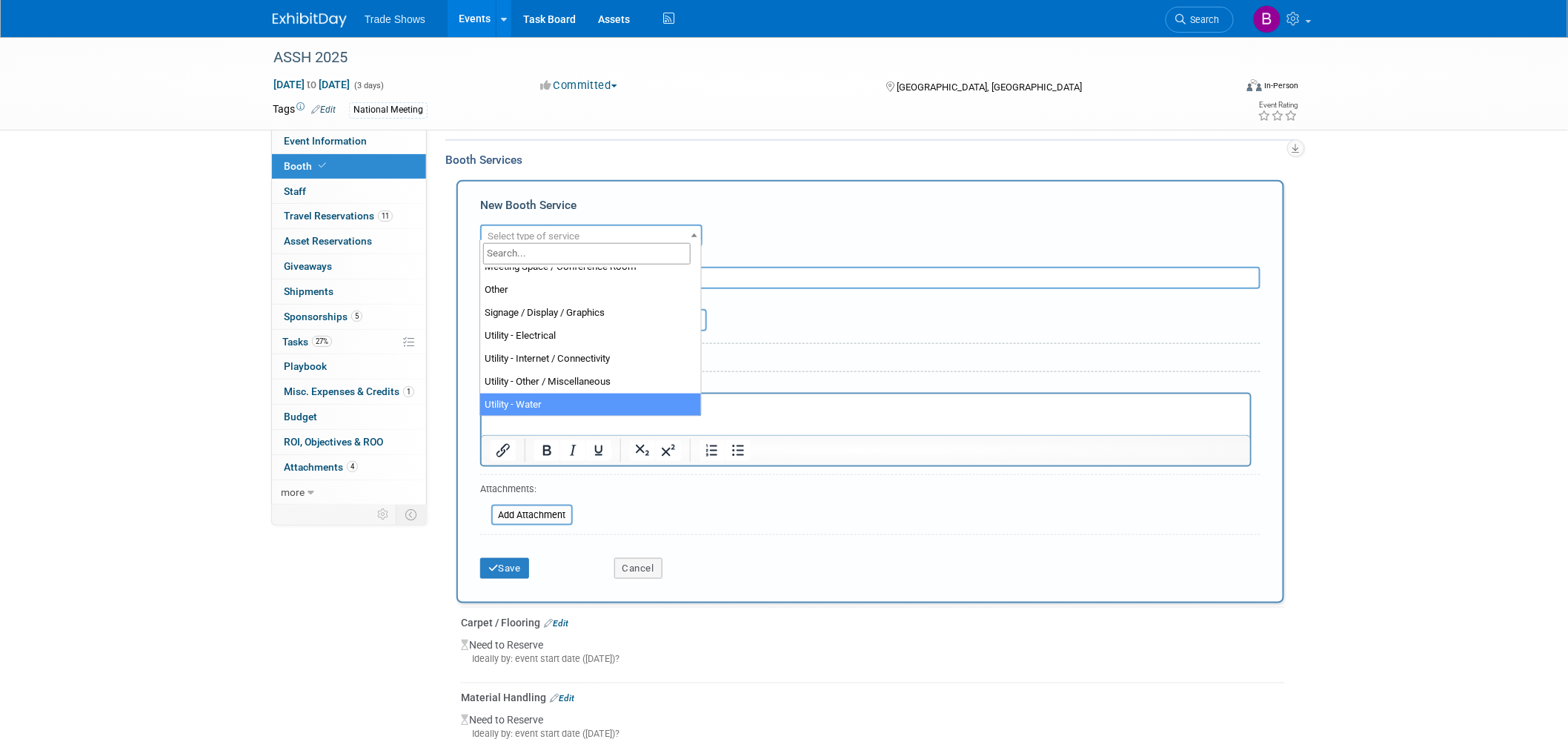
scroll to position [538, 0]
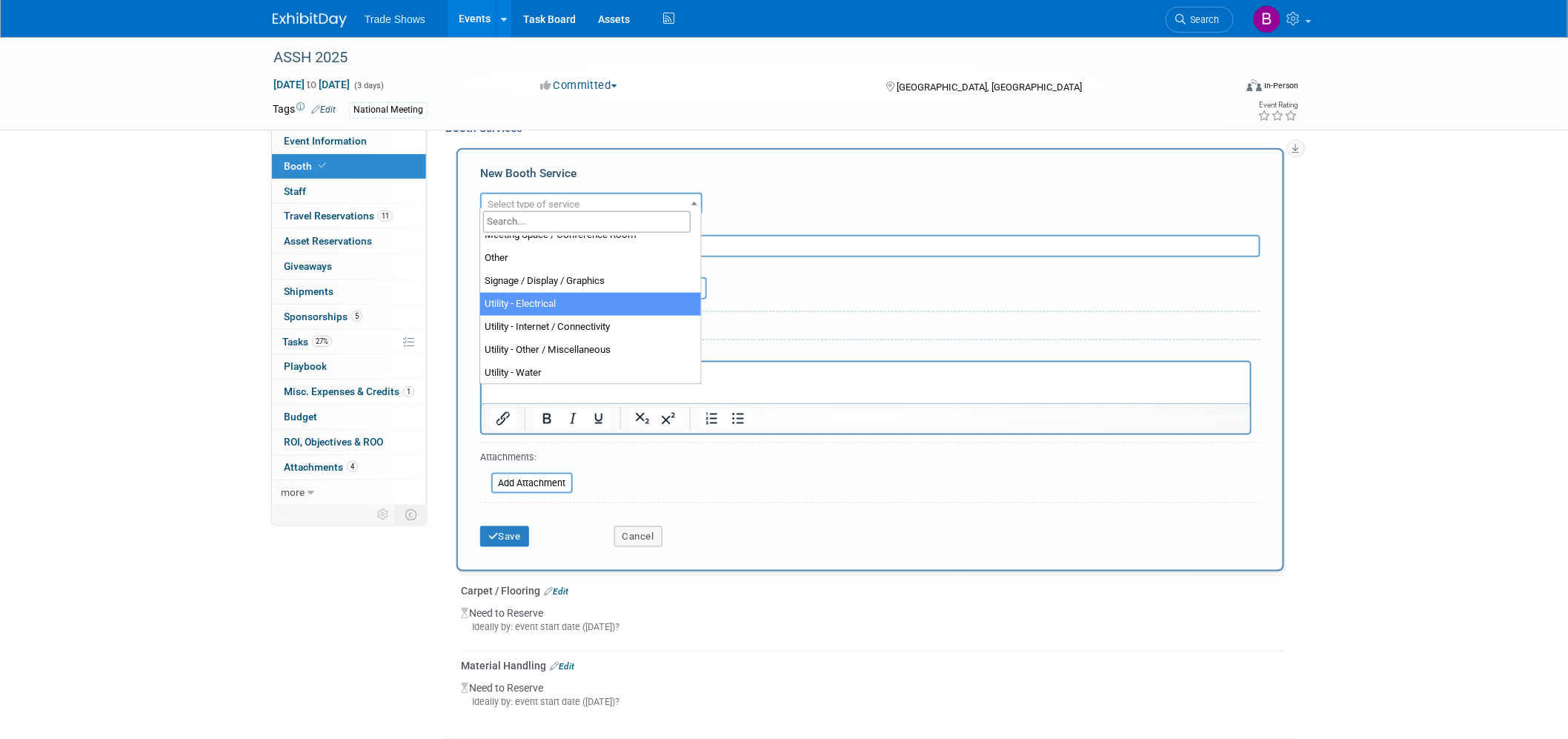
select select "8"
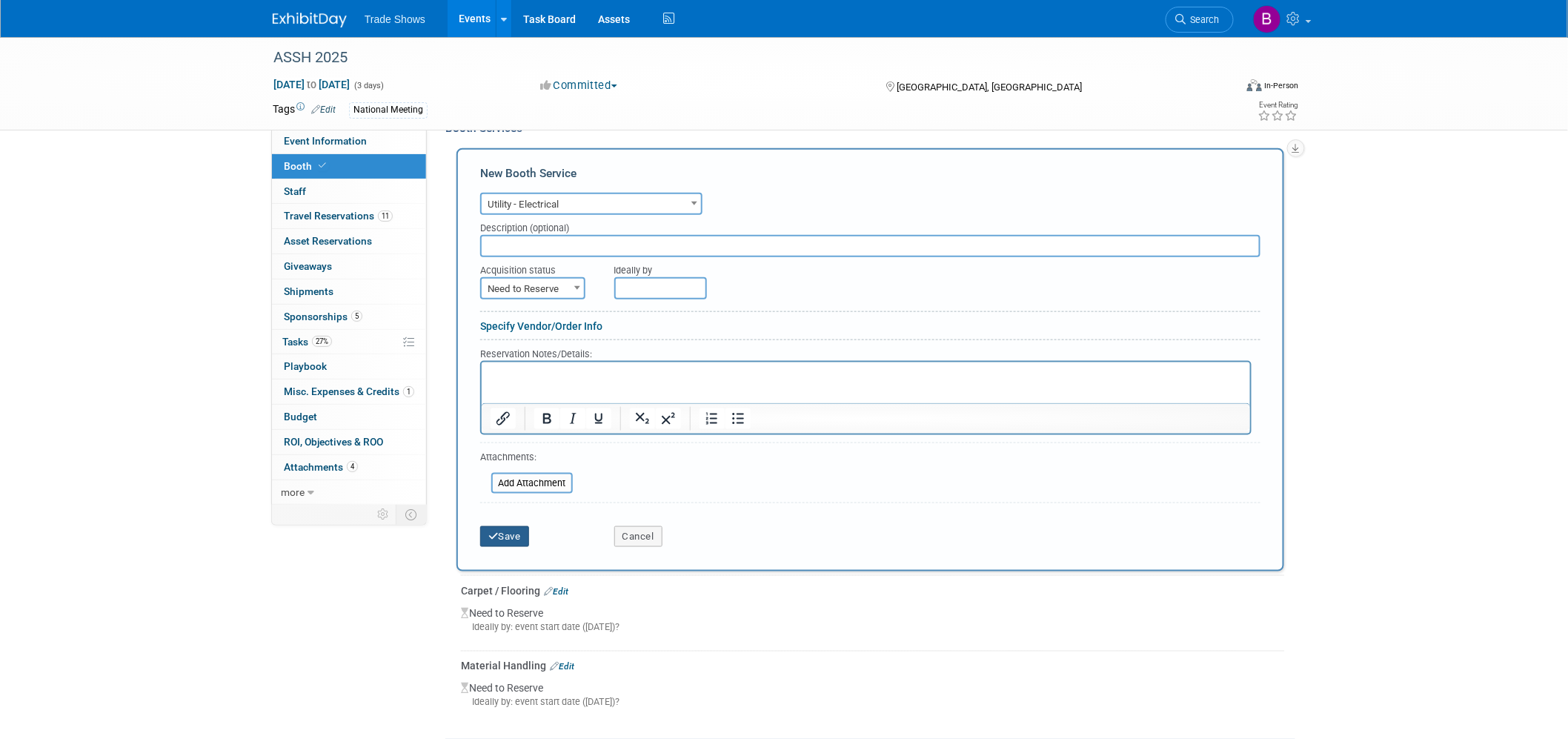
click at [517, 526] on button "Save" at bounding box center [504, 536] width 49 height 20
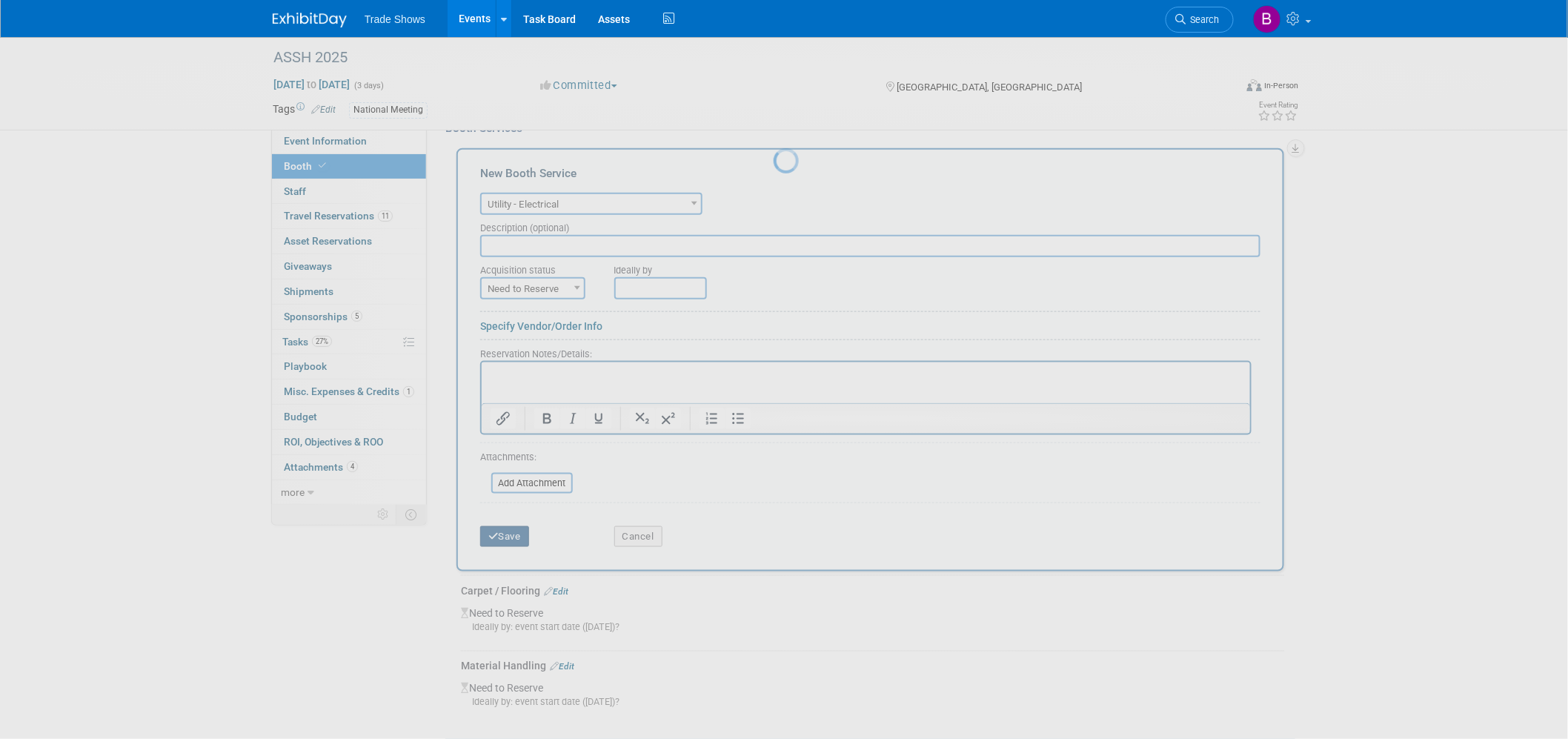
scroll to position [366, 0]
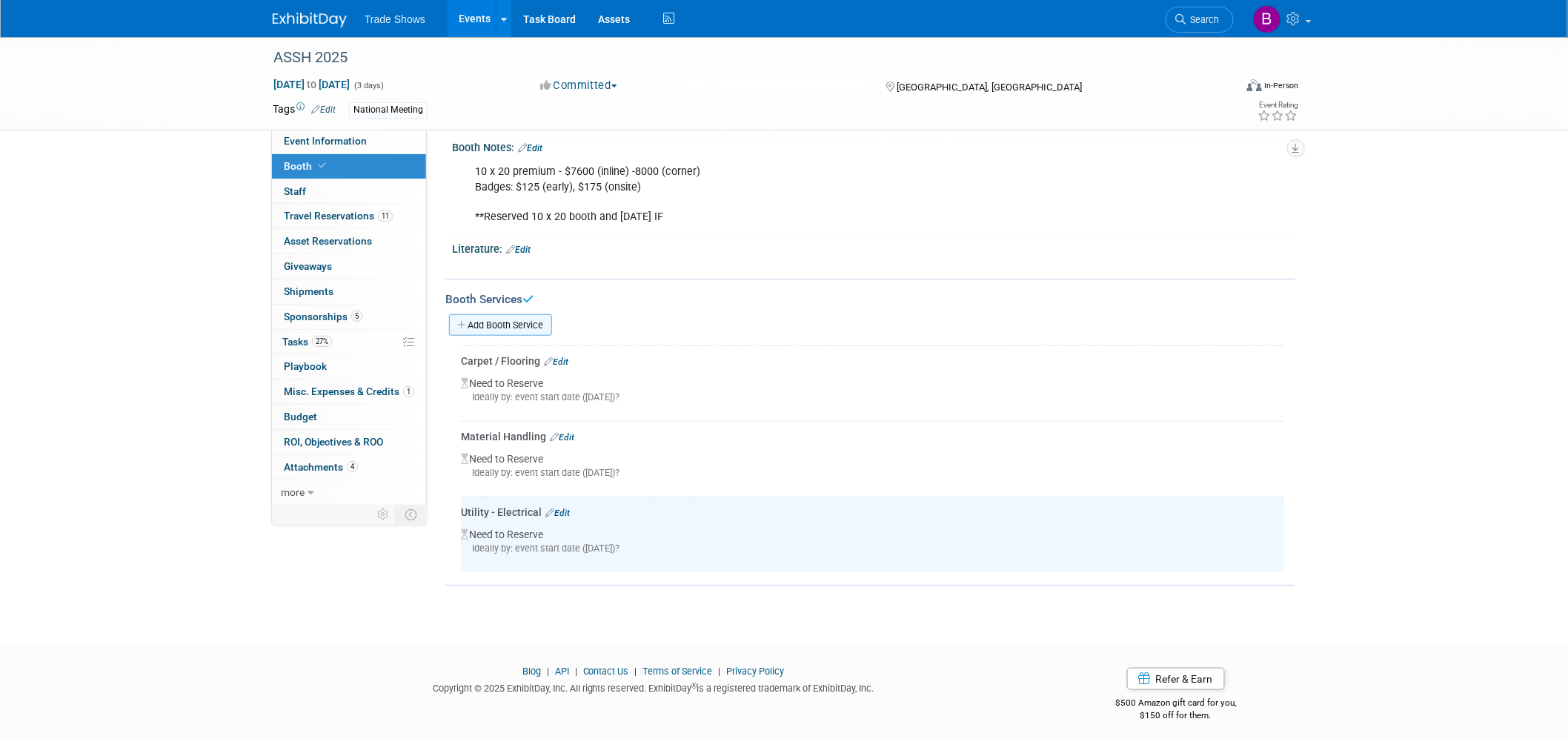
click at [536, 314] on link "Add Booth Service" at bounding box center [501, 325] width 103 height 21
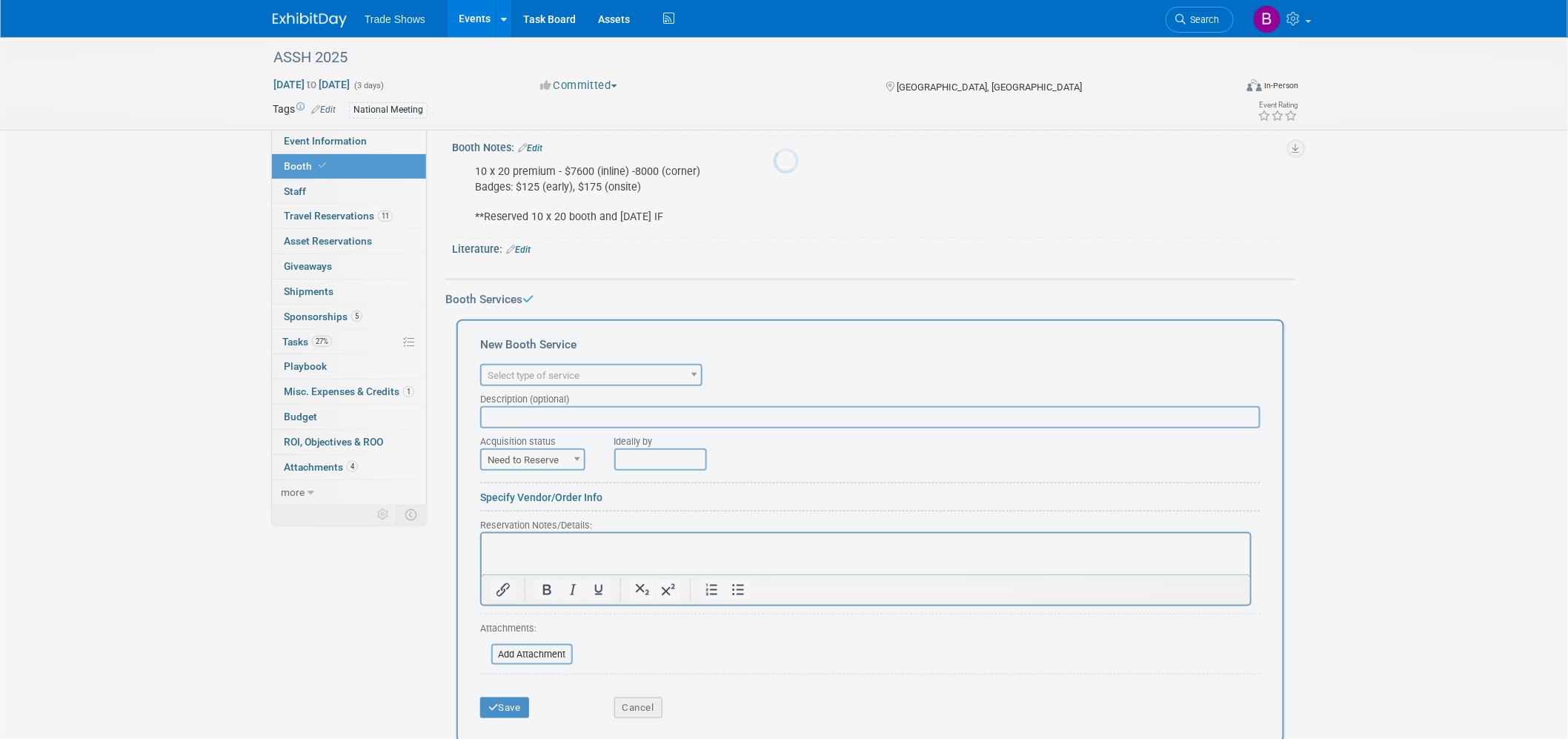
scroll to position [0, 0]
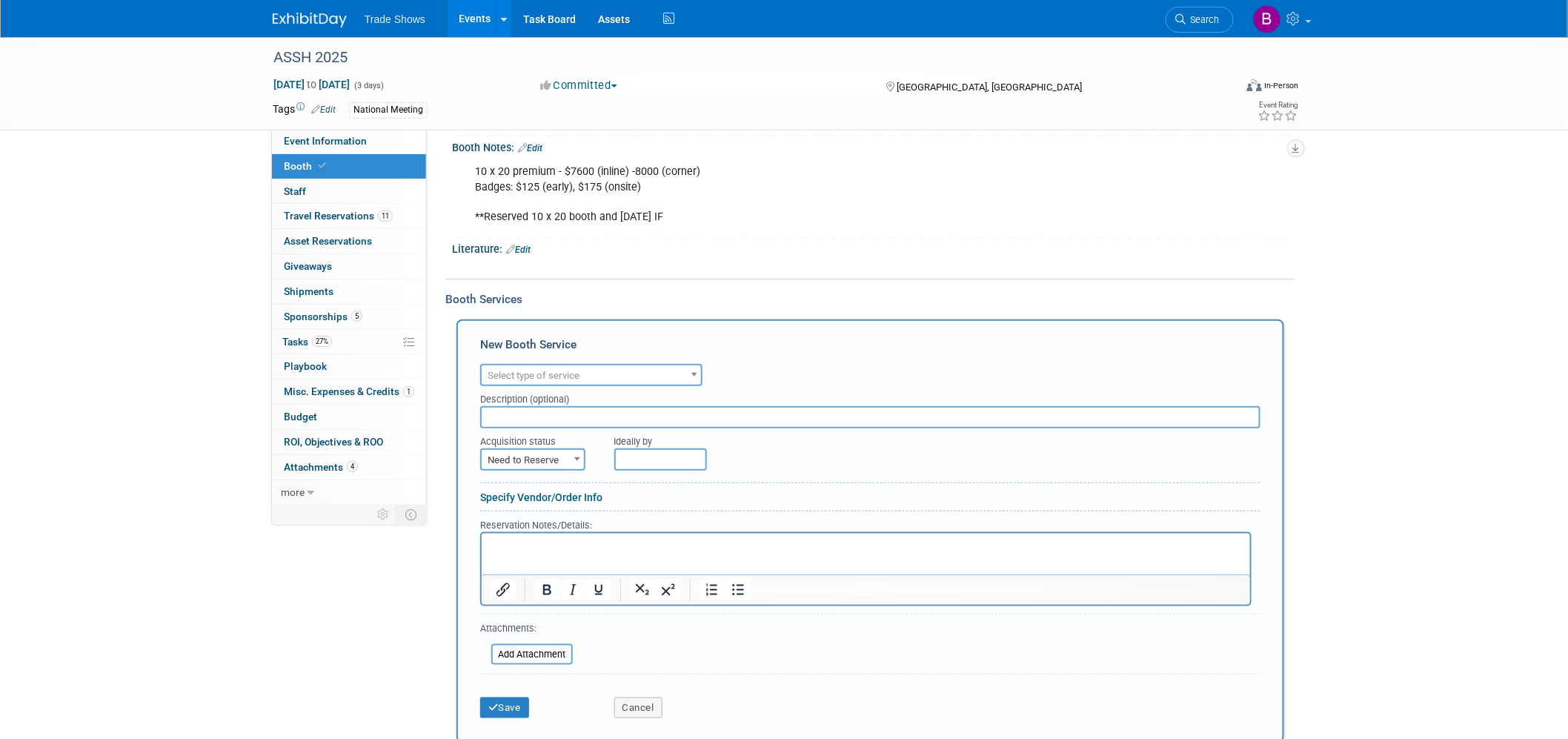
click at [591, 373] on span "Select type of service" at bounding box center [591, 376] width 219 height 20
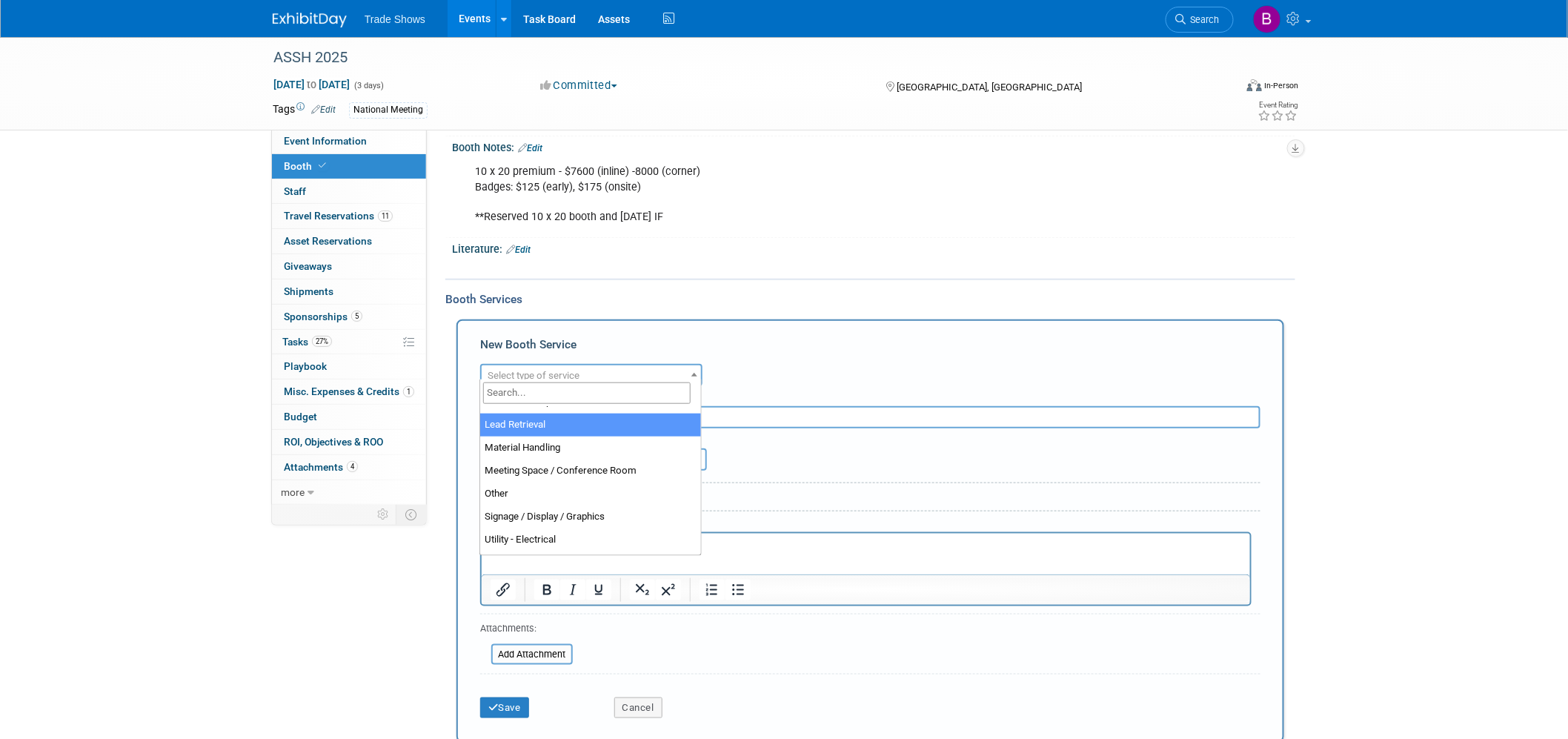
scroll to position [329, 0]
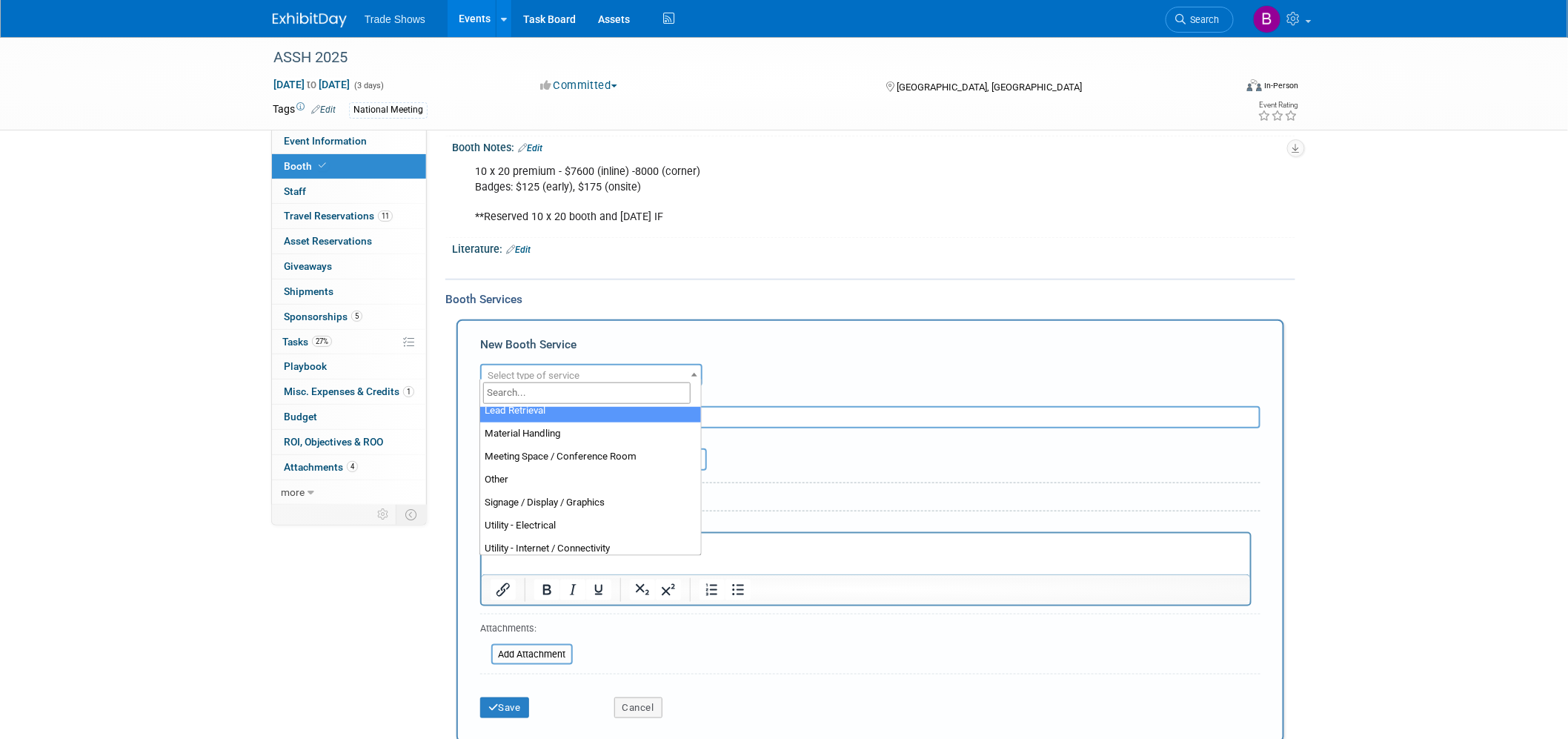
select select "7"
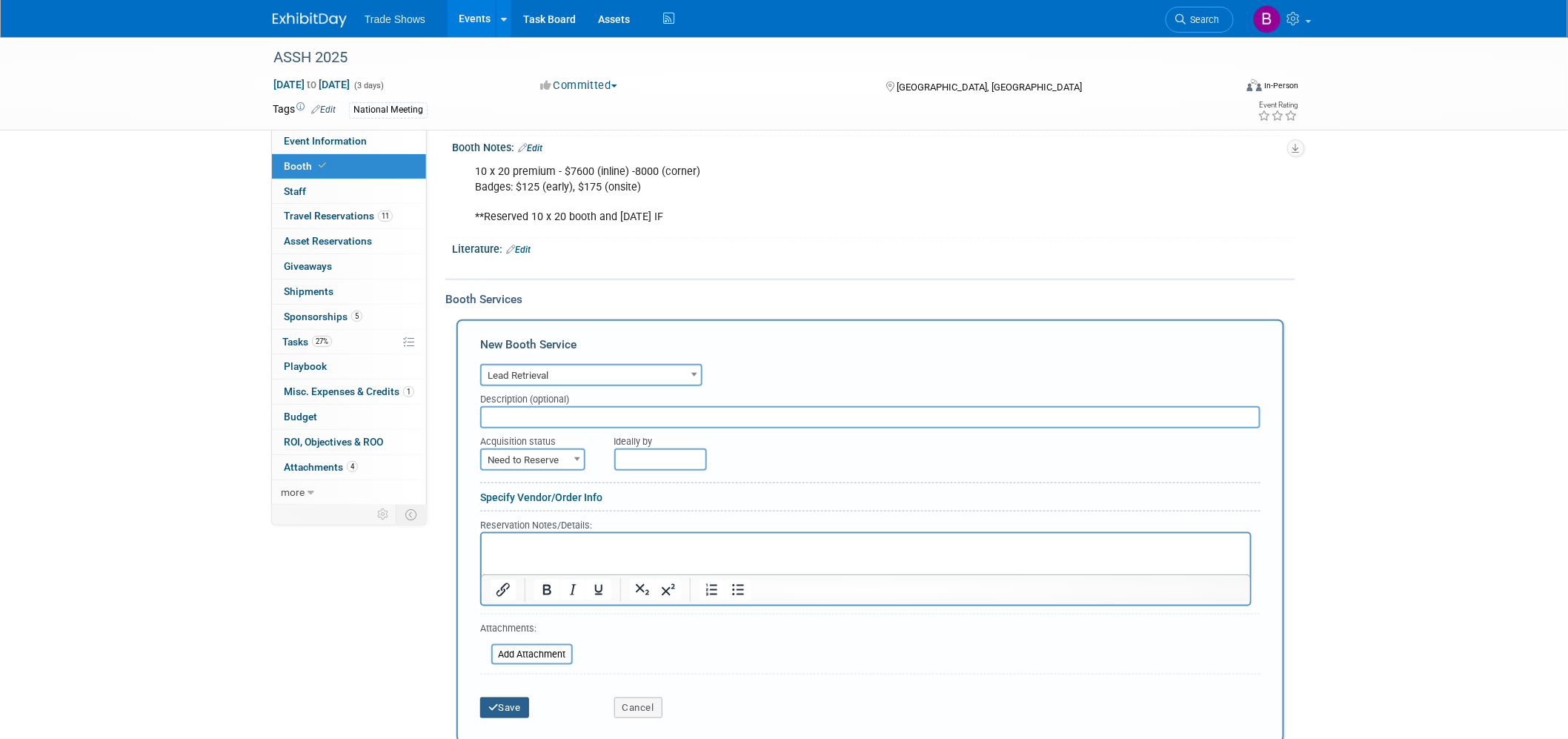
click at [496, 706] on button "Save" at bounding box center [504, 707] width 49 height 20
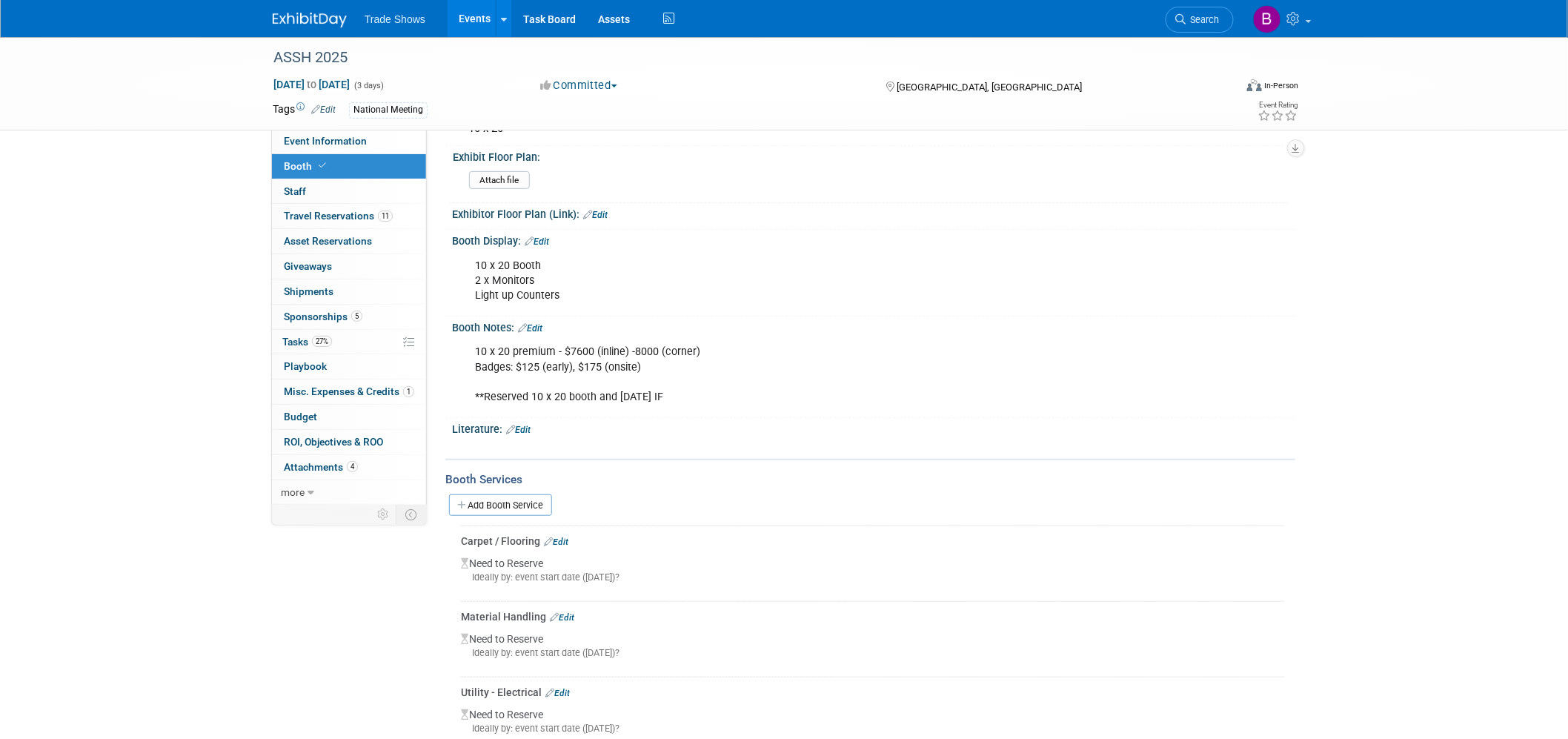
scroll to position [0, 0]
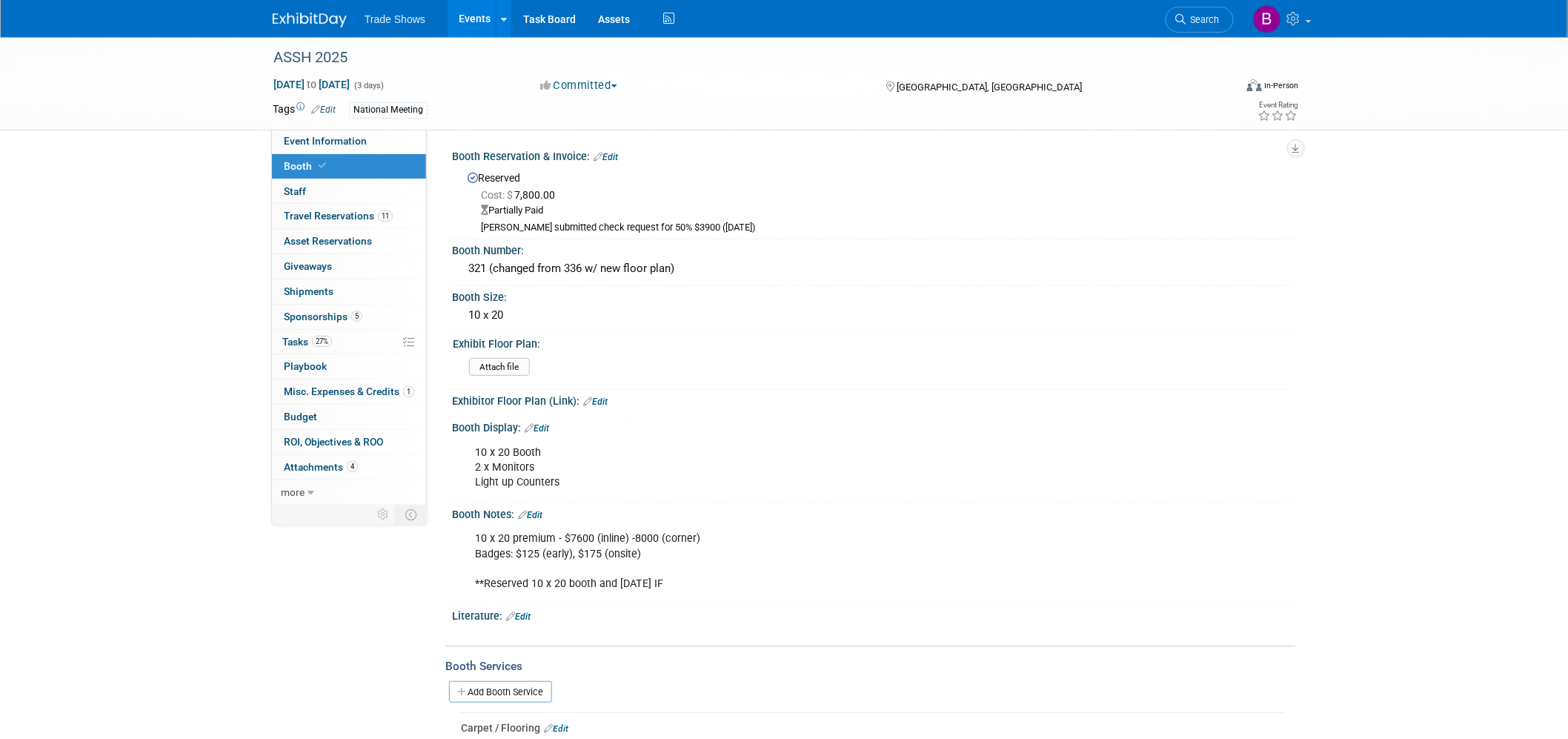
click at [215, 309] on div "ASSH 2025 Oct 8, 2025 to Oct 10, 2025 (3 days) Oct 8, 2025 to Oct 10, 2025 Comm…" at bounding box center [784, 548] width 1568 height 1021
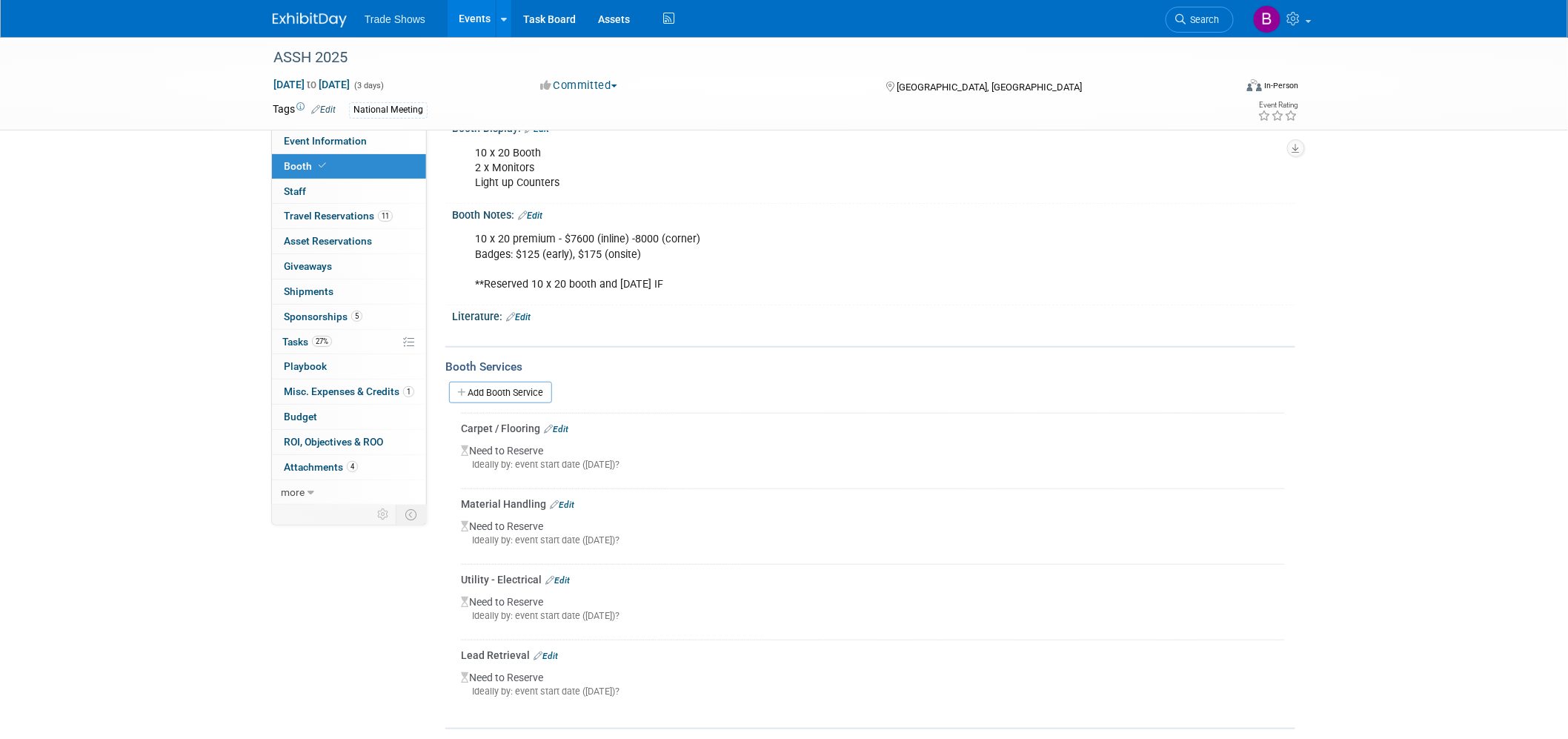
scroll to position [329, 0]
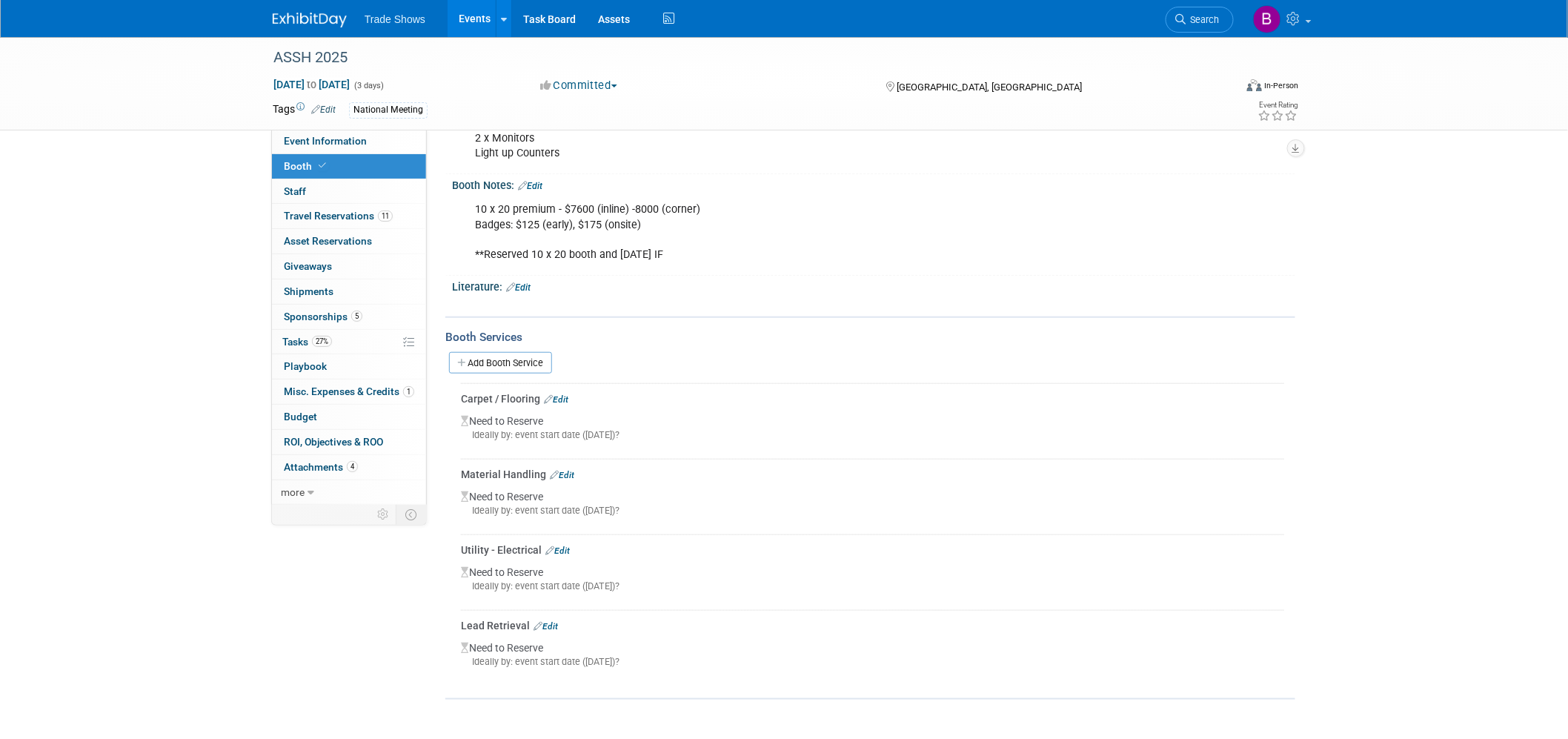
click at [551, 622] on link "Edit" at bounding box center [545, 627] width 24 height 11
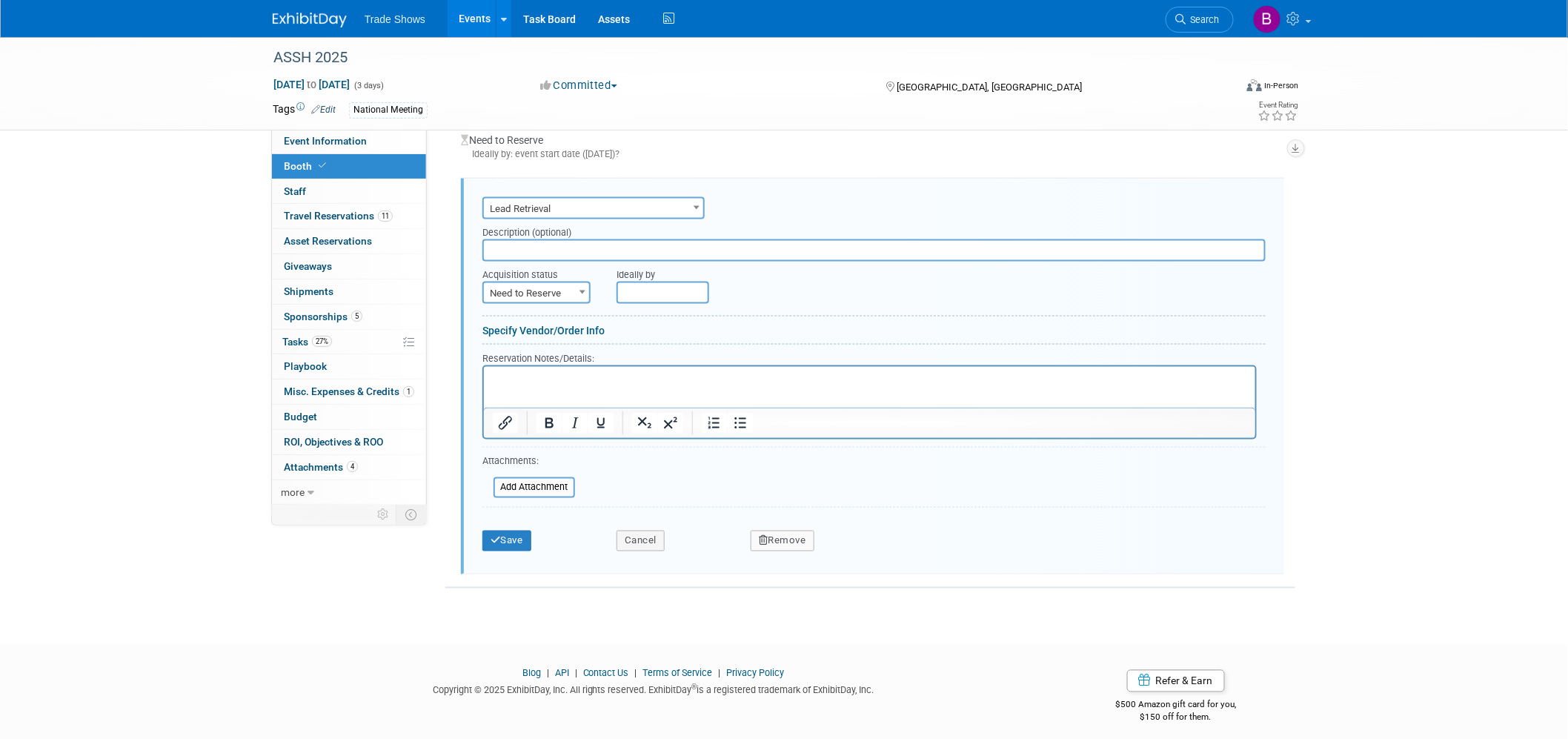
scroll to position [0, 0]
click at [546, 285] on span "Need to Reserve" at bounding box center [536, 293] width 105 height 20
select select "2"
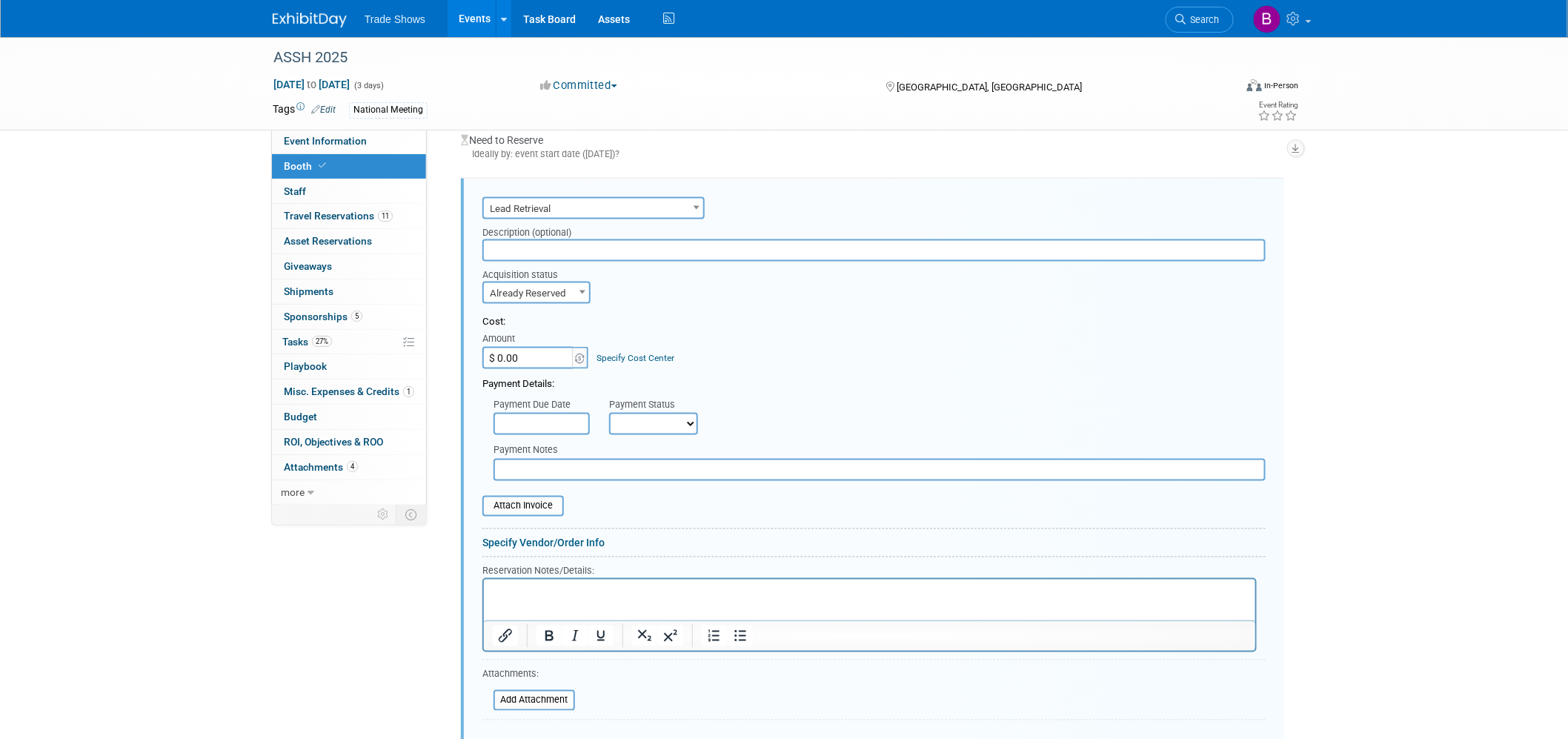
click at [552, 350] on input "$ 0.00" at bounding box center [529, 357] width 93 height 22
click at [537, 349] on input "$ 0.00" at bounding box center [529, 357] width 93 height 22
drag, startPoint x: 544, startPoint y: 349, endPoint x: 512, endPoint y: 352, distance: 32.1
click at [512, 352] on input "$ 0.00" at bounding box center [529, 357] width 93 height 22
click at [552, 351] on input "$ 0.00" at bounding box center [529, 357] width 93 height 22
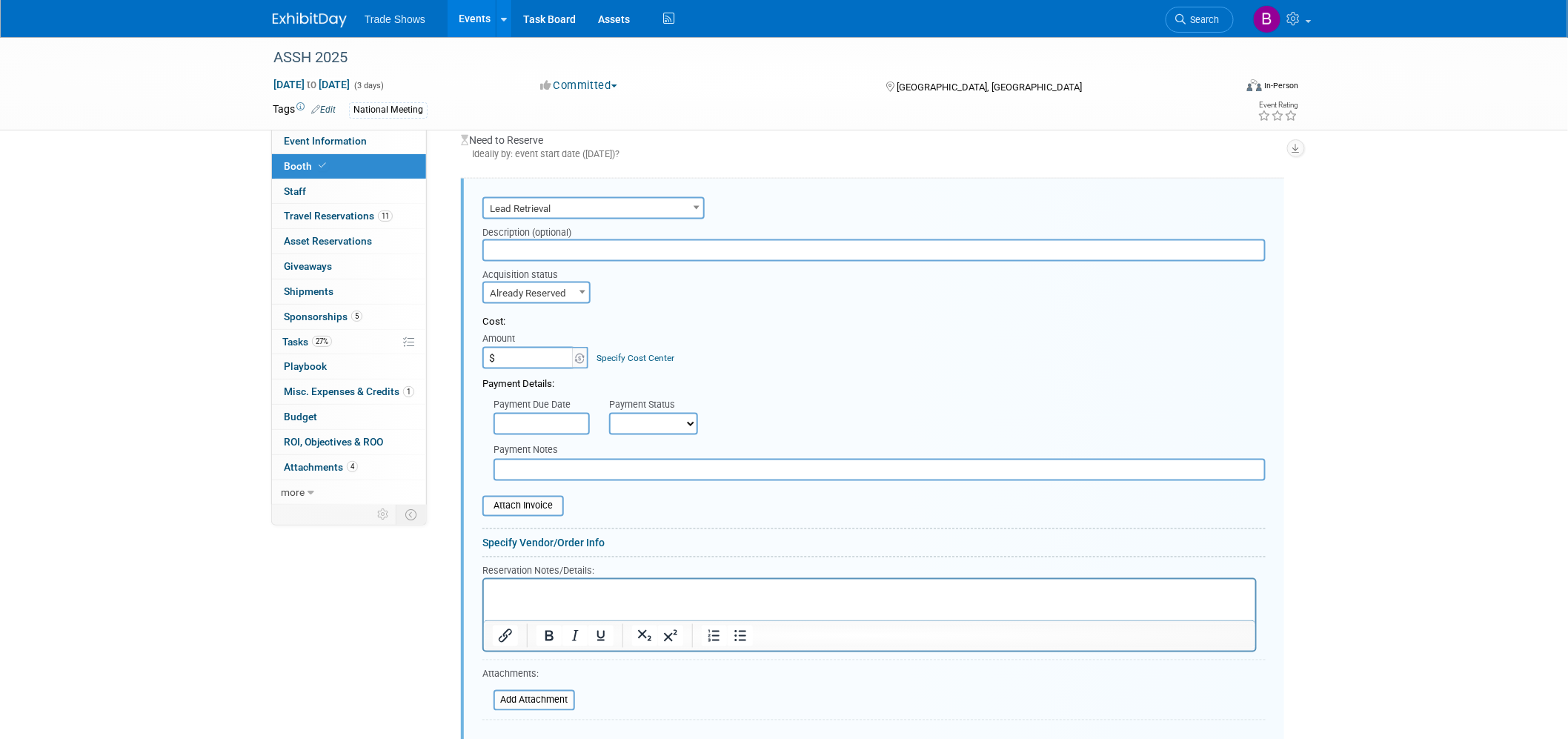
paste input "513.97"
type input "$ 513.97"
click at [797, 320] on div "Cost:" at bounding box center [874, 322] width 783 height 14
click at [559, 414] on input "text" at bounding box center [542, 423] width 96 height 22
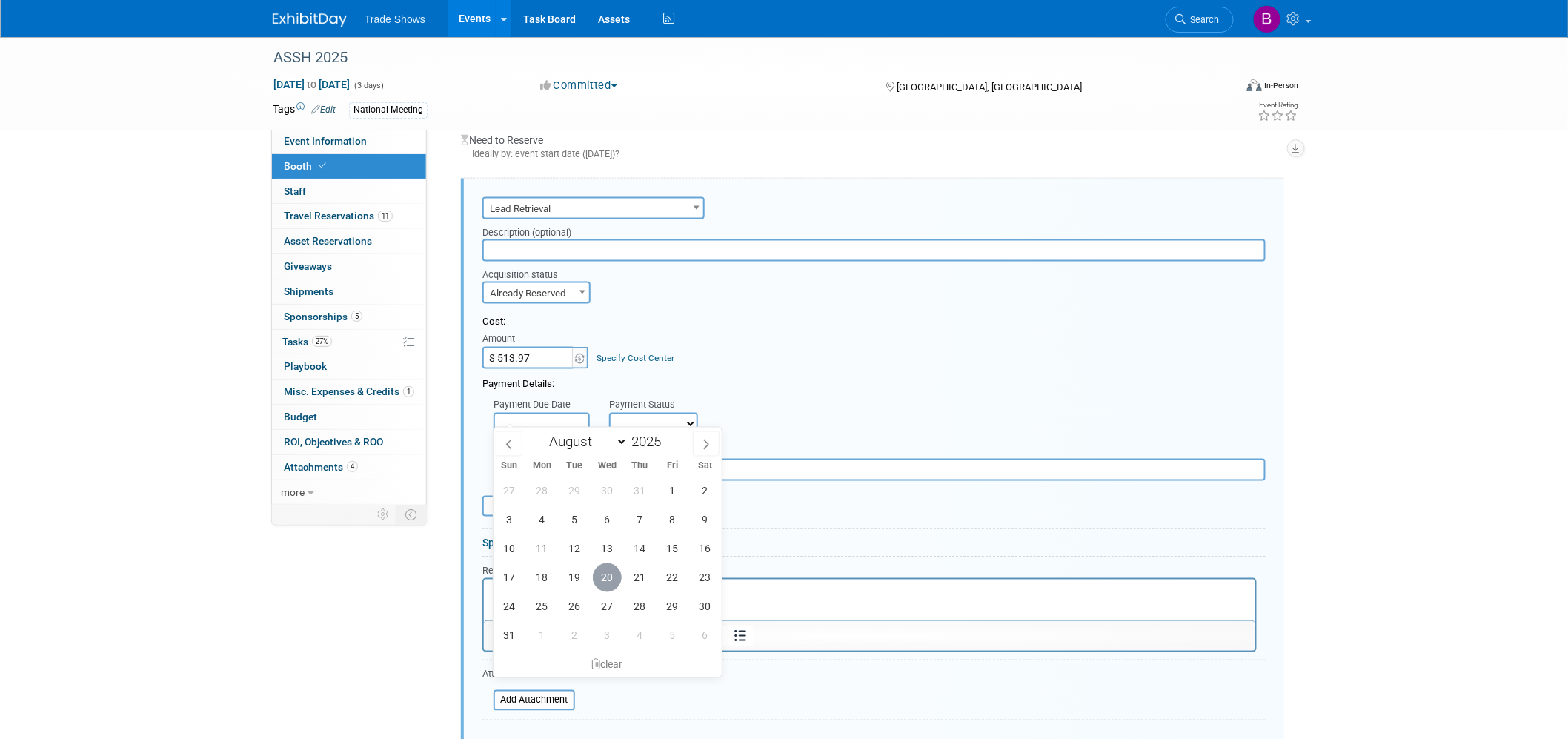
click at [614, 577] on span "20" at bounding box center [607, 577] width 29 height 29
type input "Aug 20, 2025"
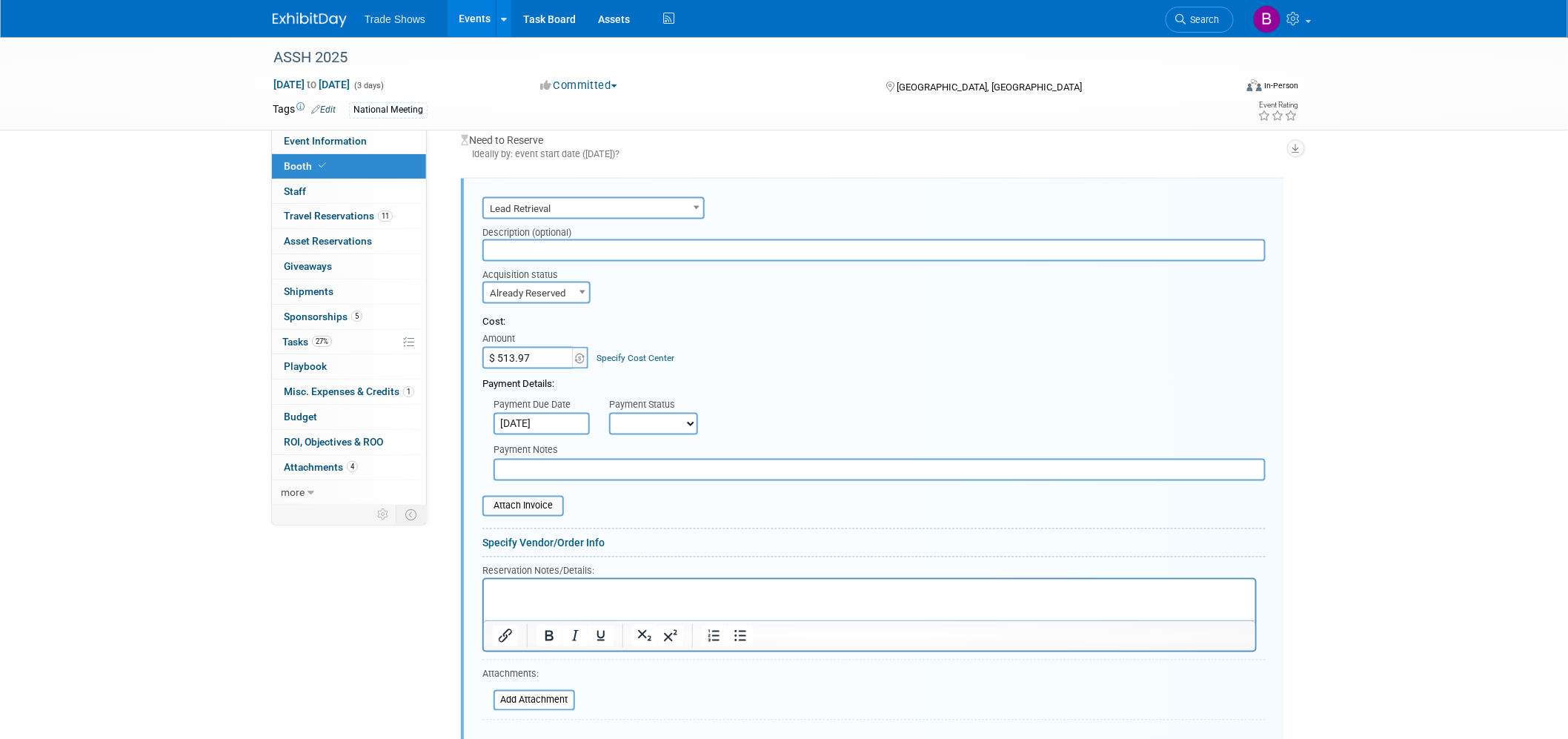
click at [661, 417] on select "Not Paid Yet Partially Paid Paid in Full" at bounding box center [653, 423] width 89 height 22
select select "1"
click at [609, 413] on select "Not Paid Yet Partially Paid Paid in Full" at bounding box center [653, 423] width 89 height 22
click at [551, 467] on input "text" at bounding box center [880, 470] width 772 height 22
type input "cc"
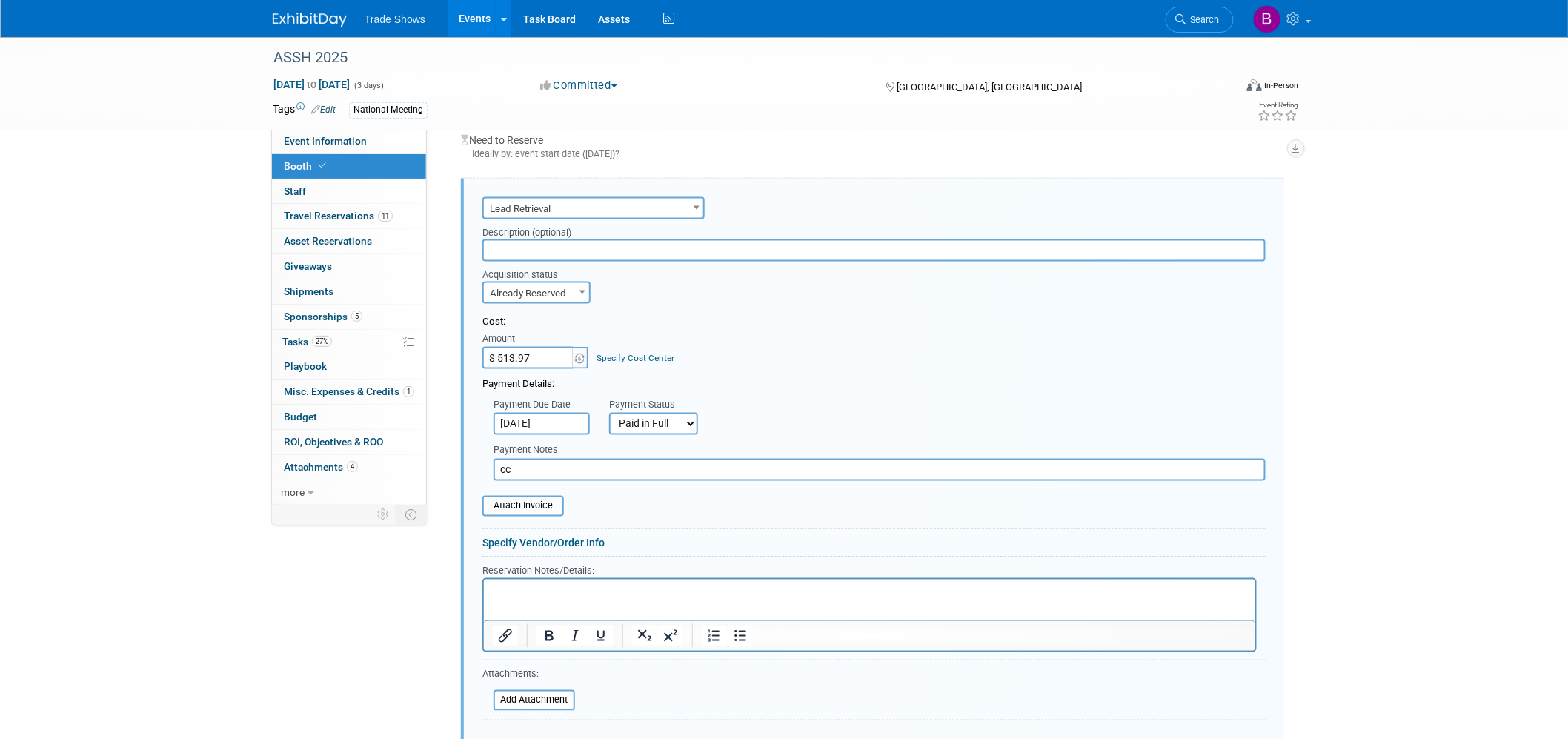
drag, startPoint x: 547, startPoint y: 590, endPoint x: 1007, endPoint y: 1100, distance: 686.8
click at [547, 590] on p "Rich Text Area. Press ALT-0 for help." at bounding box center [869, 592] width 754 height 14
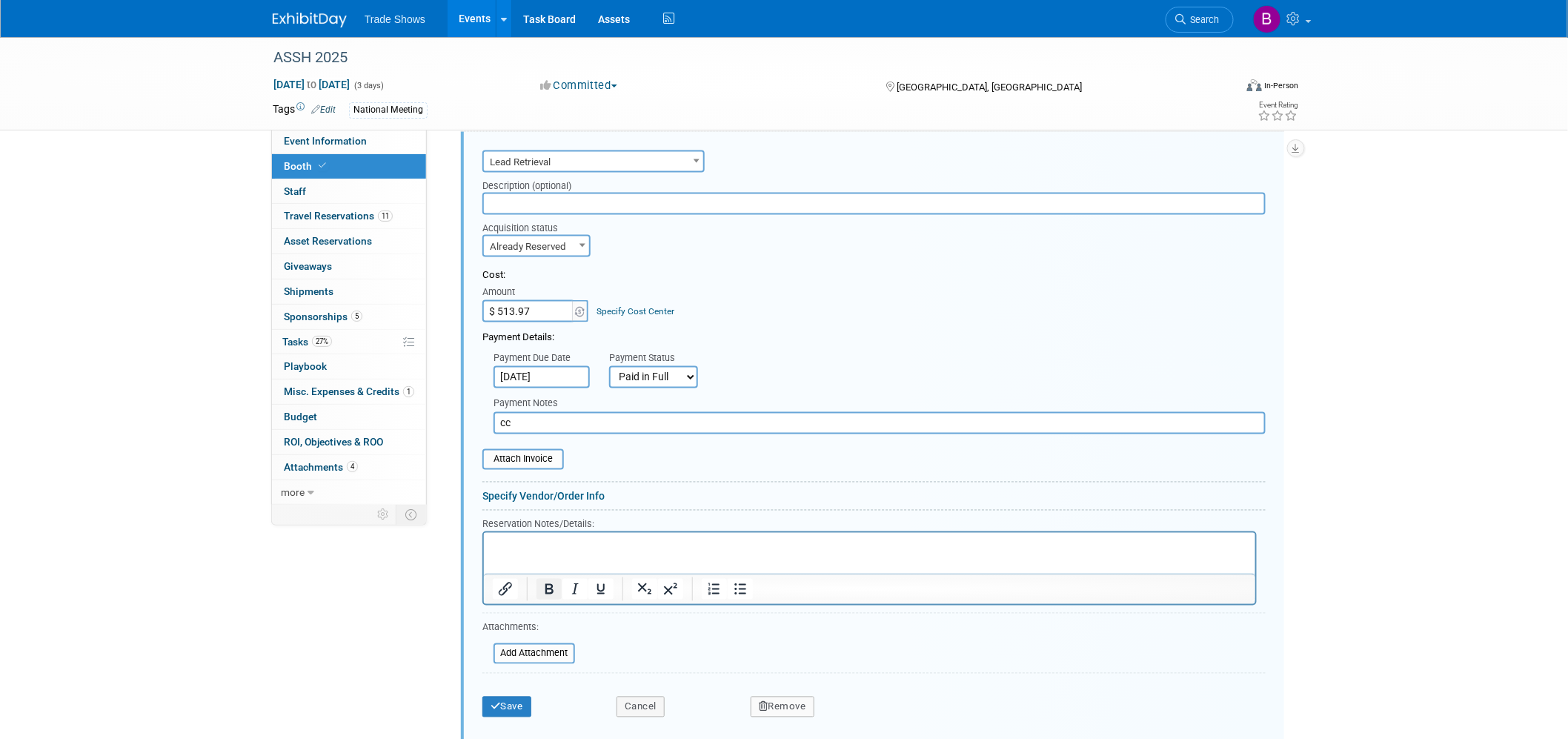
scroll to position [844, 0]
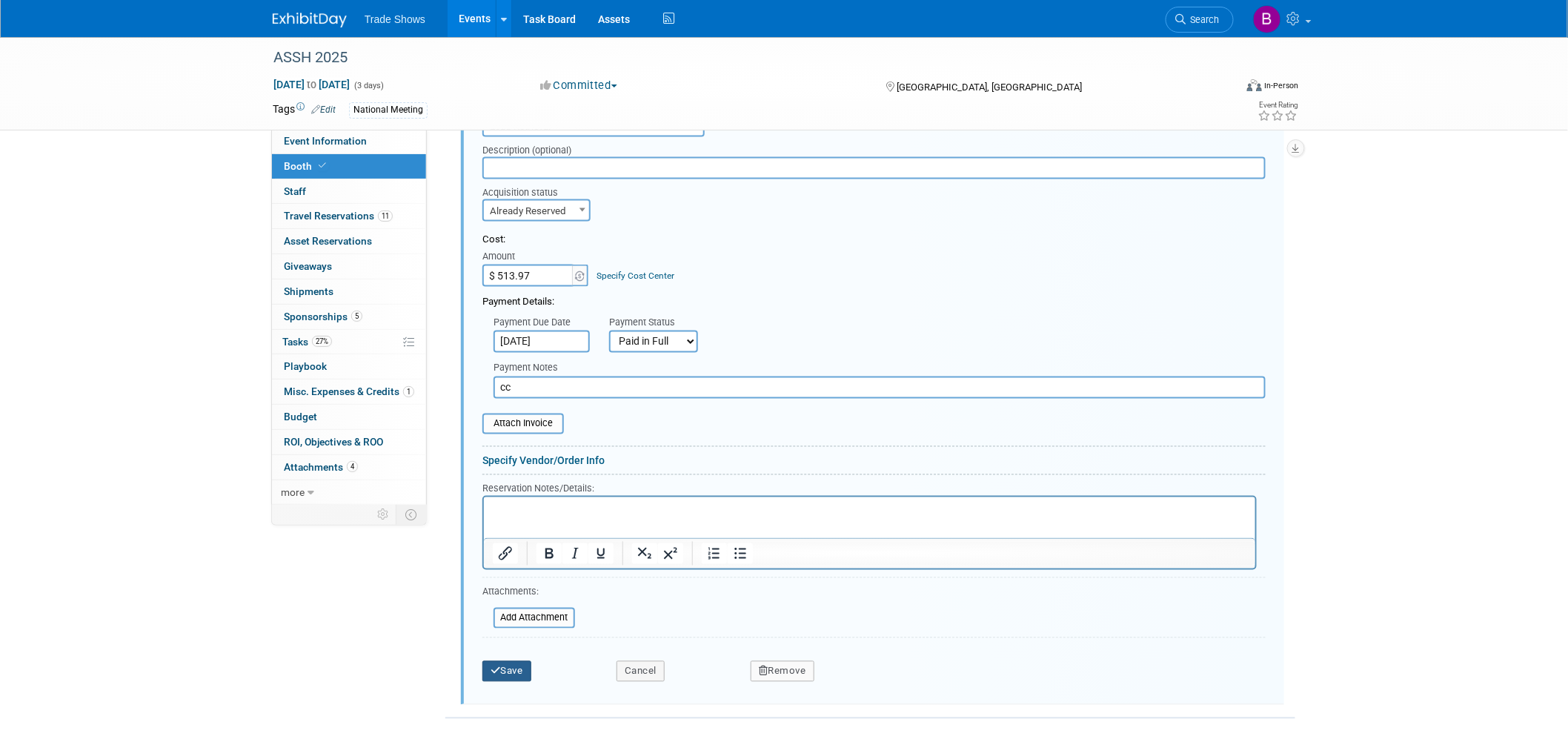
click at [517, 661] on button "Save" at bounding box center [507, 671] width 49 height 20
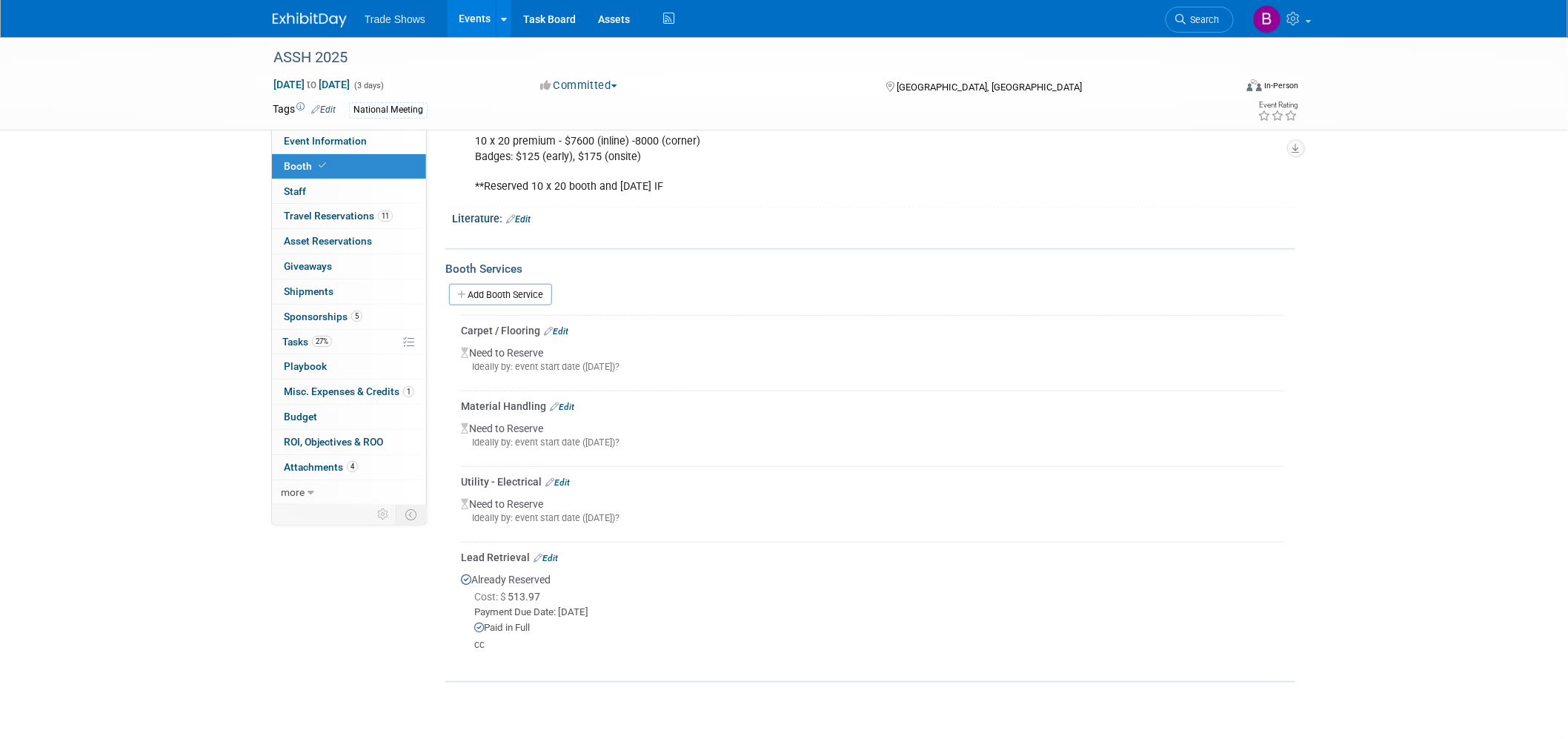
scroll to position [411, 0]
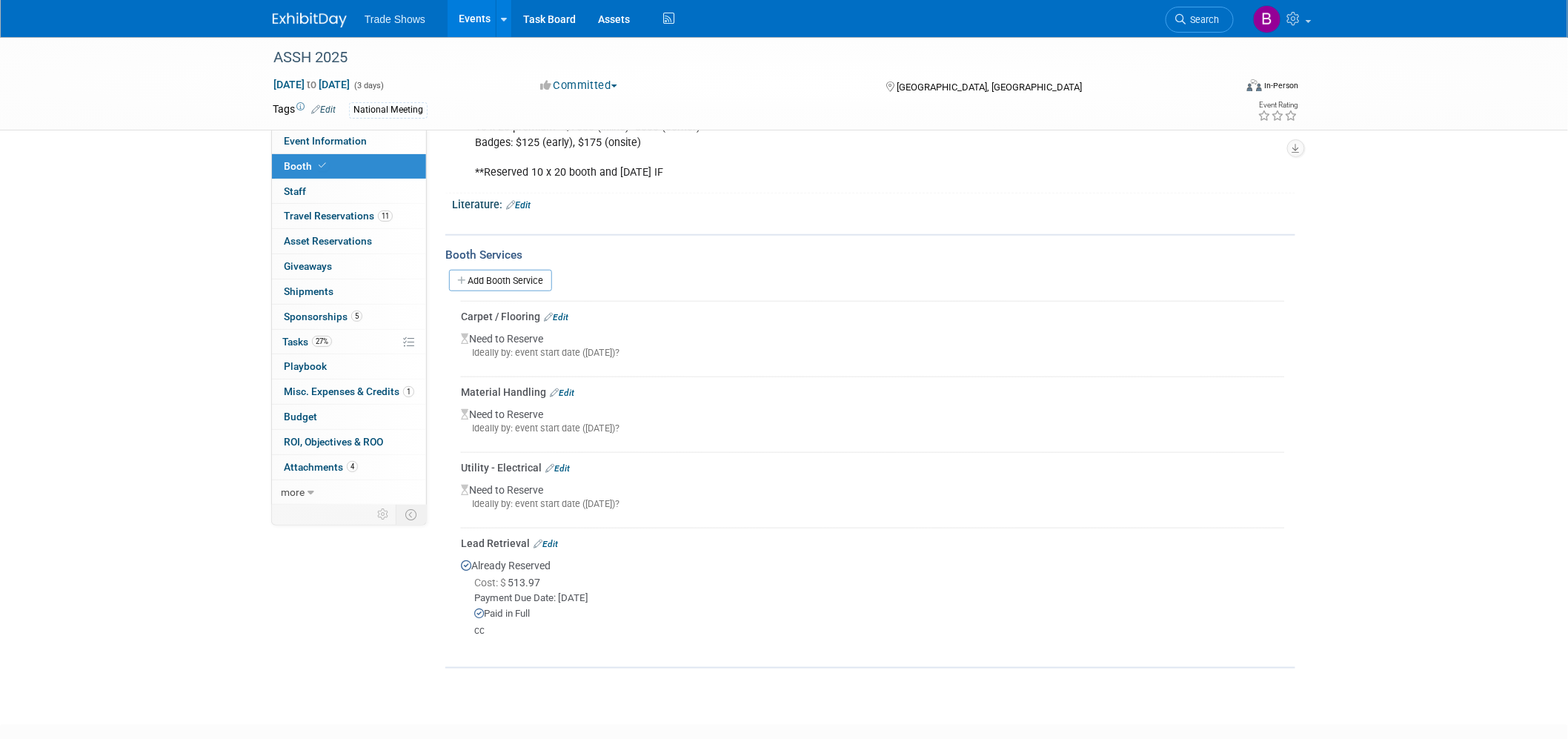
click at [549, 539] on link "Edit" at bounding box center [545, 544] width 24 height 11
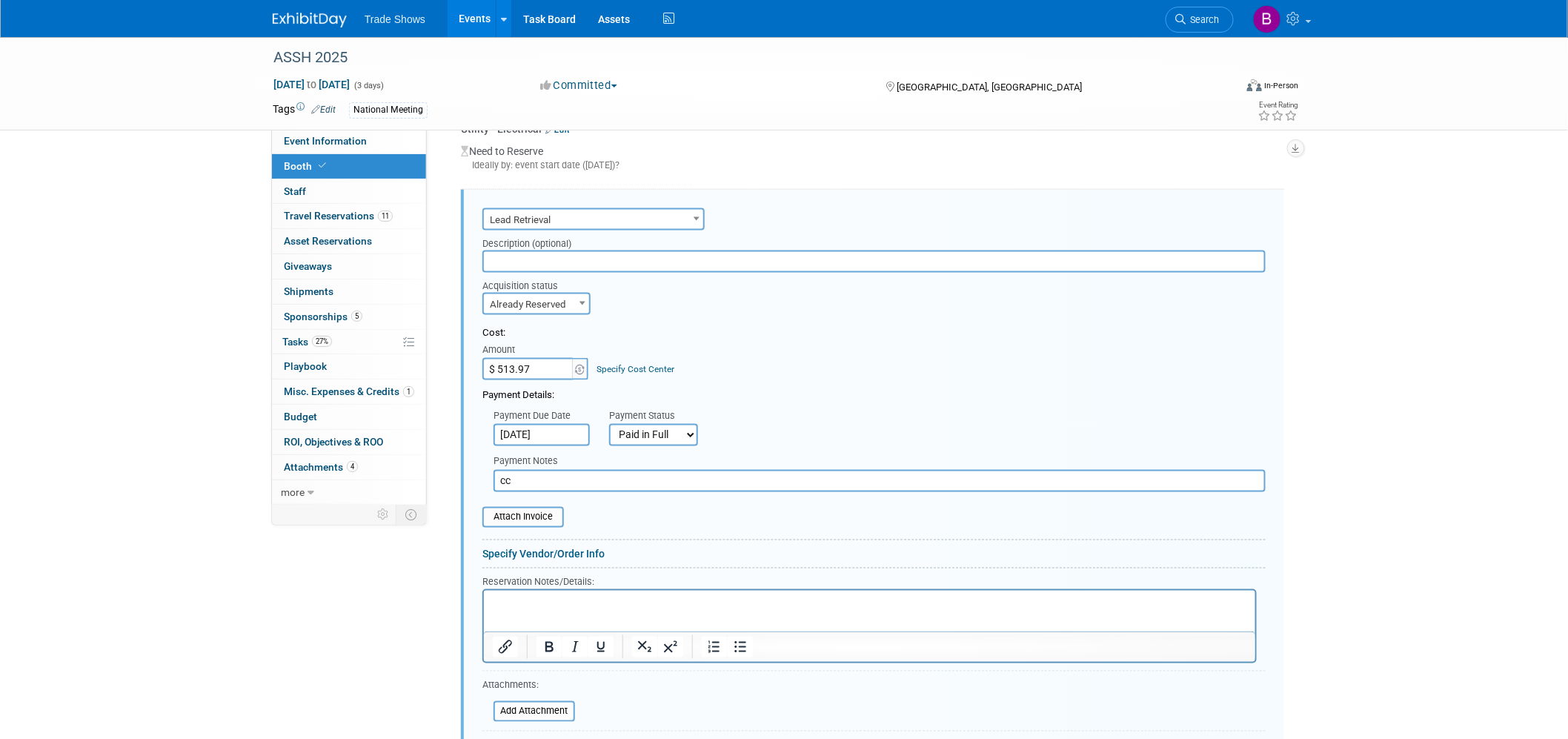
scroll to position [766, 0]
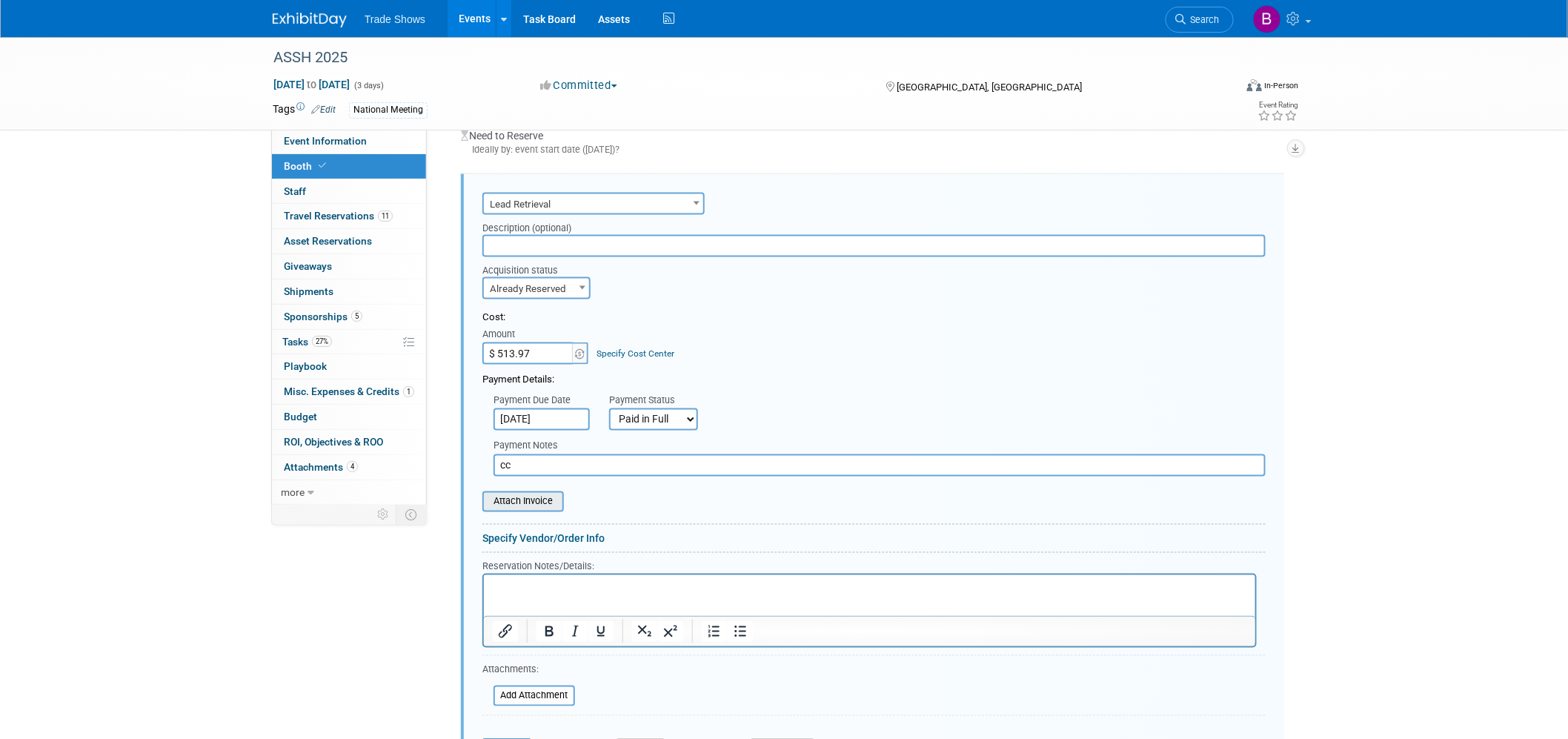
click at [539, 493] on input "file" at bounding box center [474, 502] width 176 height 17
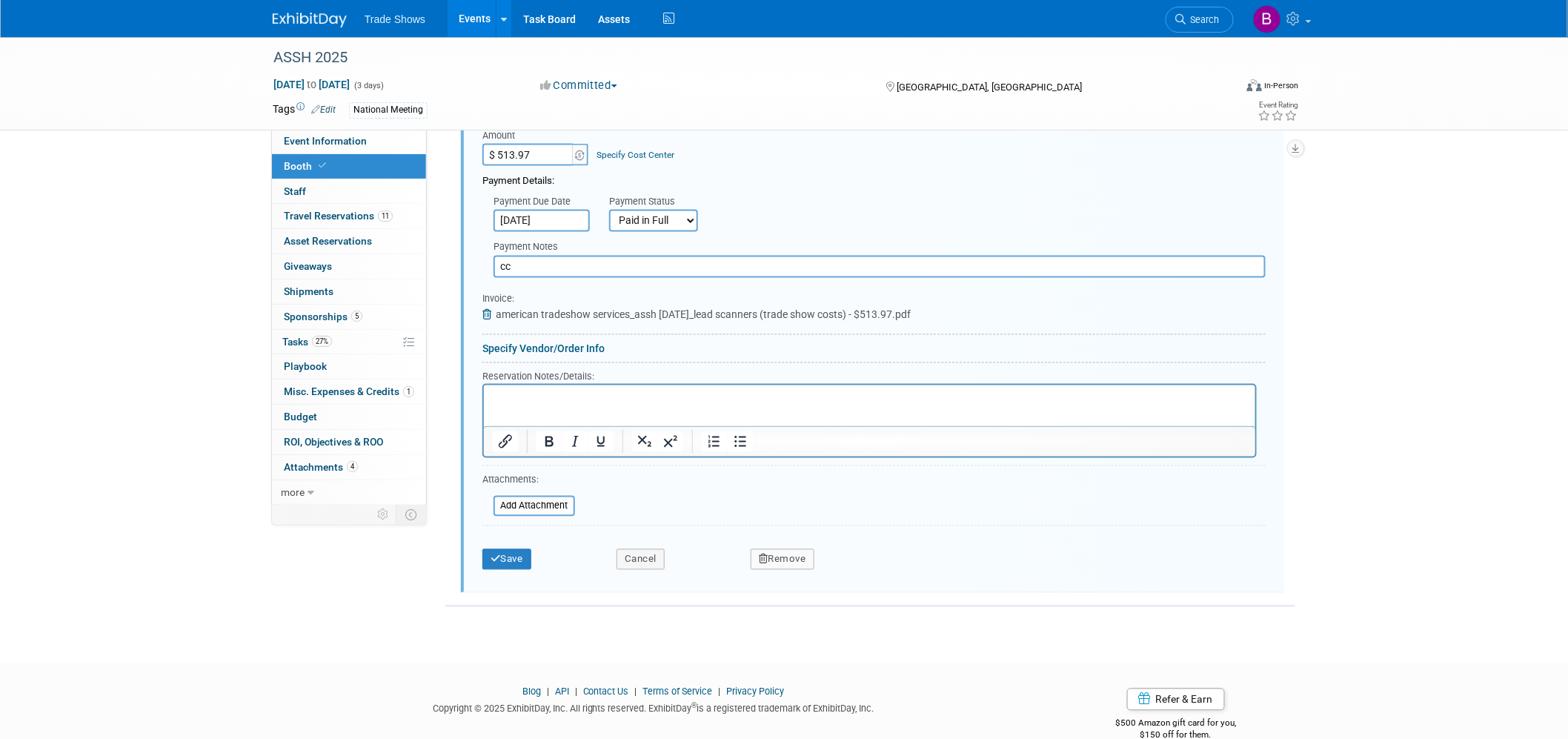
scroll to position [980, 0]
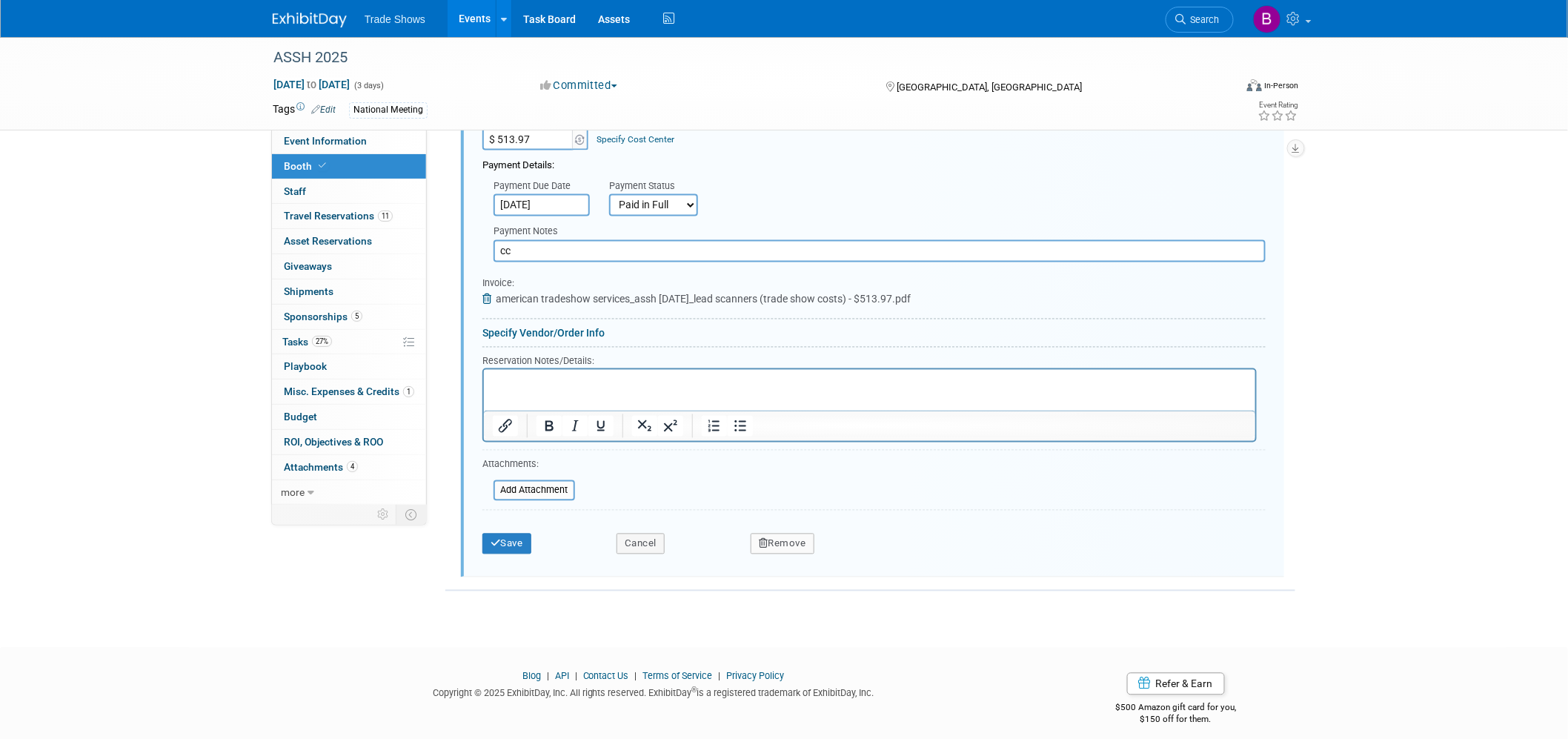
click at [558, 389] on html at bounding box center [869, 379] width 771 height 20
click at [519, 533] on button "Save" at bounding box center [507, 543] width 49 height 20
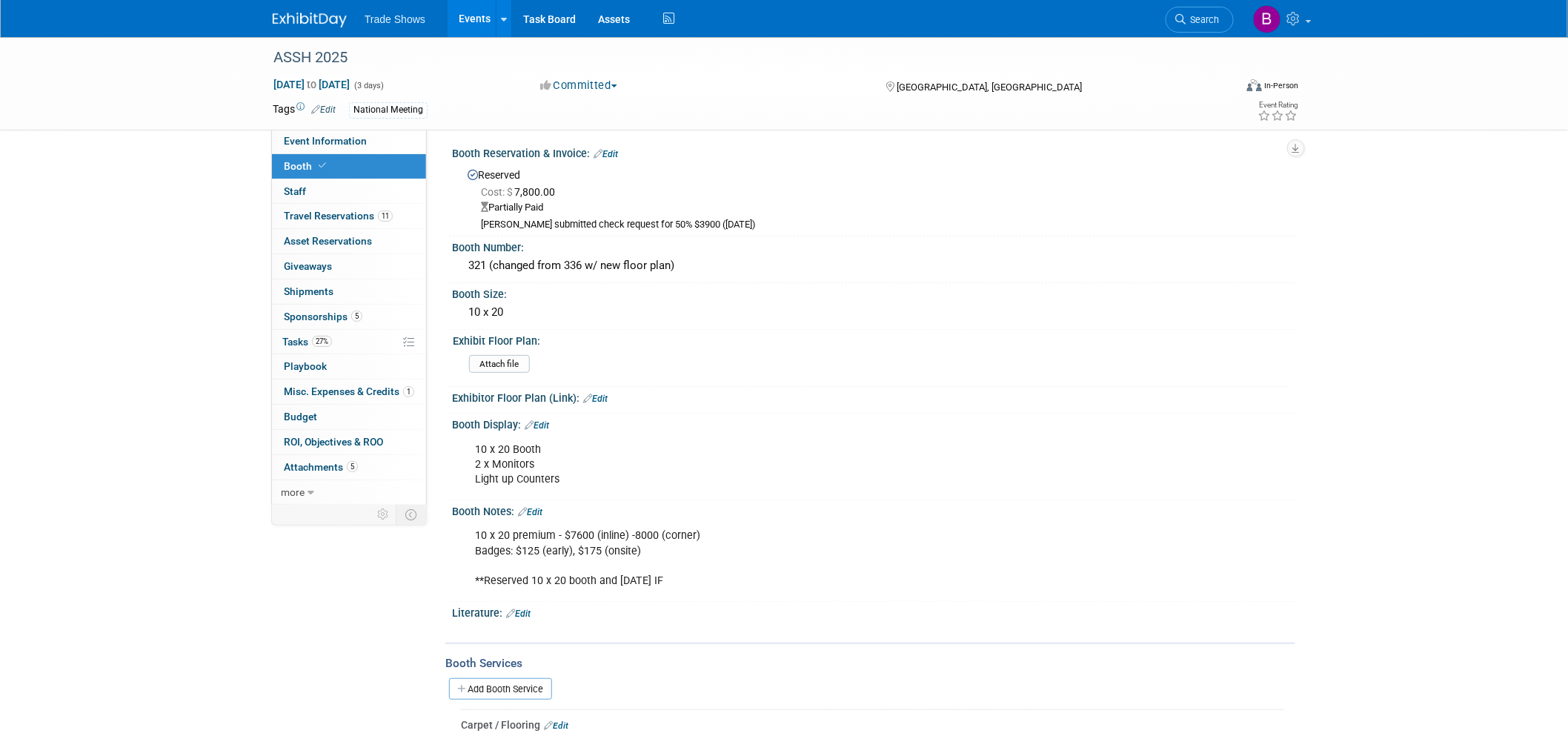
scroll to position [0, 0]
